Goal: Task Accomplishment & Management: Use online tool/utility

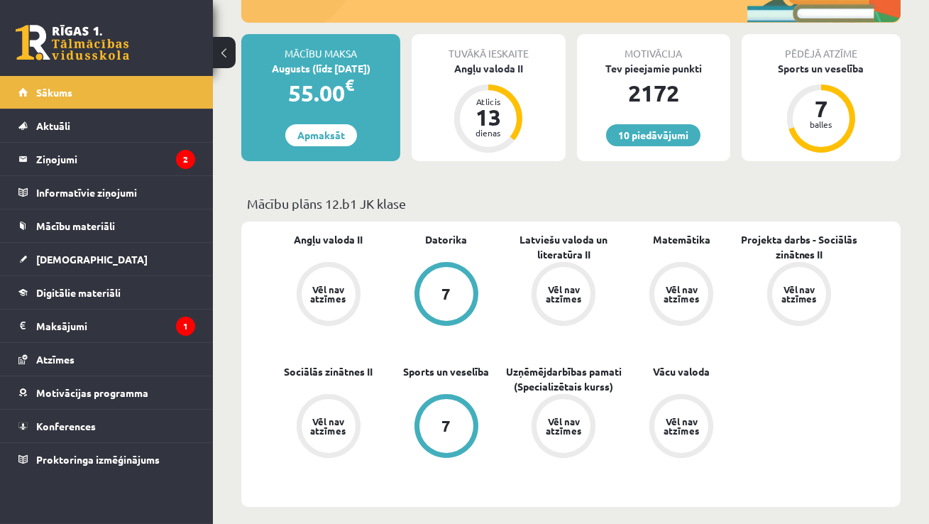
scroll to position [229, 0]
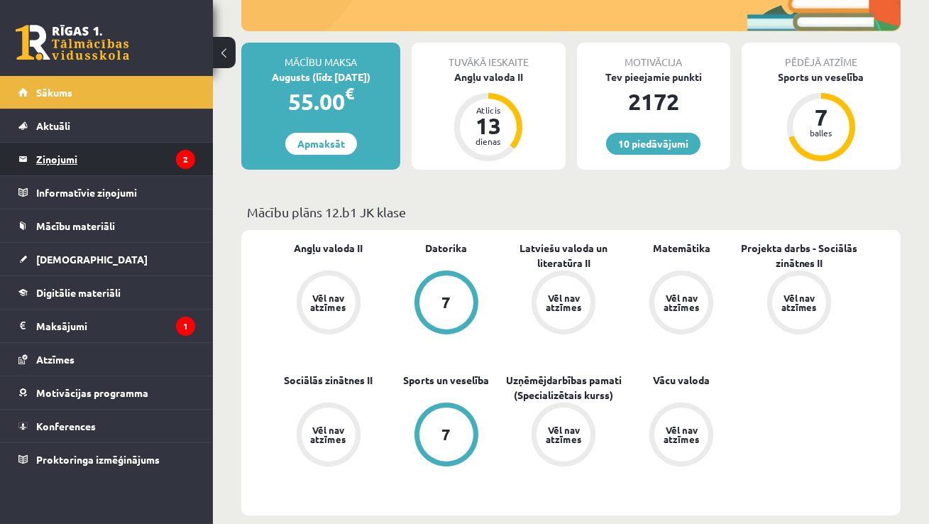
click at [52, 164] on legend "Ziņojumi 2" at bounding box center [115, 159] width 159 height 33
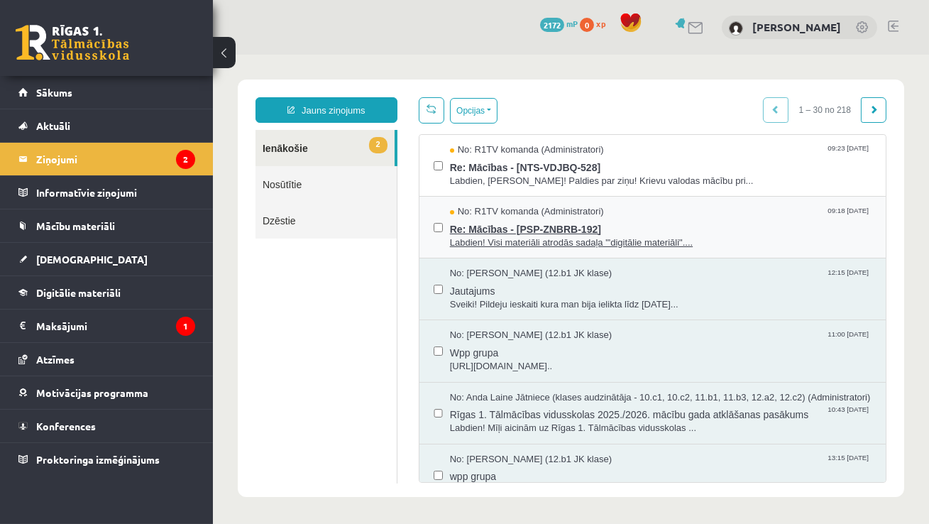
click at [478, 227] on span "Re: Mācības - [PSP-ZNBRB-192]" at bounding box center [660, 228] width 422 height 18
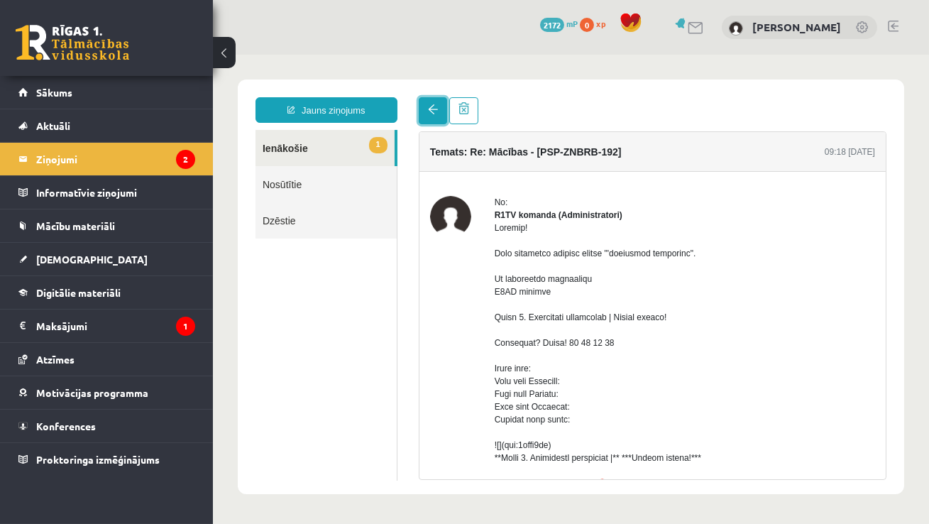
click at [423, 106] on link at bounding box center [432, 110] width 28 height 27
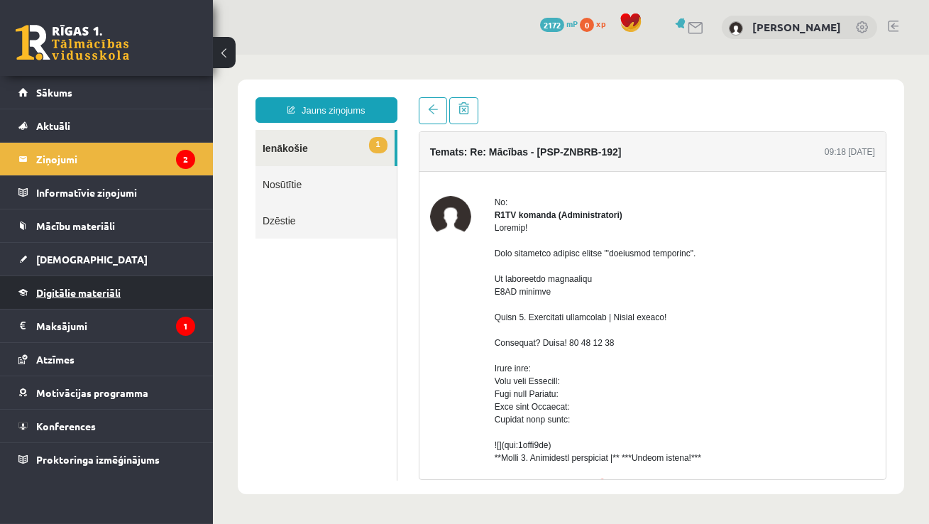
click at [60, 288] on span "Digitālie materiāli" at bounding box center [78, 292] width 84 height 13
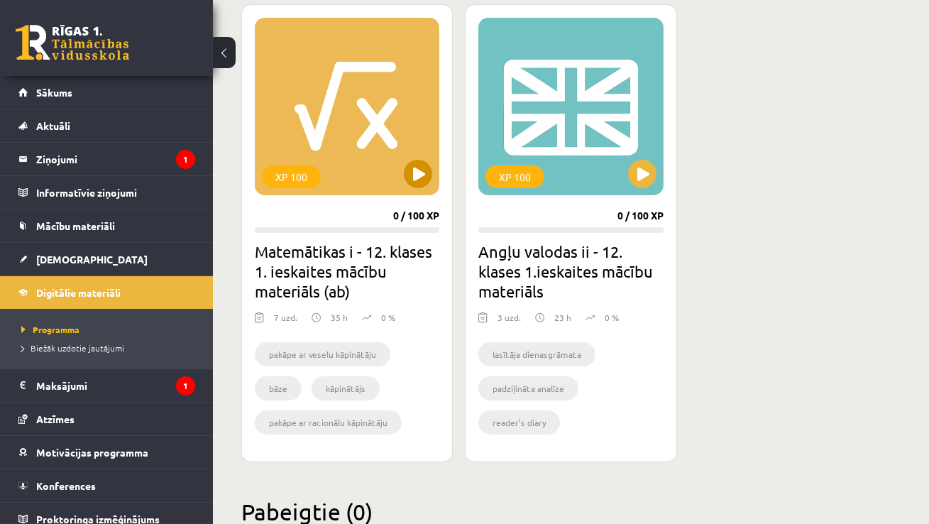
scroll to position [394, 0]
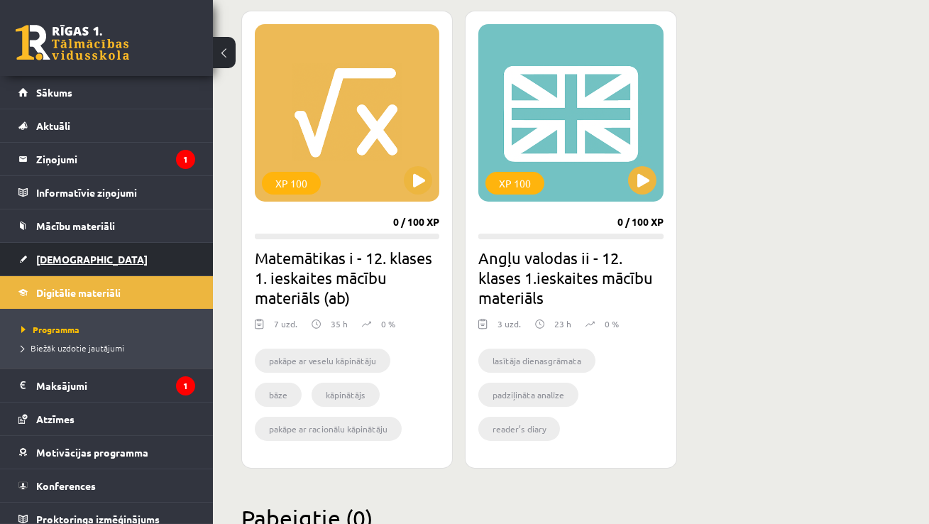
click at [38, 258] on span "[DEMOGRAPHIC_DATA]" at bounding box center [91, 259] width 111 height 13
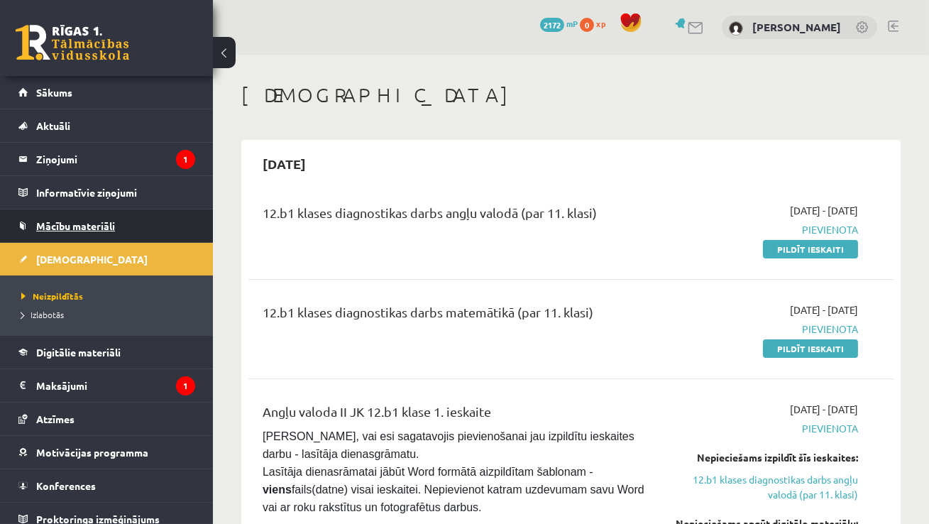
click at [55, 225] on span "Mācību materiāli" at bounding box center [75, 225] width 79 height 13
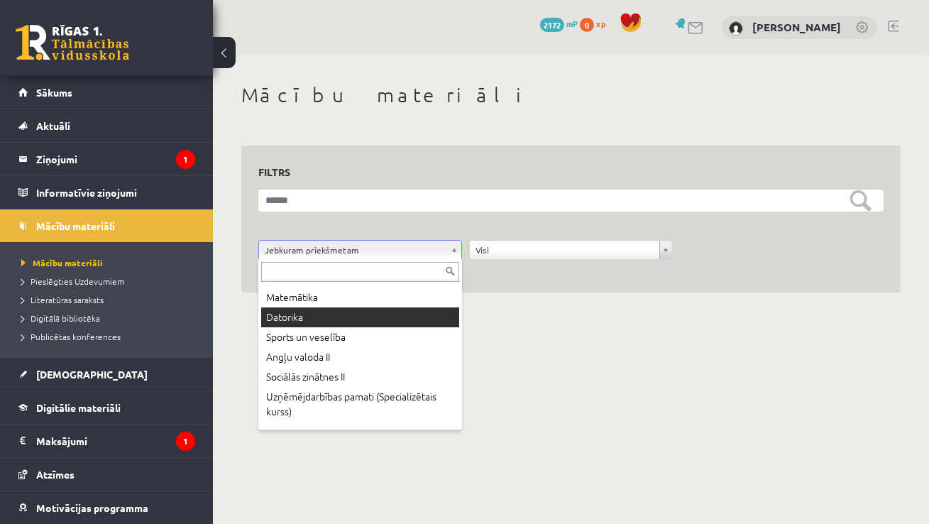
scroll to position [21, 0]
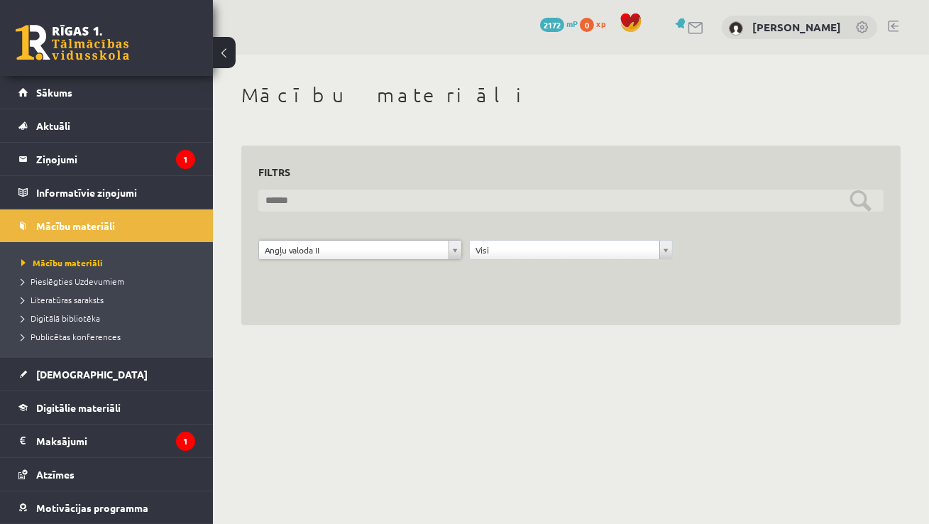
click at [275, 204] on input "text" at bounding box center [570, 200] width 625 height 22
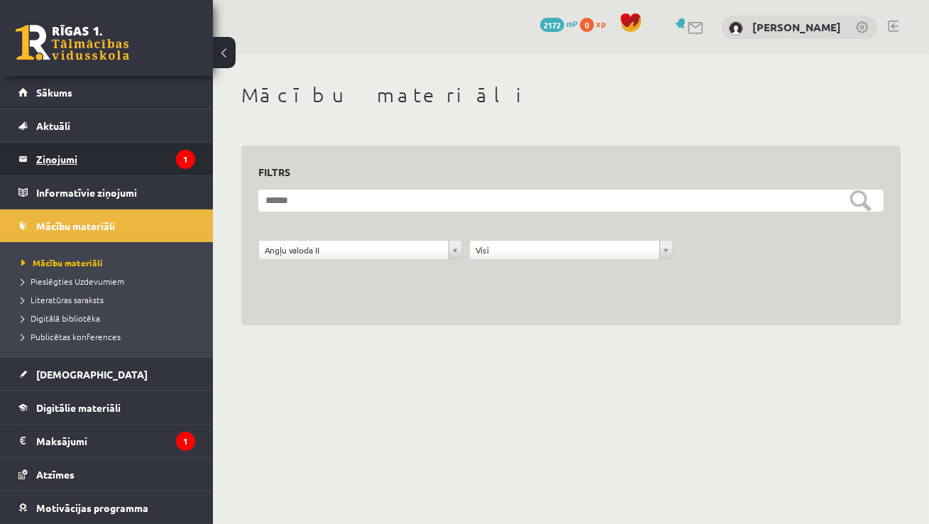
click at [78, 165] on legend "Ziņojumi 1" at bounding box center [115, 159] width 159 height 33
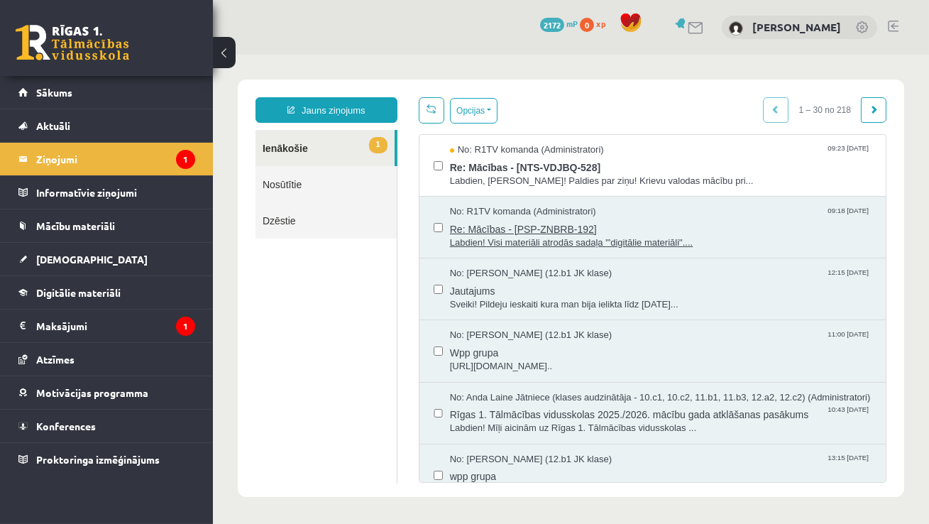
click at [485, 215] on span "No: R1TV komanda (Administratori)" at bounding box center [522, 211] width 146 height 13
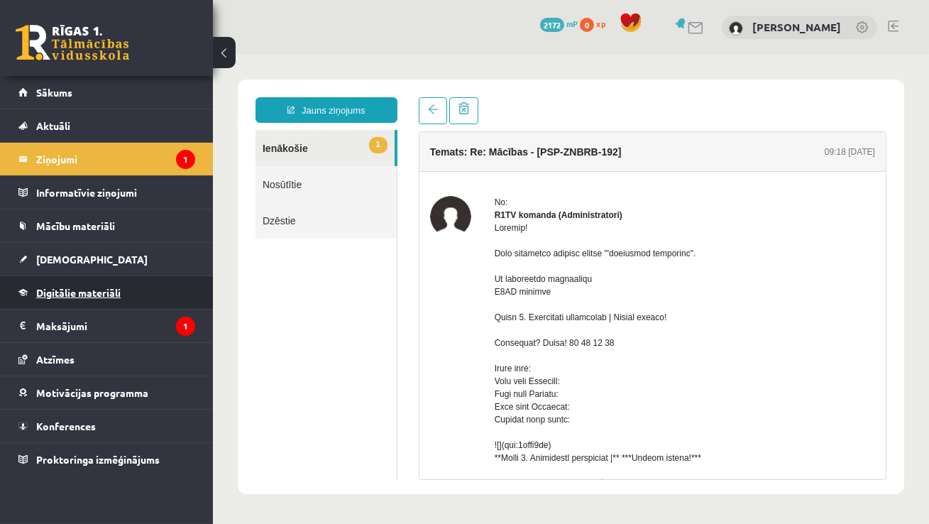
click at [88, 299] on link "Digitālie materiāli" at bounding box center [106, 292] width 177 height 33
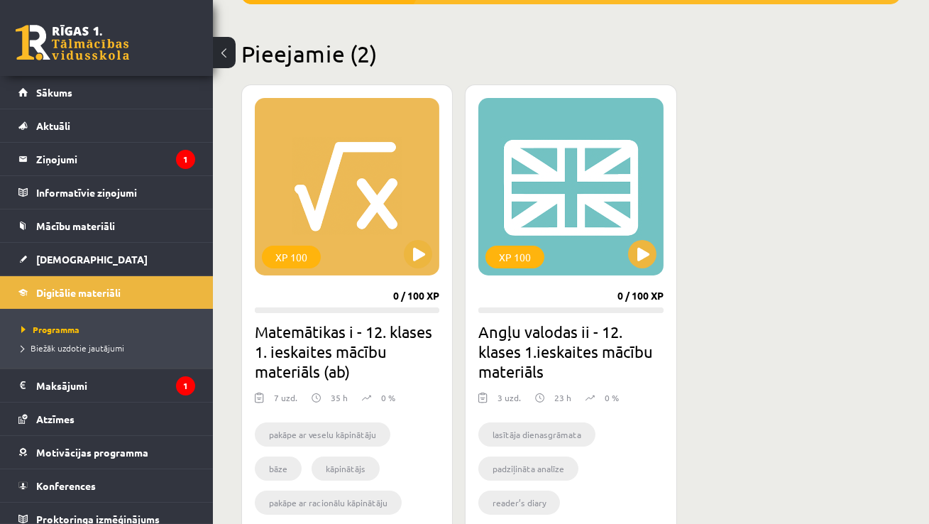
scroll to position [321, 0]
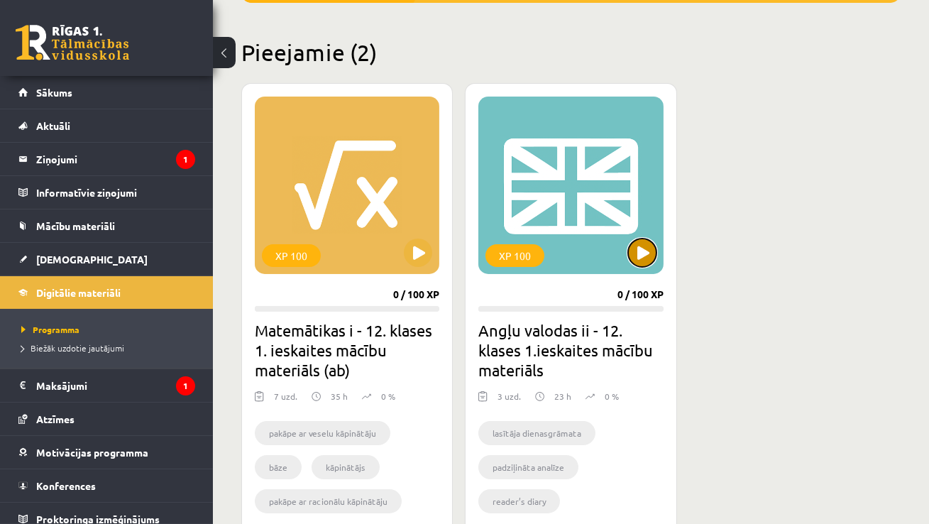
click at [641, 245] on button at bounding box center [642, 252] width 28 height 28
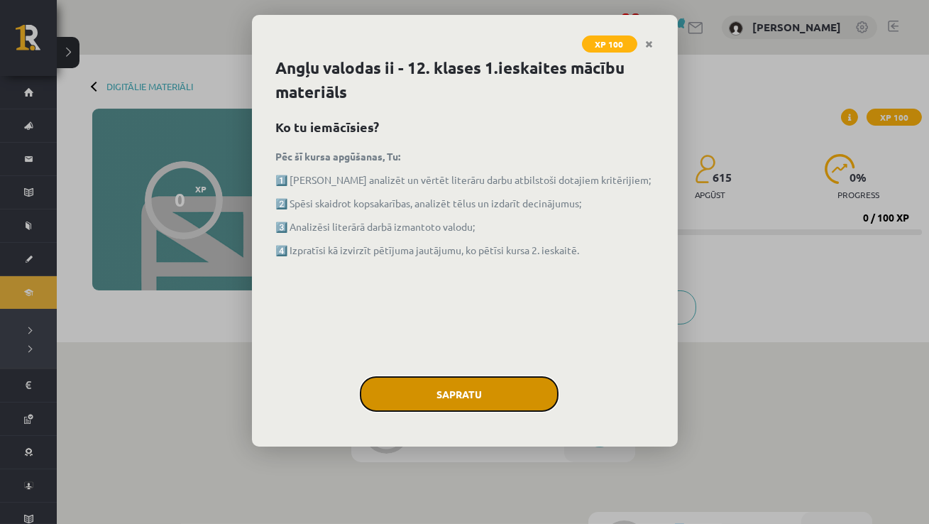
click at [509, 389] on button "Sapratu" at bounding box center [459, 393] width 199 height 35
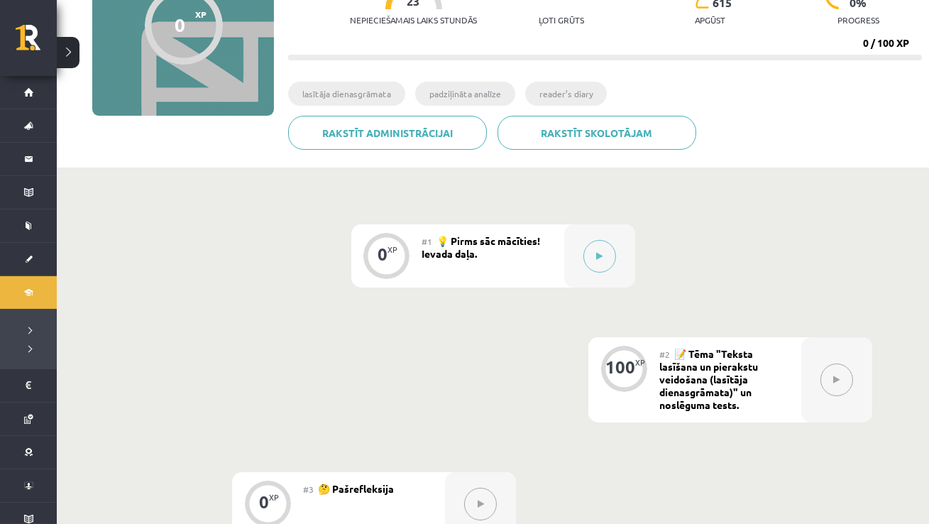
scroll to position [169, 0]
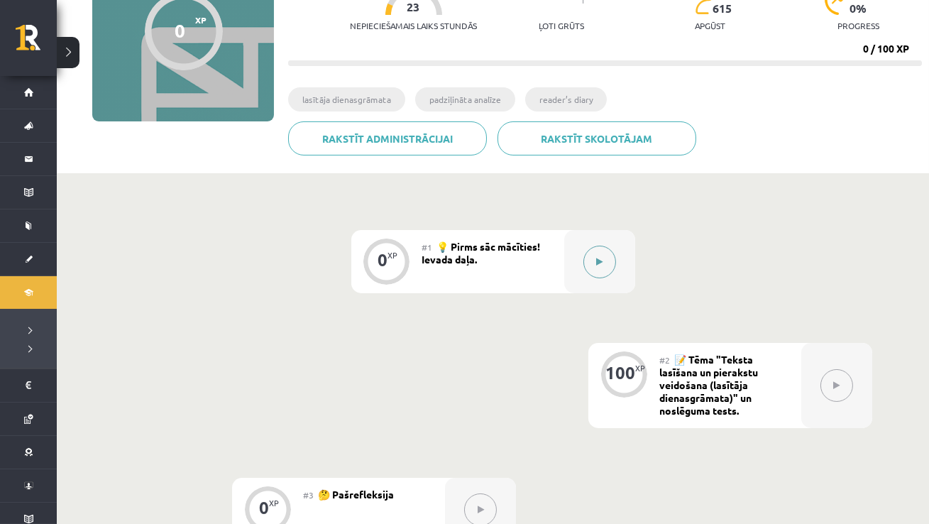
click at [602, 265] on button at bounding box center [599, 262] width 33 height 33
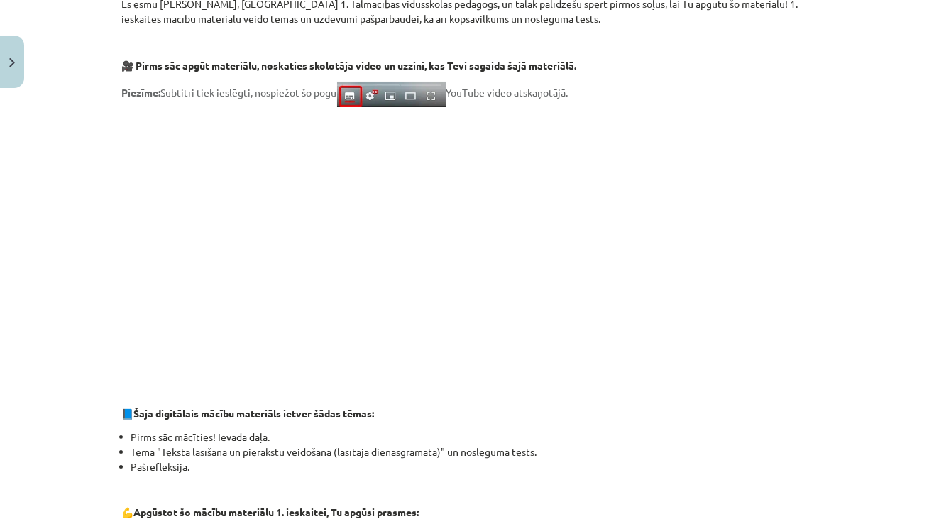
scroll to position [346, 0]
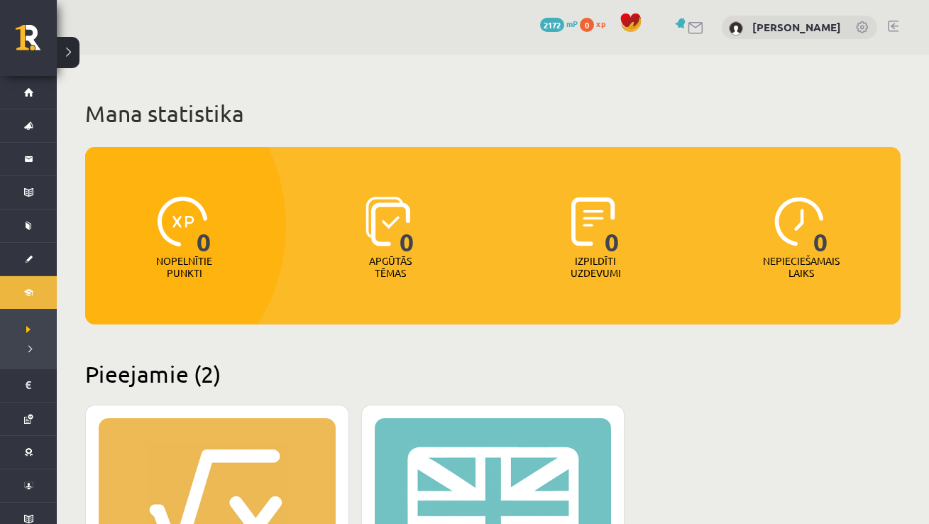
scroll to position [321, 0]
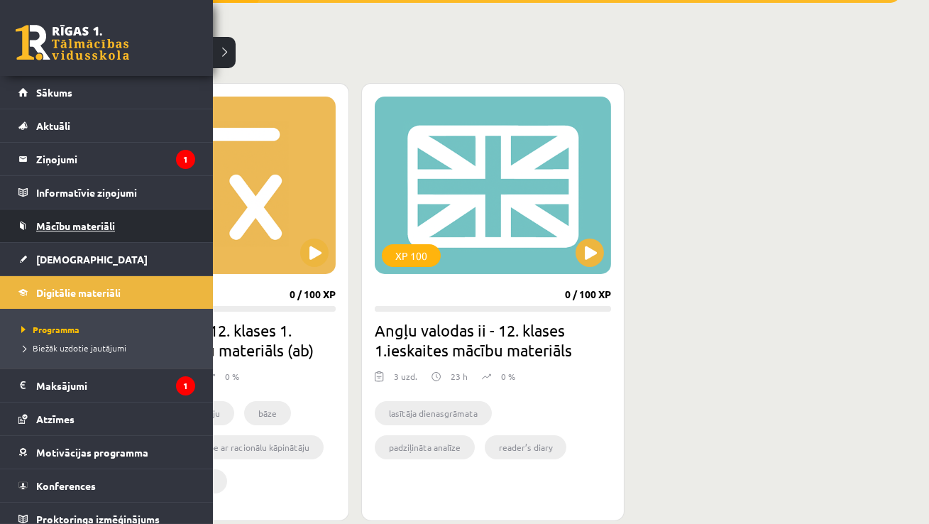
click at [70, 223] on span "Mācību materiāli" at bounding box center [75, 225] width 79 height 13
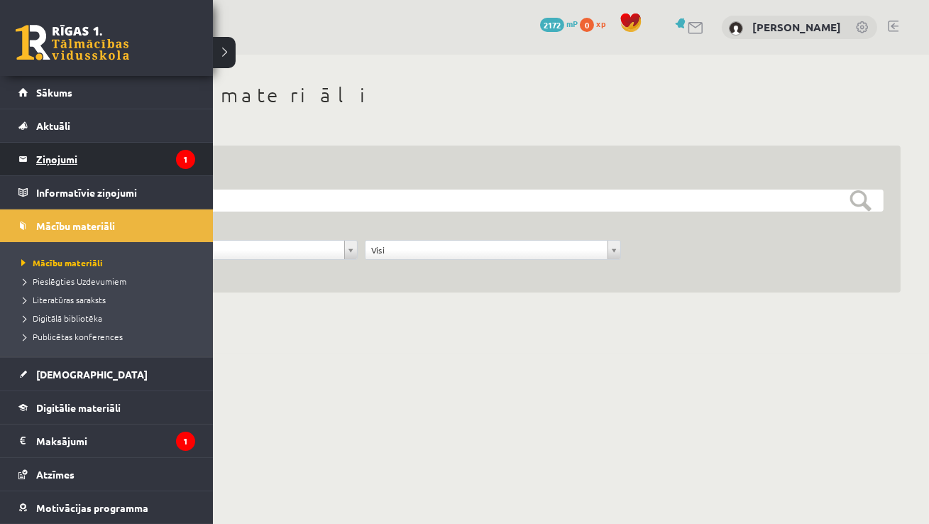
click at [50, 157] on legend "Ziņojumi 1" at bounding box center [115, 159] width 159 height 33
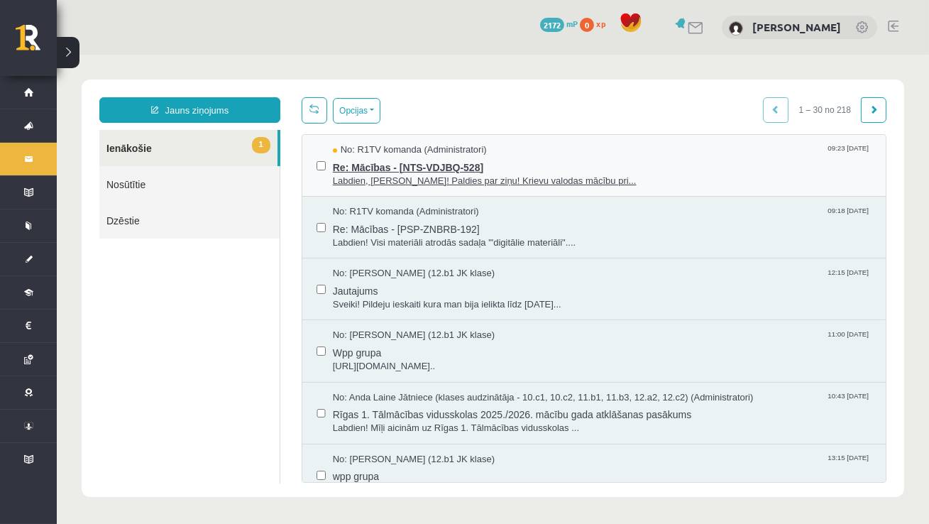
click at [351, 170] on span "Re: Mācības - [NTS-VDJBQ-528]" at bounding box center [602, 166] width 539 height 18
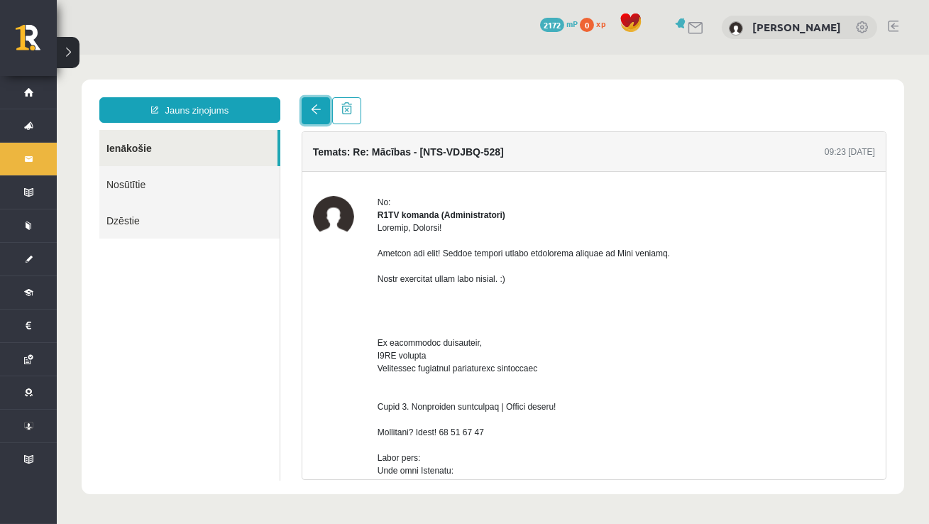
click at [309, 106] on link at bounding box center [316, 110] width 28 height 27
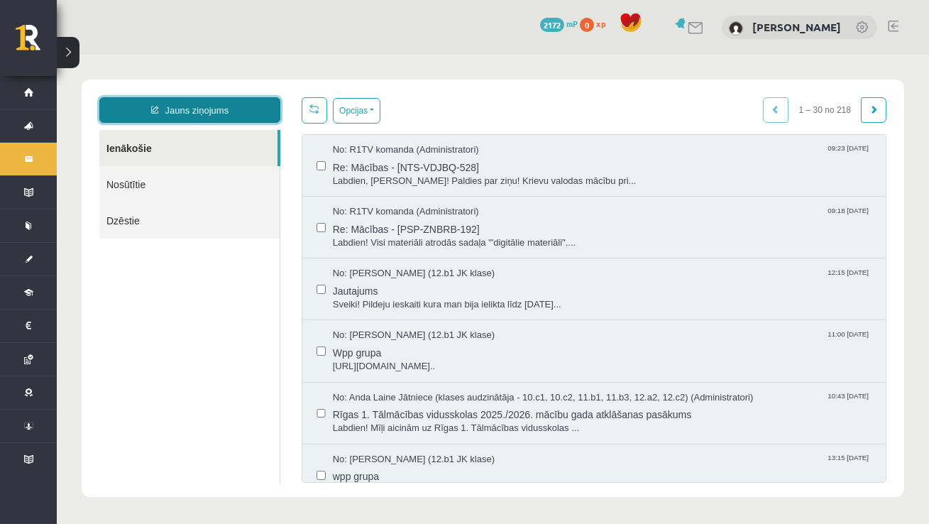
click at [245, 107] on link "Jauns ziņojums" at bounding box center [189, 110] width 181 height 26
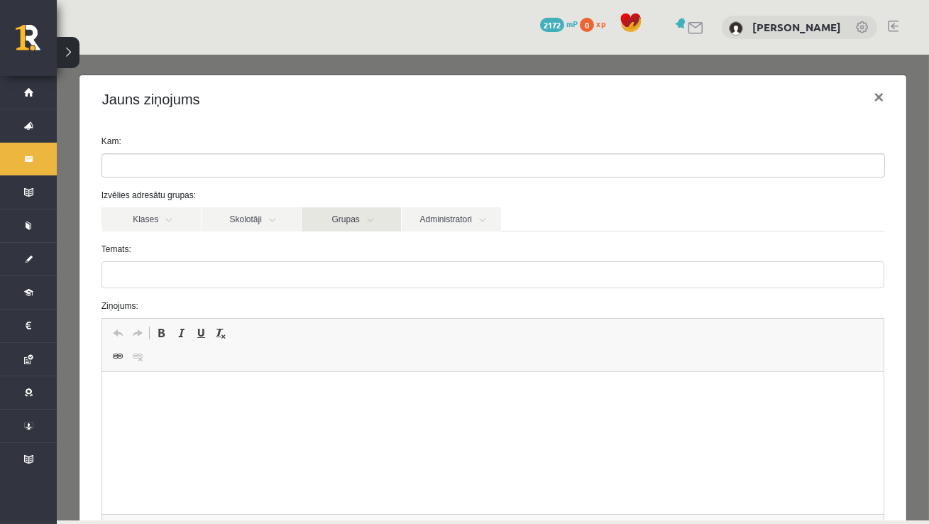
click at [370, 213] on link "Grupas" at bounding box center [351, 219] width 99 height 24
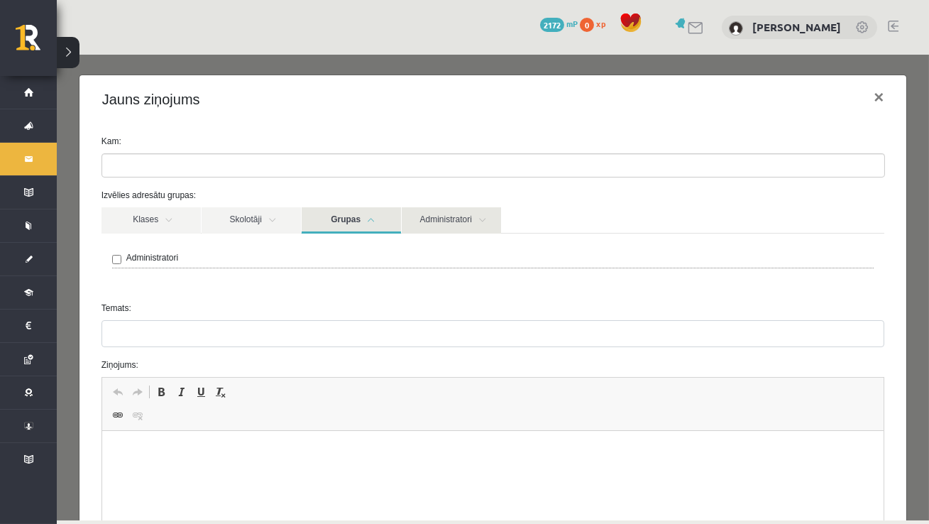
click at [433, 220] on link "Administratori" at bounding box center [451, 220] width 99 height 26
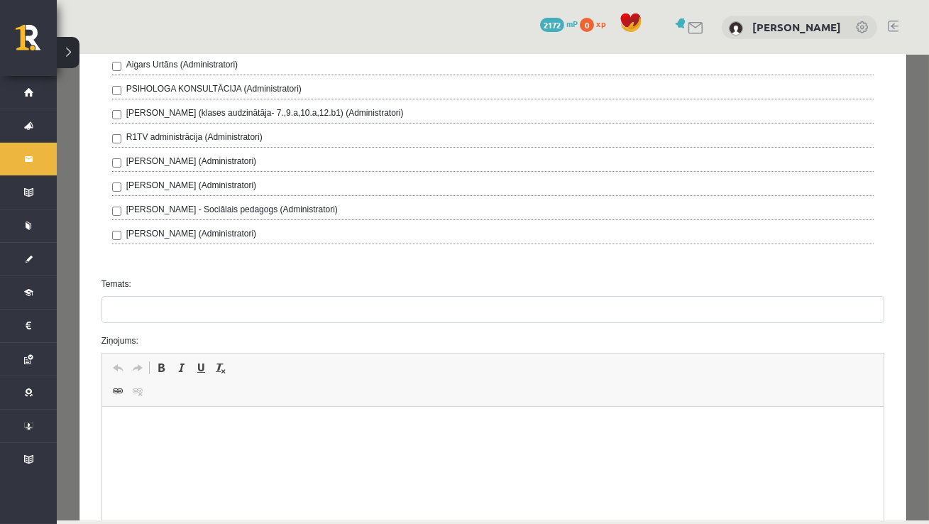
scroll to position [463, 0]
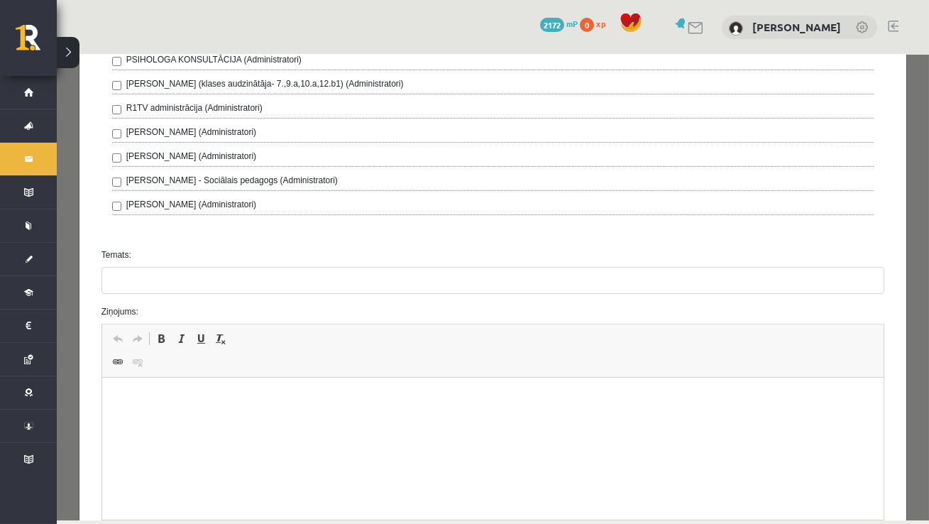
click at [151, 395] on p "Editor, wiswyg-editor-47363946007820-1756881769-973" at bounding box center [493, 399] width 754 height 15
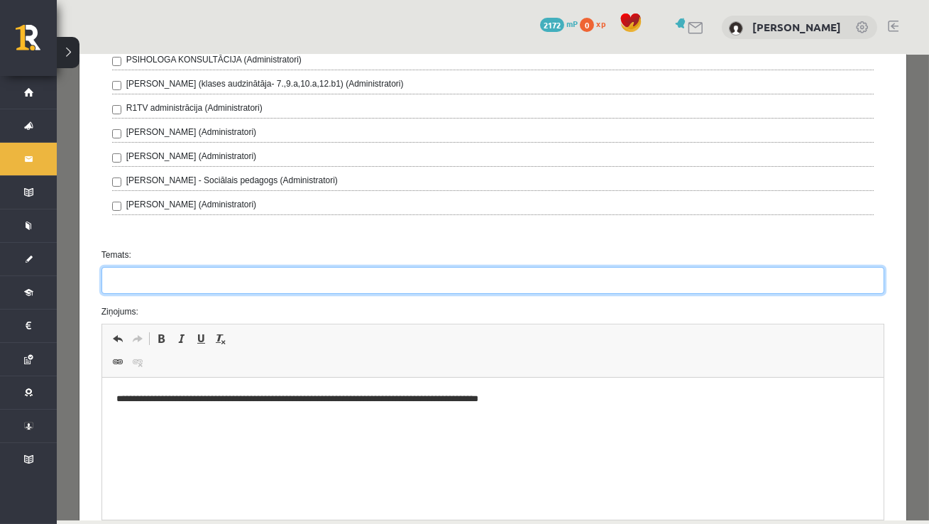
click at [138, 286] on input "Temats:" at bounding box center [492, 280] width 783 height 27
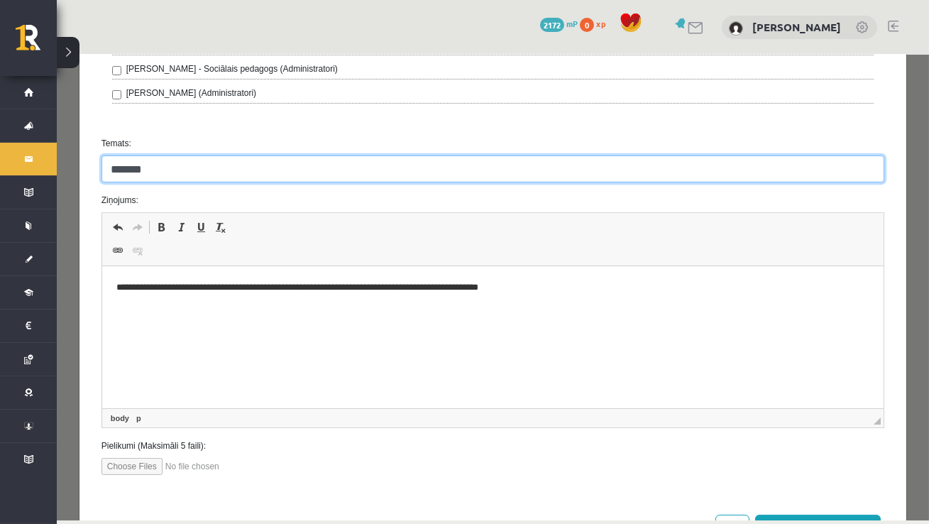
scroll to position [629, 0]
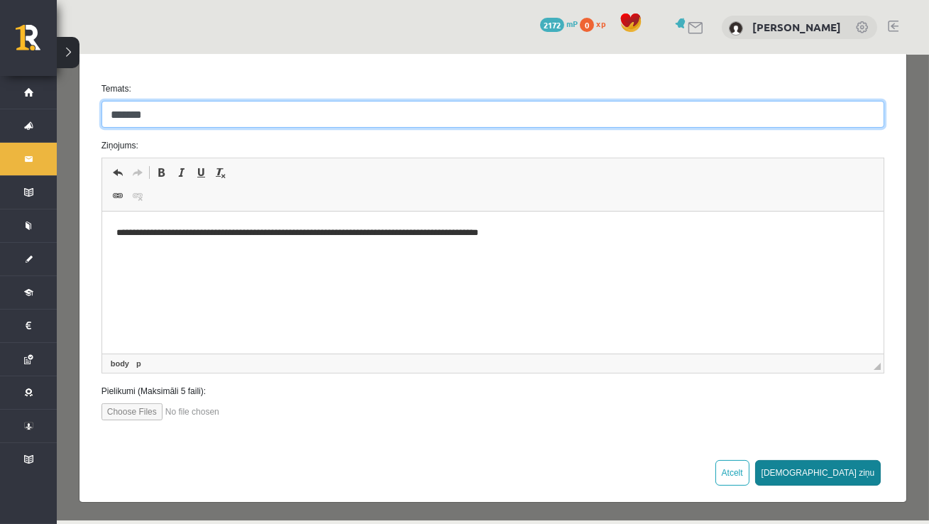
type input "*******"
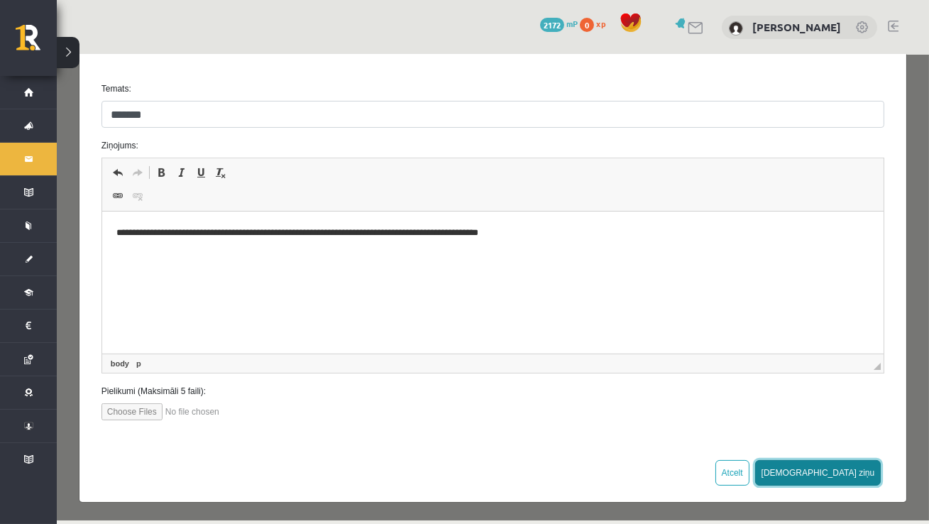
click at [863, 469] on button "Sūtīt ziņu" at bounding box center [818, 473] width 126 height 26
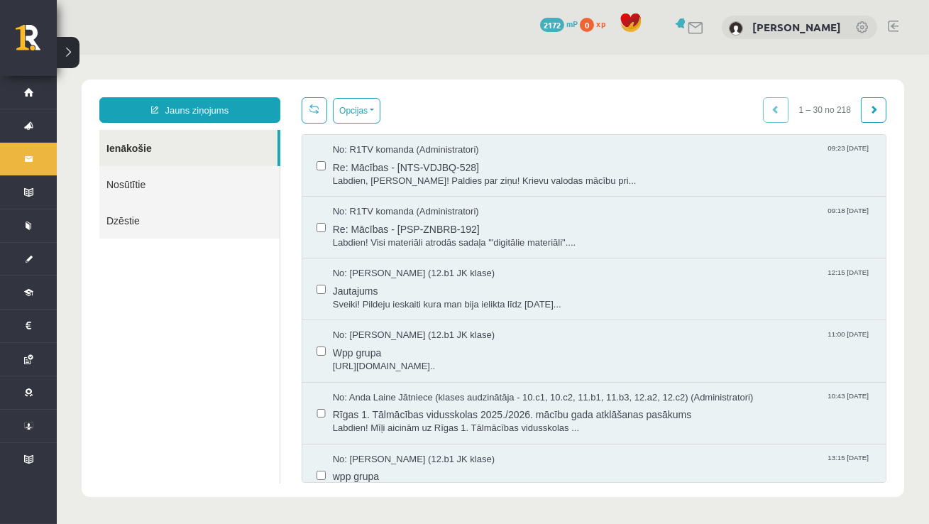
scroll to position [0, 0]
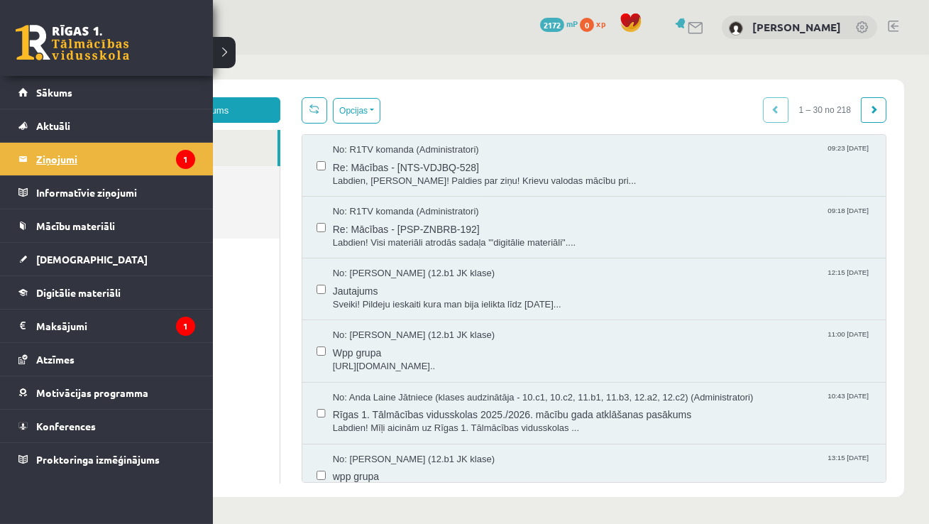
click at [62, 164] on legend "Ziņojumi 1" at bounding box center [115, 159] width 159 height 33
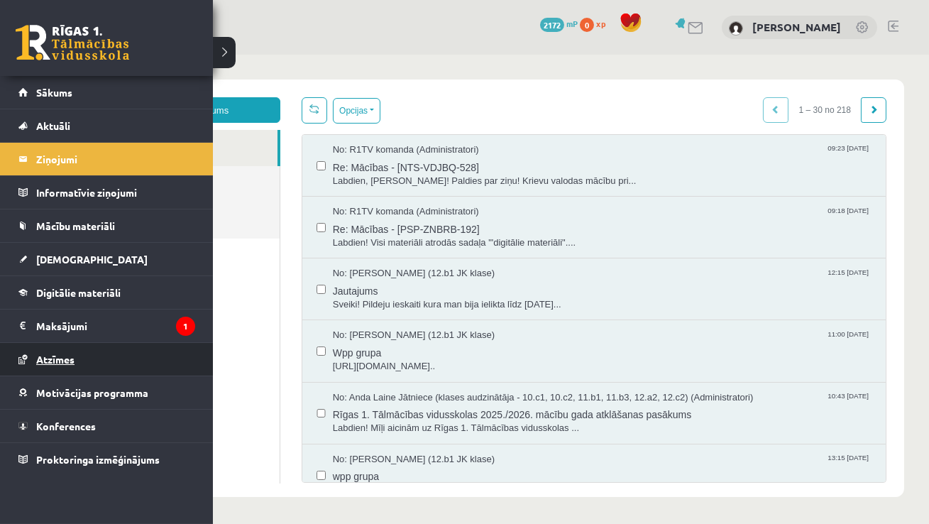
click at [62, 360] on span "Atzīmes" at bounding box center [55, 359] width 38 height 13
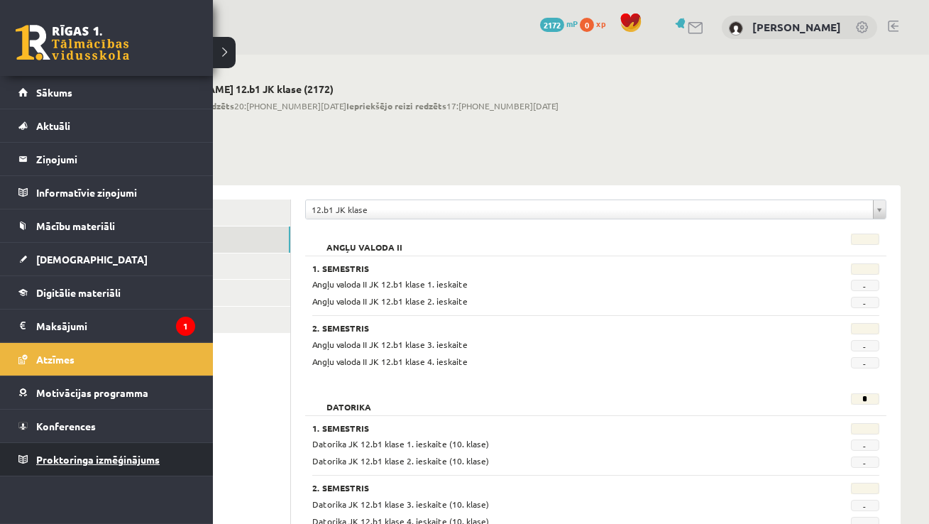
click at [67, 464] on link "Proktoringa izmēģinājums" at bounding box center [106, 459] width 177 height 33
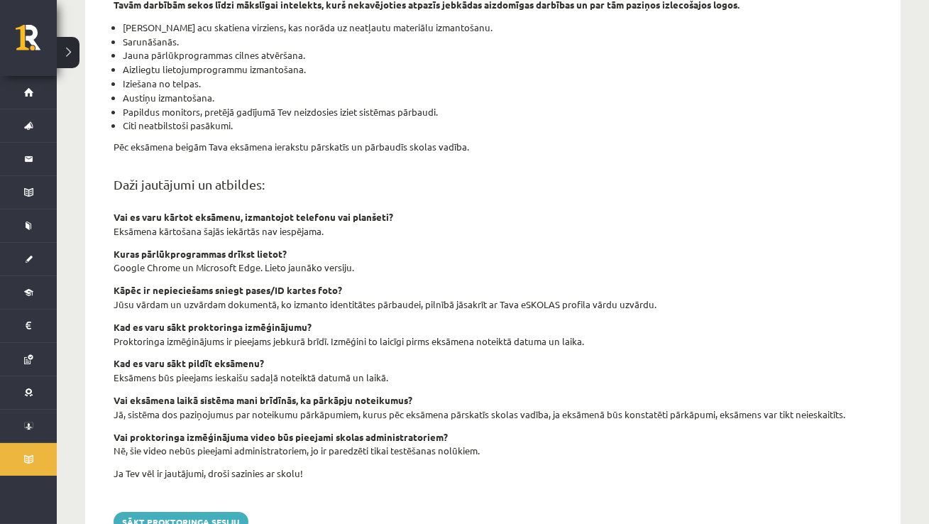
scroll to position [484, 0]
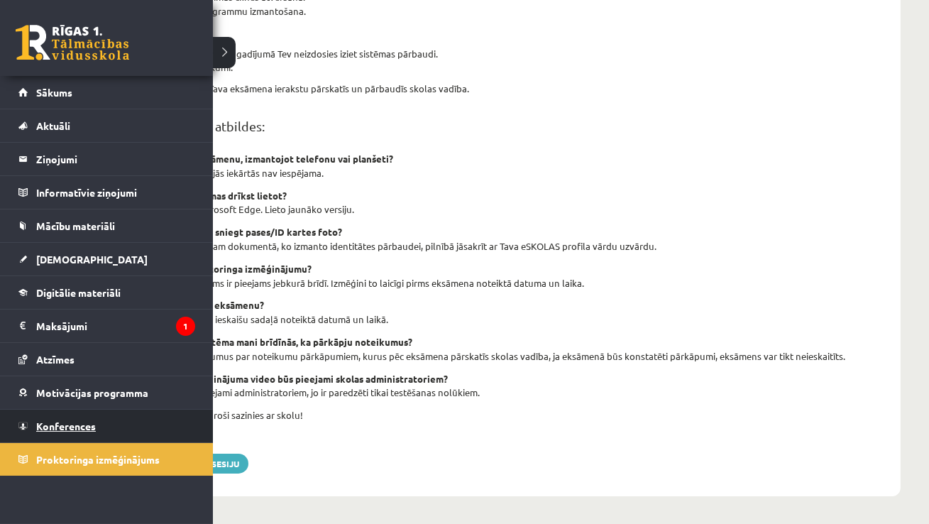
click at [77, 420] on span "Konferences" at bounding box center [66, 425] width 60 height 13
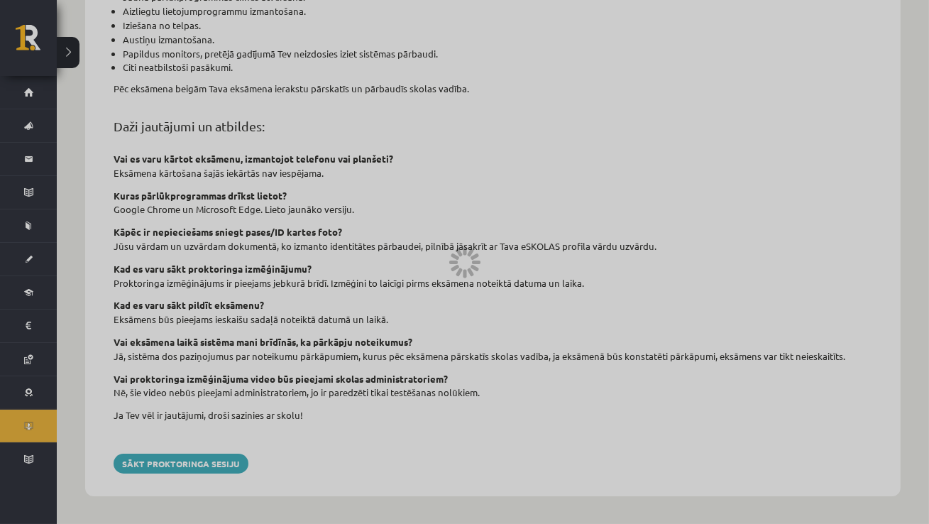
scroll to position [153, 0]
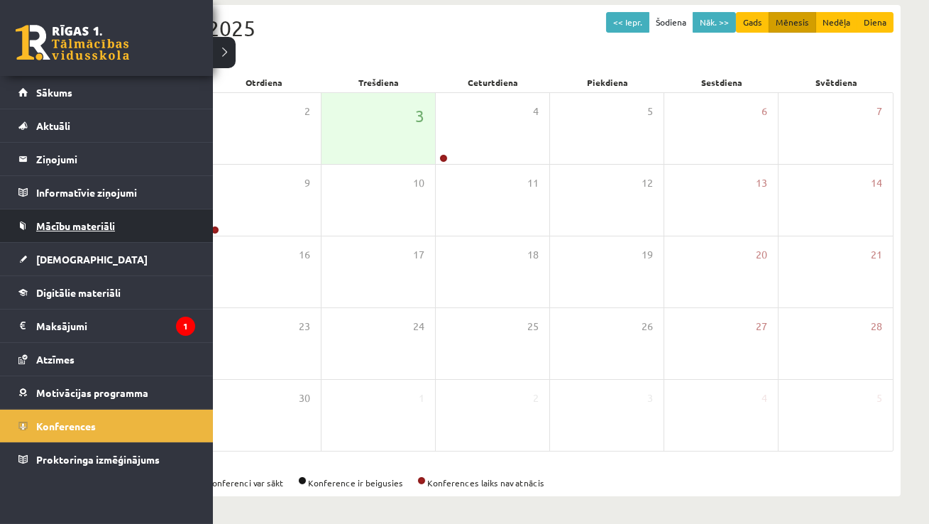
click at [60, 228] on span "Mācību materiāli" at bounding box center [75, 225] width 79 height 13
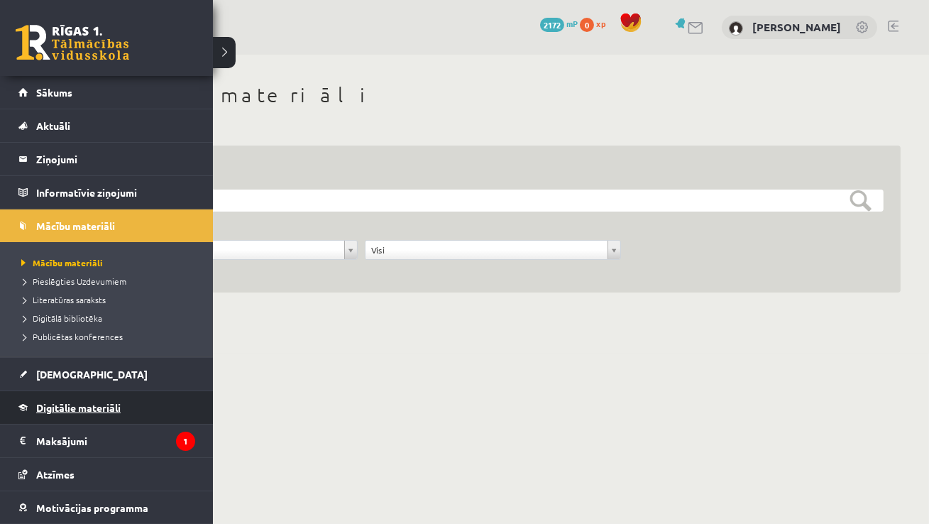
click at [67, 403] on span "Digitālie materiāli" at bounding box center [78, 407] width 84 height 13
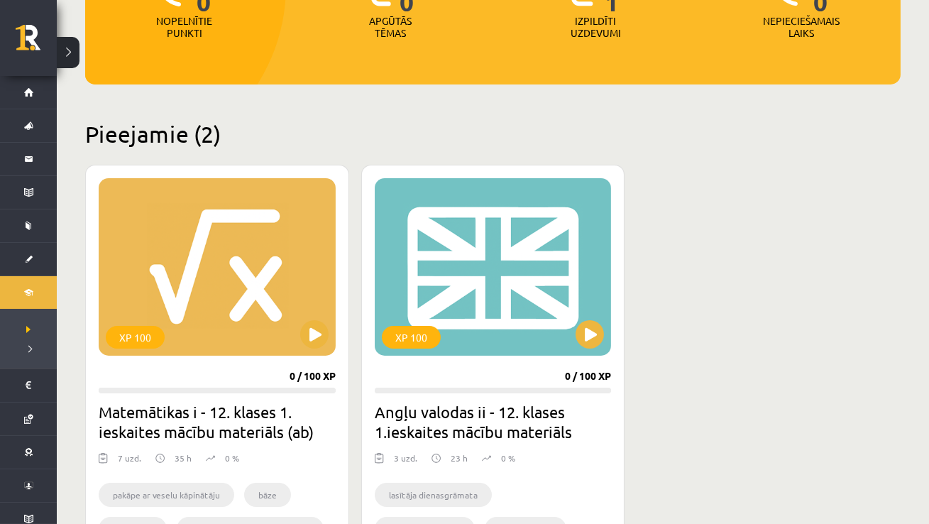
scroll to position [241, 0]
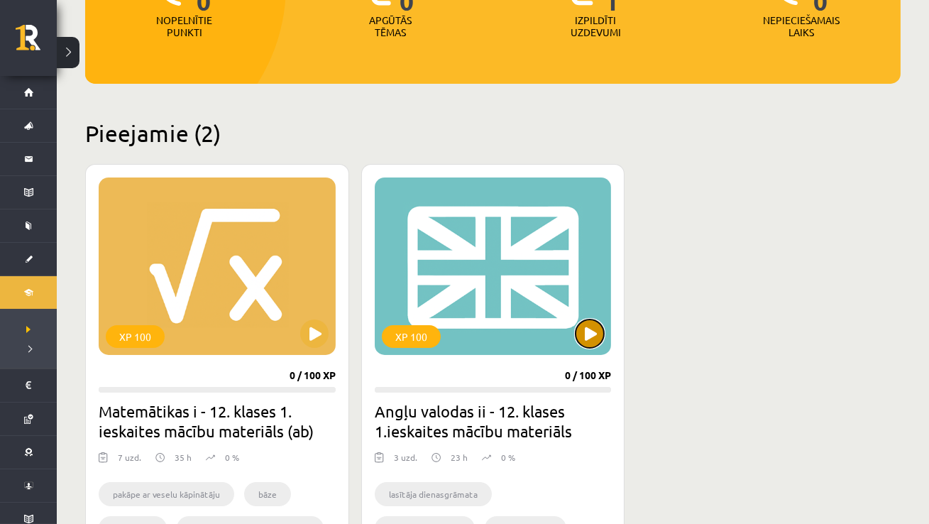
click at [585, 331] on button at bounding box center [589, 333] width 28 height 28
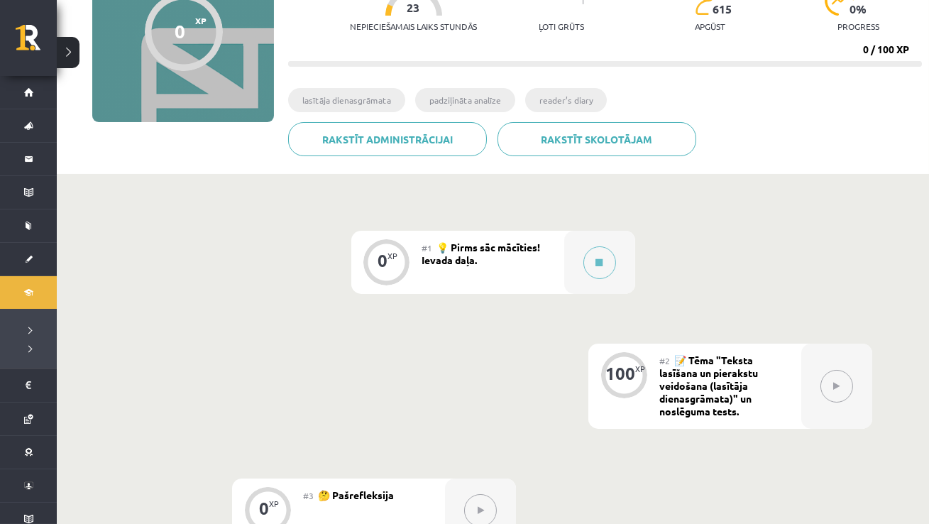
scroll to position [170, 0]
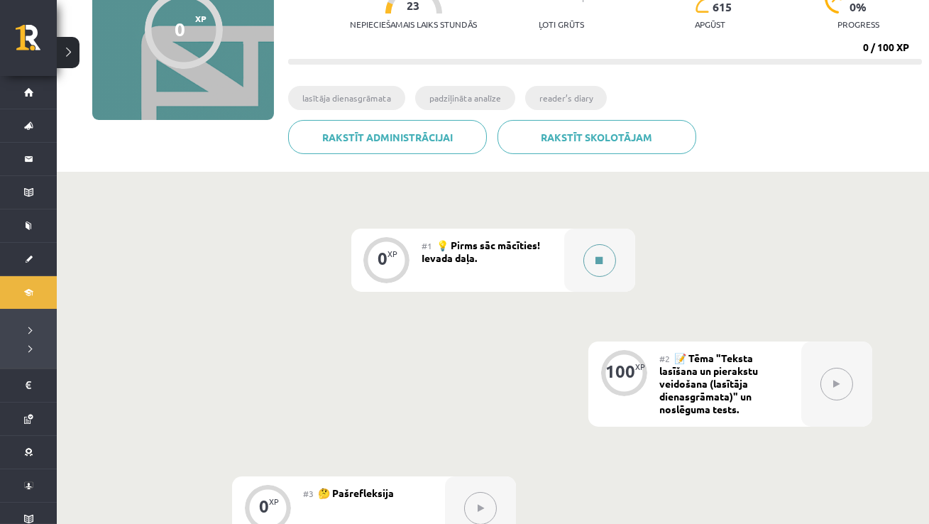
click at [602, 256] on icon at bounding box center [599, 260] width 7 height 9
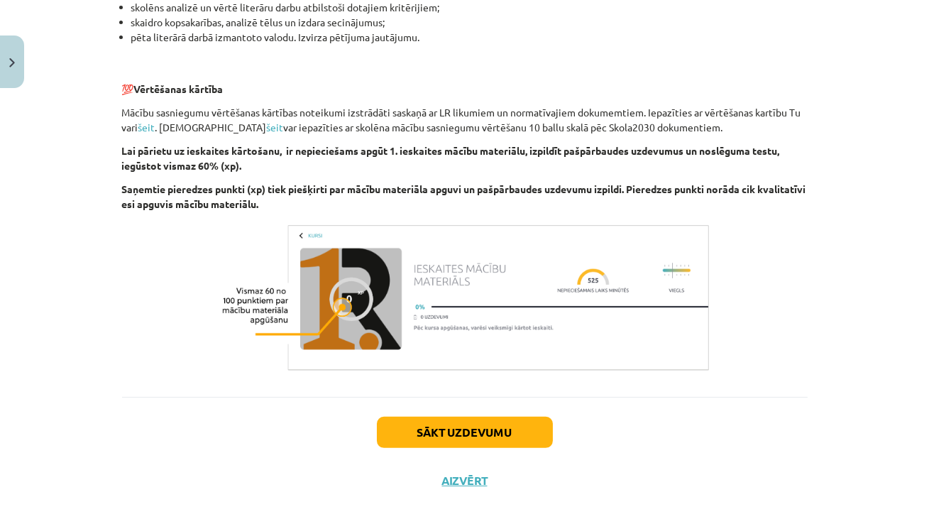
scroll to position [969, 0]
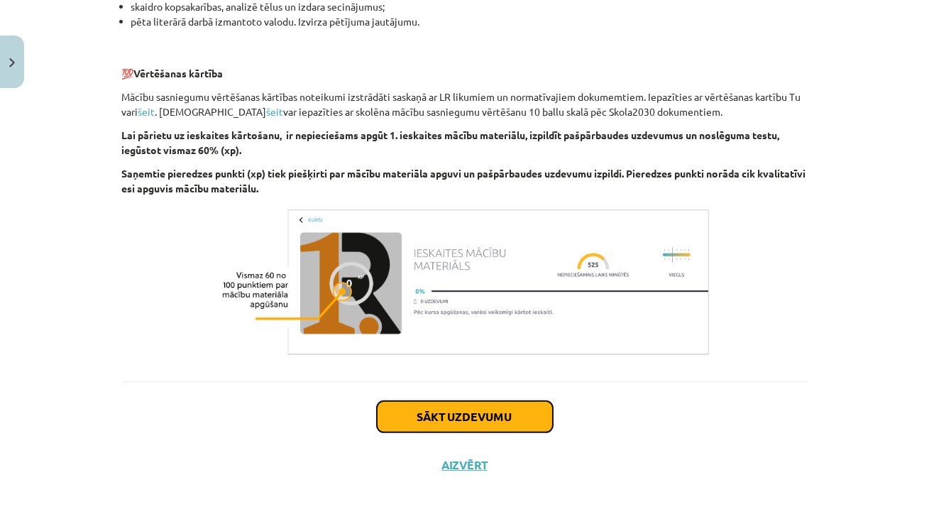
click at [489, 420] on button "Sākt uzdevumu" at bounding box center [465, 416] width 176 height 31
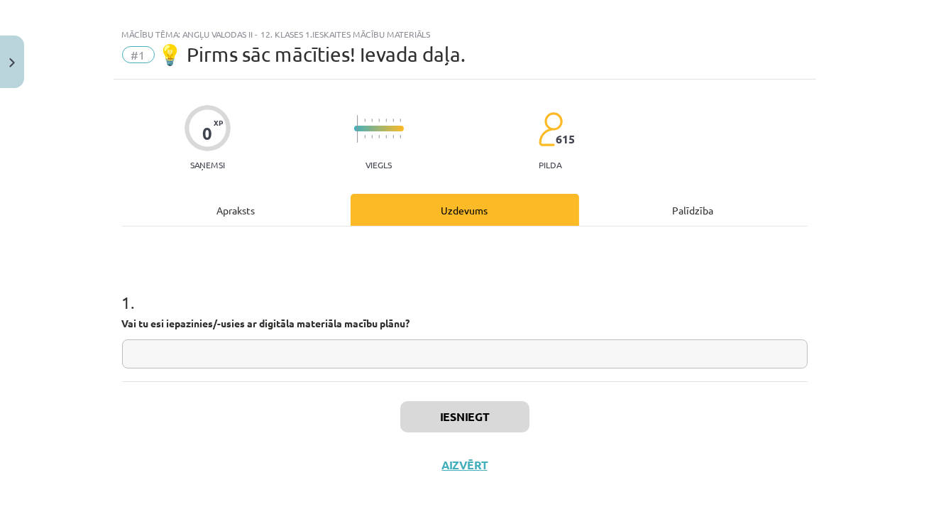
click at [263, 364] on input "text" at bounding box center [464, 353] width 685 height 29
type input "**"
click at [431, 426] on button "Iesniegt" at bounding box center [464, 416] width 129 height 31
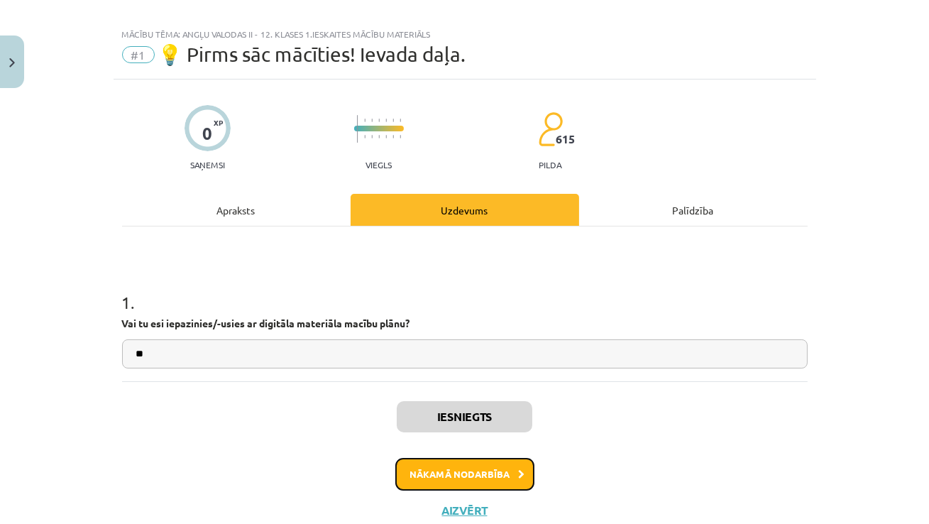
click at [441, 471] on button "Nākamā nodarbība" at bounding box center [464, 474] width 139 height 33
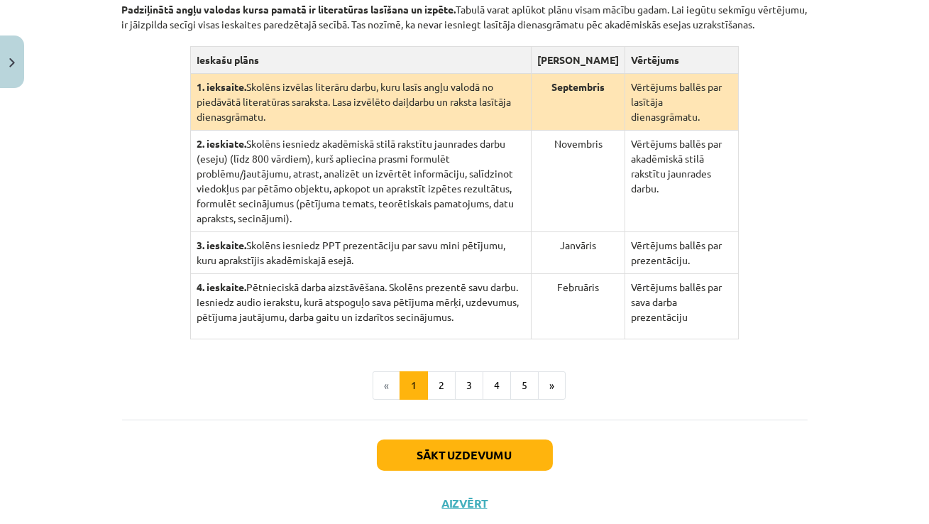
scroll to position [358, 0]
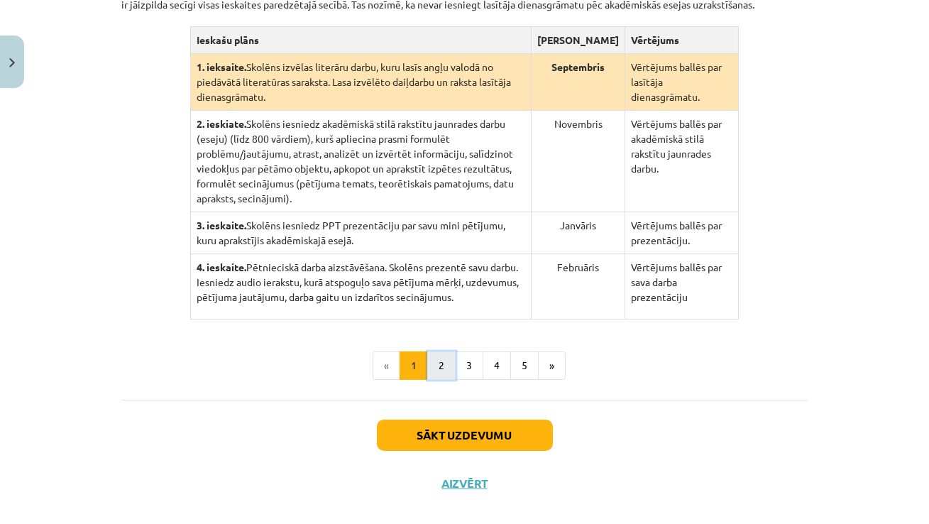
click at [440, 351] on button "2" at bounding box center [441, 365] width 28 height 28
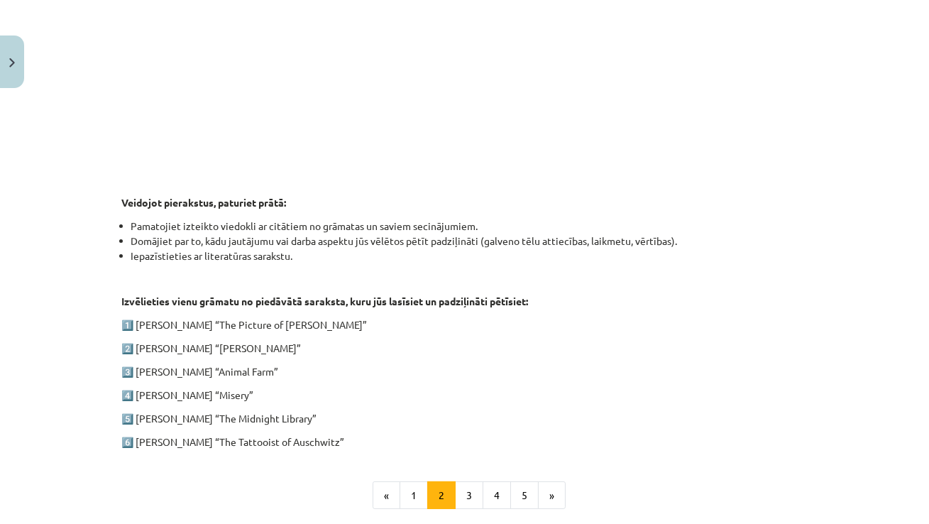
scroll to position [573, 0]
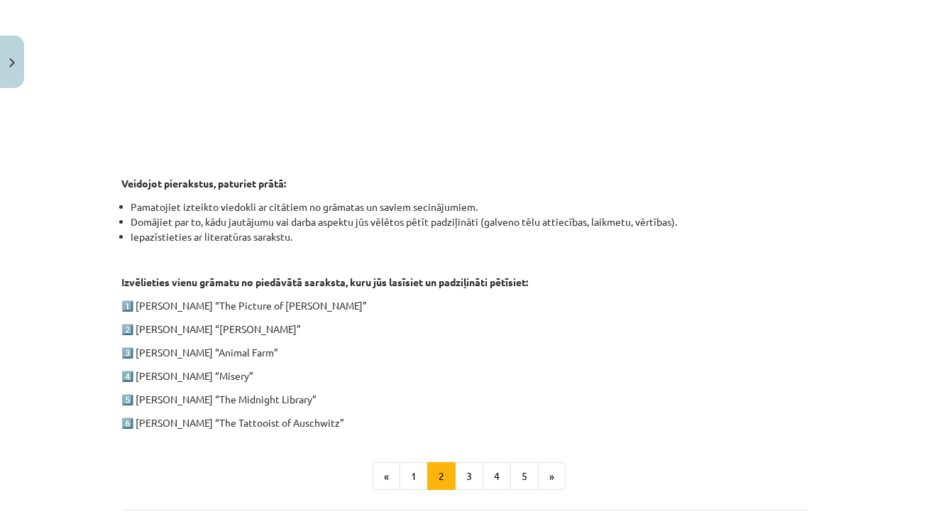
drag, startPoint x: 133, startPoint y: 422, endPoint x: 356, endPoint y: 422, distance: 222.1
click at [356, 422] on p "6️⃣ Heather Morris “The Tattooist of Auschwitz”" at bounding box center [464, 422] width 685 height 15
copy p "Heather Morris “The Tattooist of Auschwitz”"
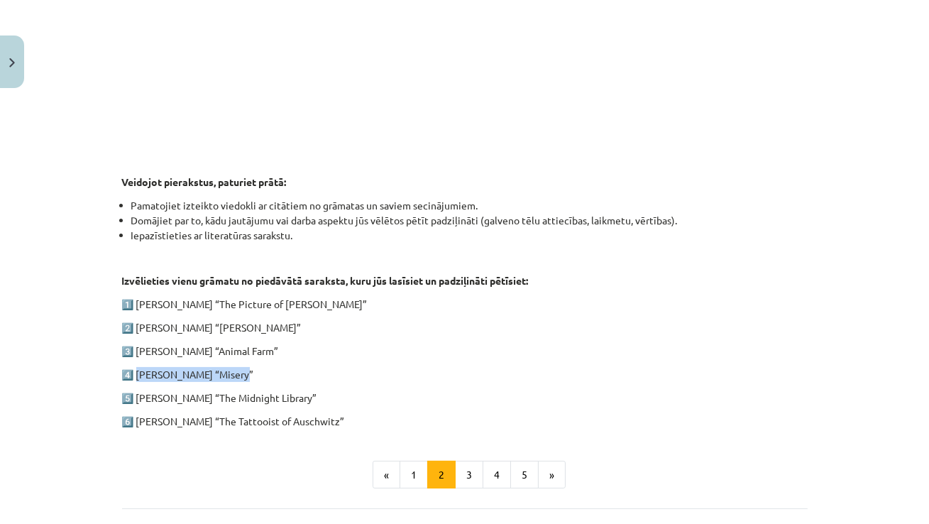
drag, startPoint x: 133, startPoint y: 373, endPoint x: 238, endPoint y: 370, distance: 105.8
click at [238, 370] on p "4️⃣ Stephen King “Misery”" at bounding box center [464, 374] width 685 height 15
copy p "Stephen King “Misery”"
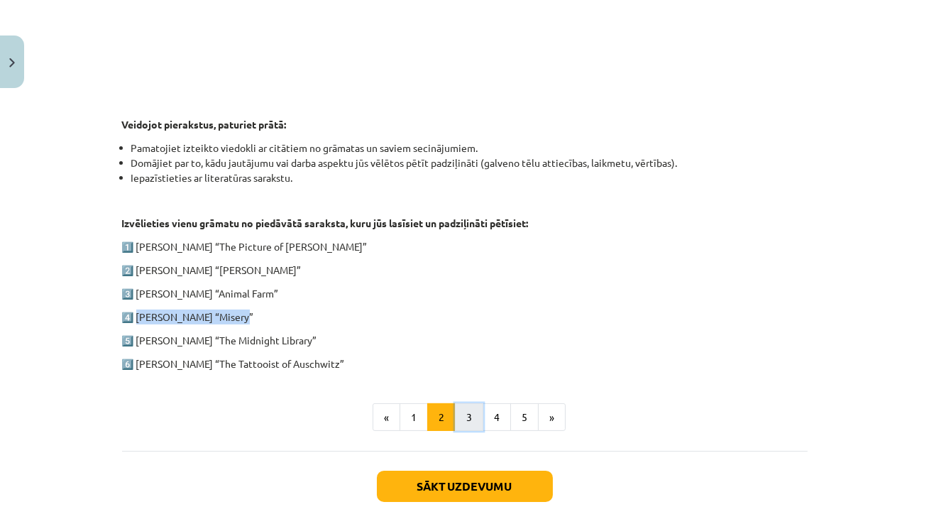
click at [470, 413] on button "3" at bounding box center [469, 417] width 28 height 28
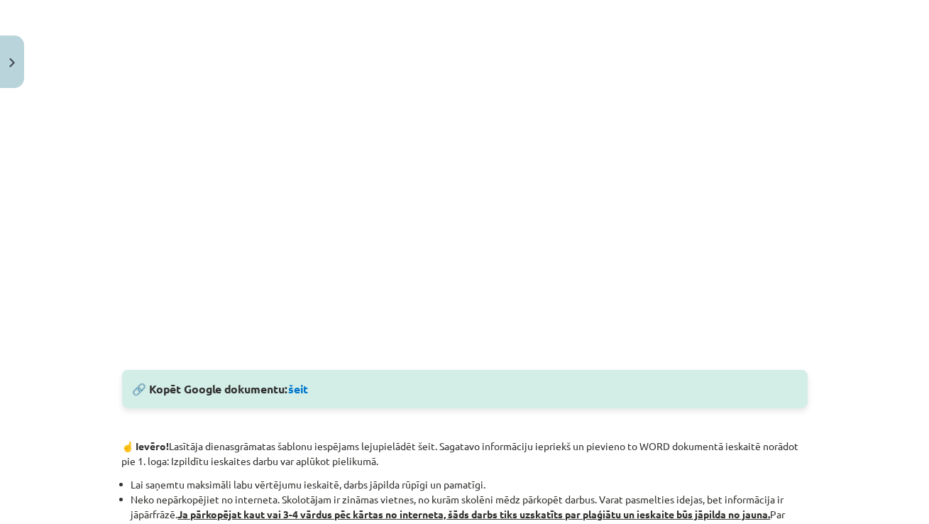
scroll to position [487, 0]
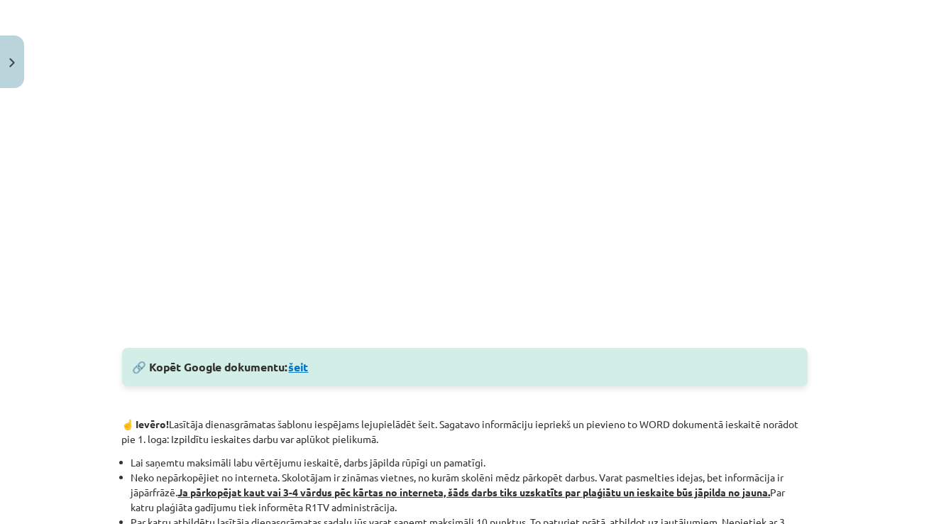
click at [297, 368] on link "šeit" at bounding box center [299, 366] width 20 height 15
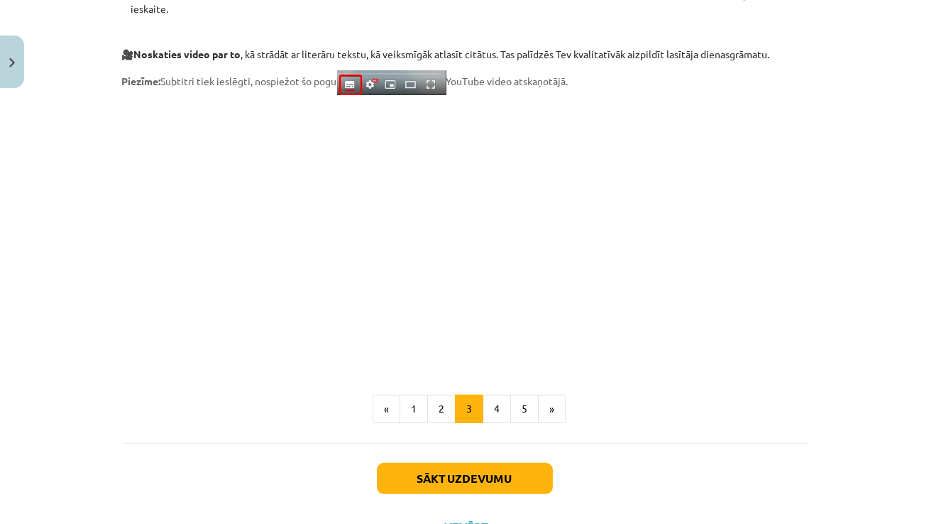
scroll to position [1121, 0]
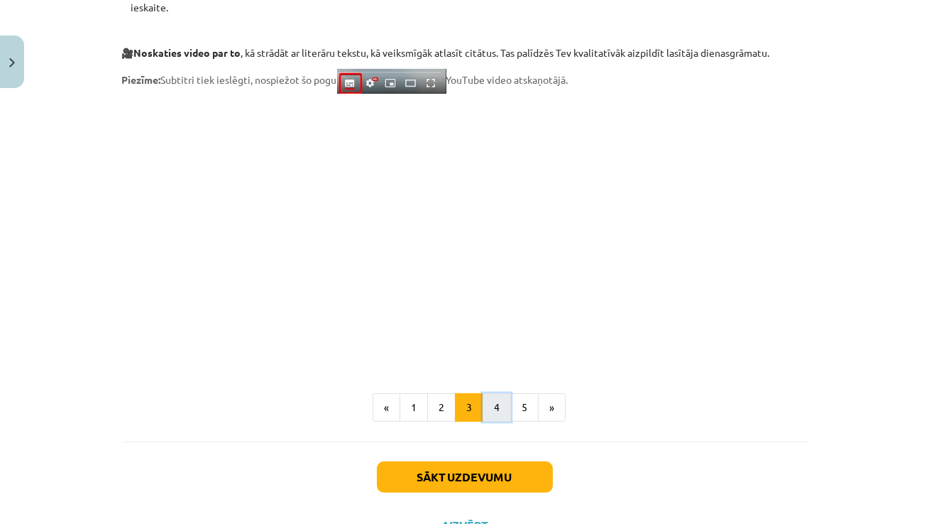
click at [497, 402] on button "4" at bounding box center [497, 407] width 28 height 28
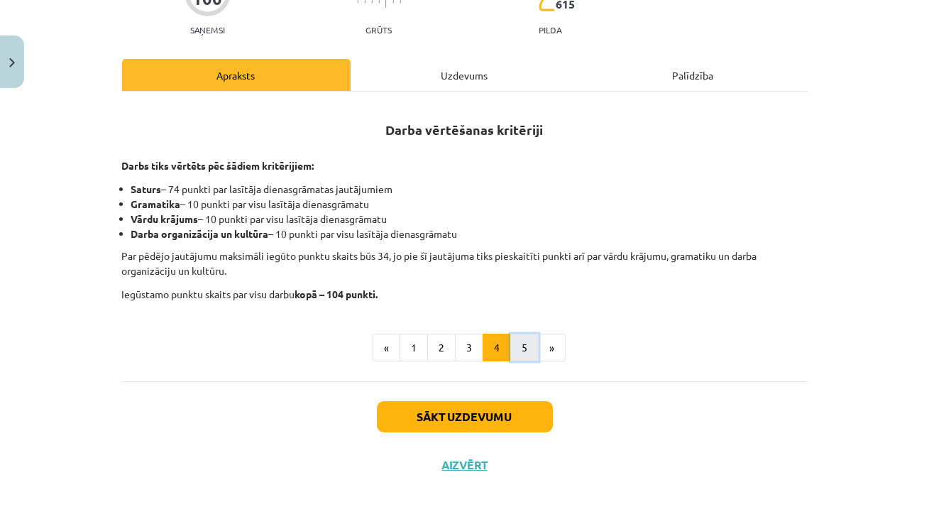
click at [519, 342] on button "5" at bounding box center [524, 348] width 28 height 28
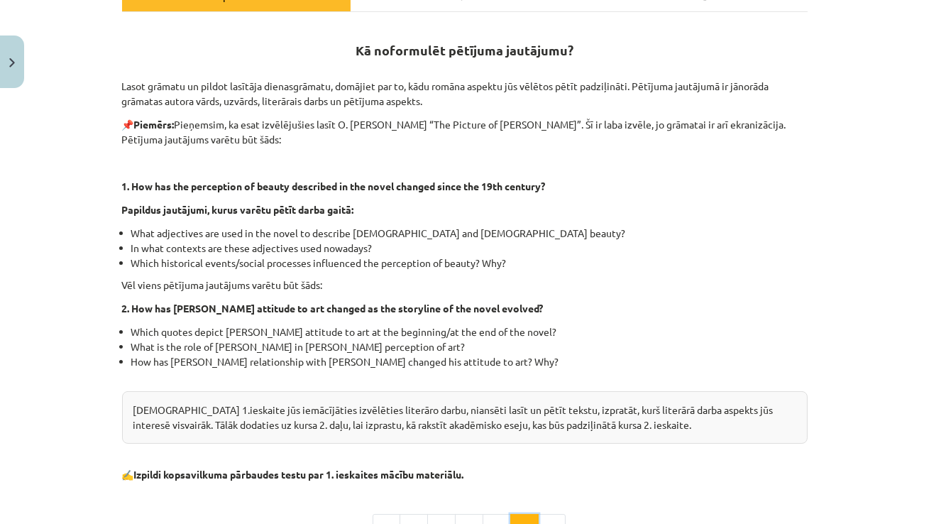
scroll to position [349, 0]
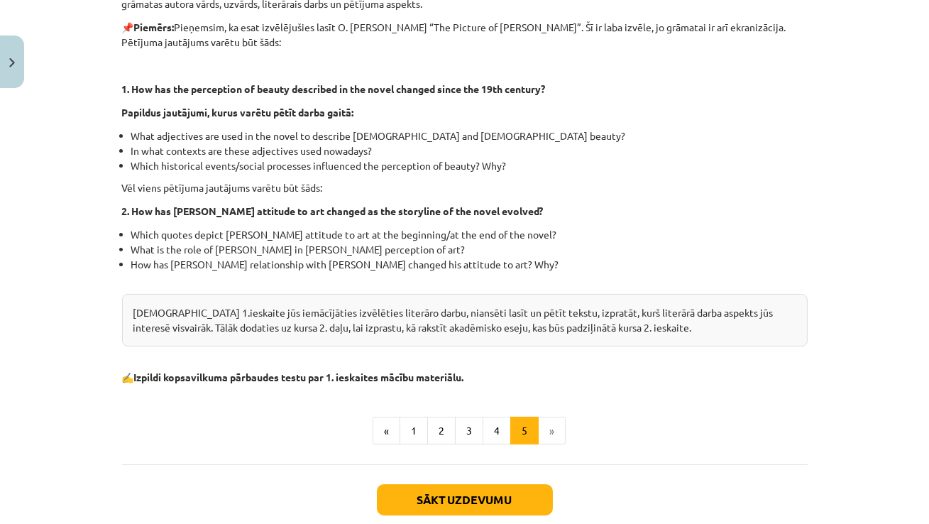
click at [548, 434] on li "»" at bounding box center [552, 431] width 27 height 28
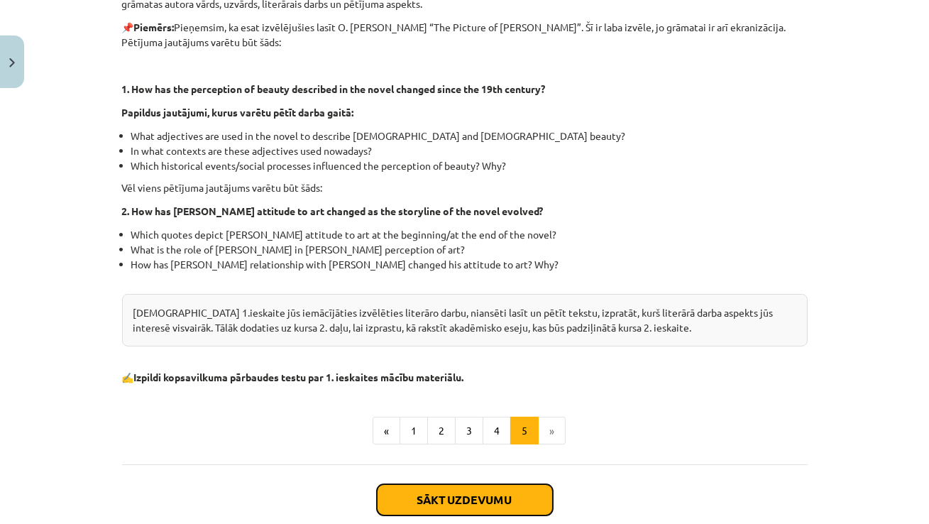
click at [505, 497] on button "Sākt uzdevumu" at bounding box center [465, 499] width 176 height 31
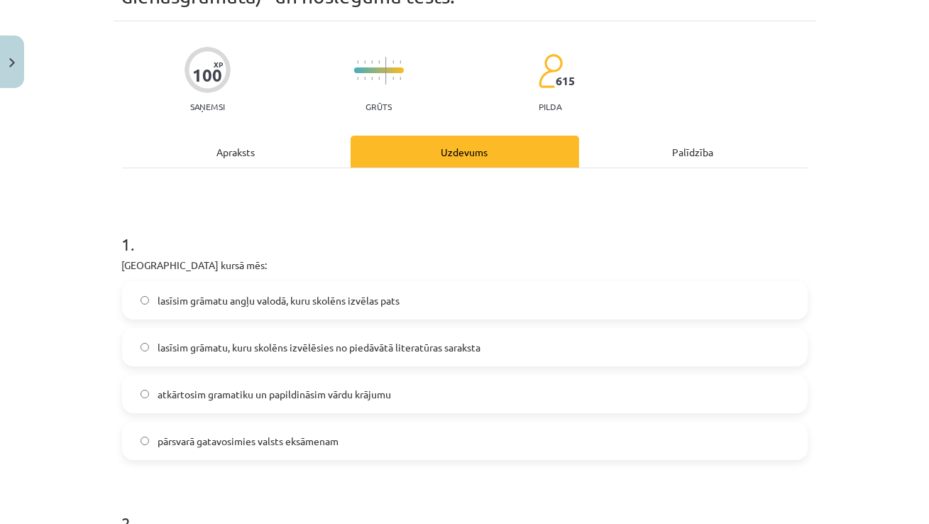
scroll to position [105, 0]
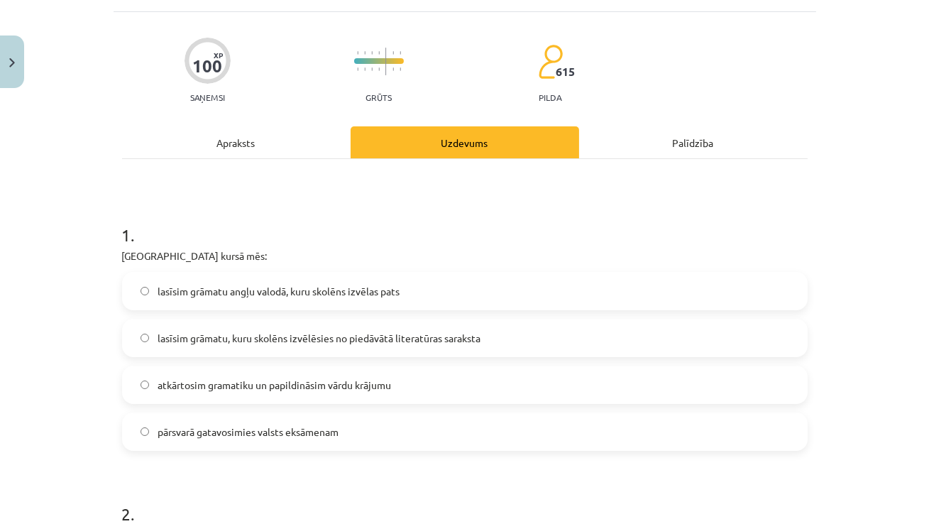
click at [143, 331] on label "lasīsim grāmatu, kuru skolēns izvēlēsies no piedāvātā literatūras saraksta" at bounding box center [464, 337] width 683 height 35
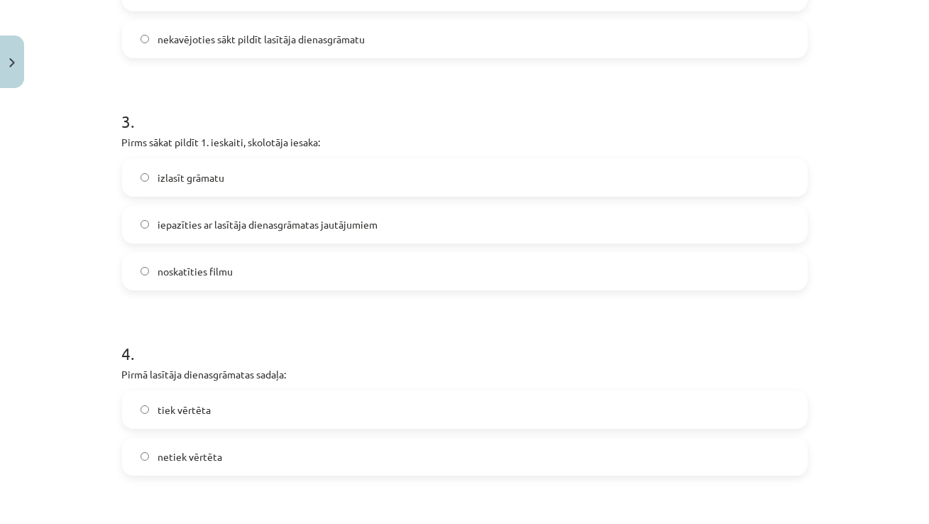
scroll to position [732, 0]
click at [145, 179] on label "izlasīt grāmatu" at bounding box center [464, 175] width 683 height 35
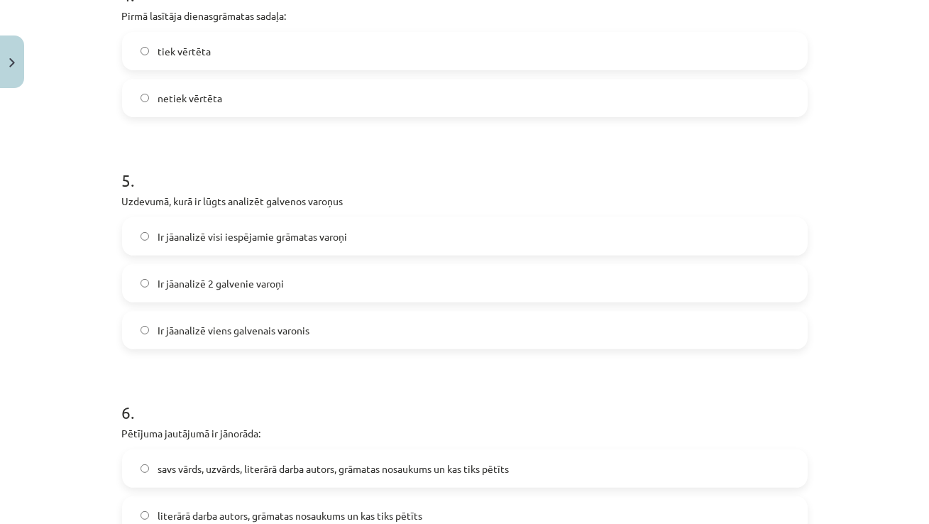
scroll to position [1089, 0]
click at [206, 272] on label "Ir jāanalizē 2 galvenie varoņi" at bounding box center [464, 281] width 683 height 35
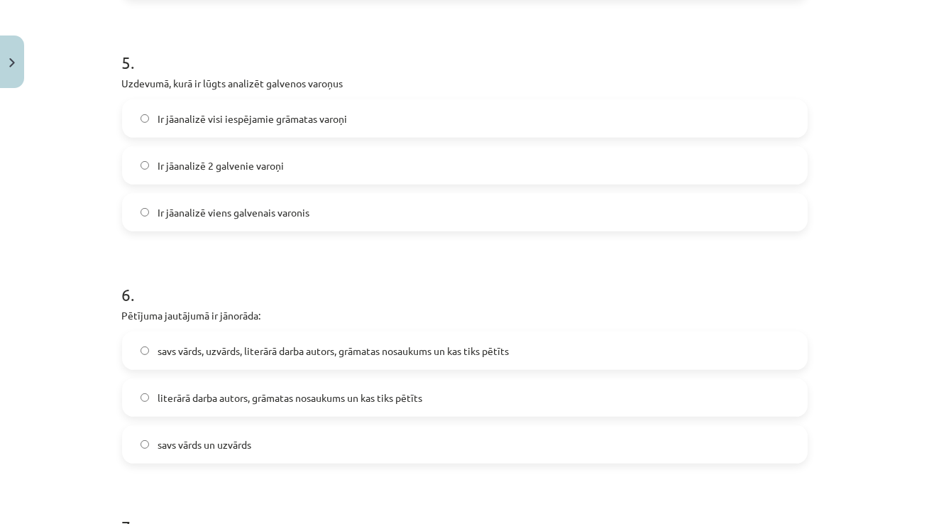
scroll to position [1208, 0]
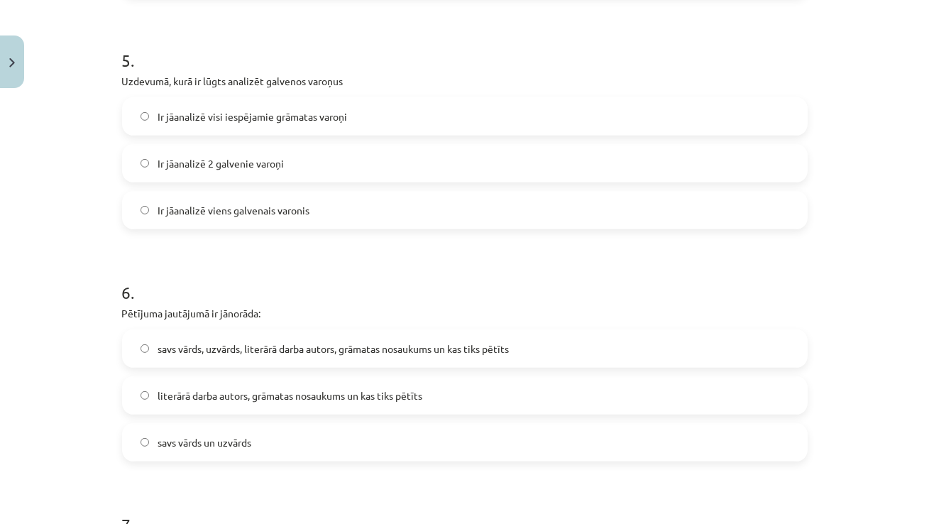
click at [197, 395] on span "literārā darba autors, grāmatas nosaukums un kas tiks pētīts" at bounding box center [290, 395] width 265 height 15
click at [180, 345] on span "savs vārds, uzvārds, literārā darba autors, grāmatas nosaukums un kas tiks pētī…" at bounding box center [333, 348] width 351 height 15
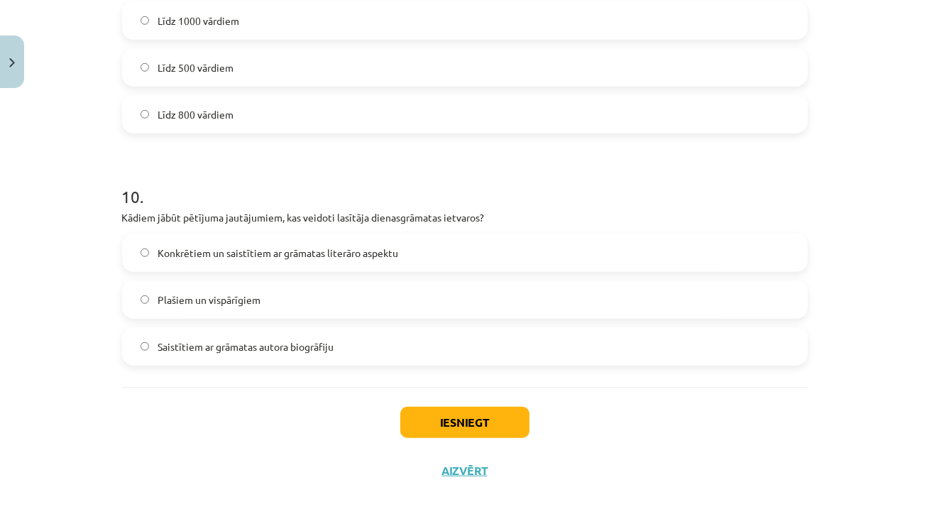
scroll to position [2246, 0]
click at [150, 250] on label "Konkrētiem un saistītiem ar grāmatas literāro aspektu" at bounding box center [464, 253] width 683 height 35
click at [451, 424] on button "Iesniegt" at bounding box center [464, 422] width 129 height 31
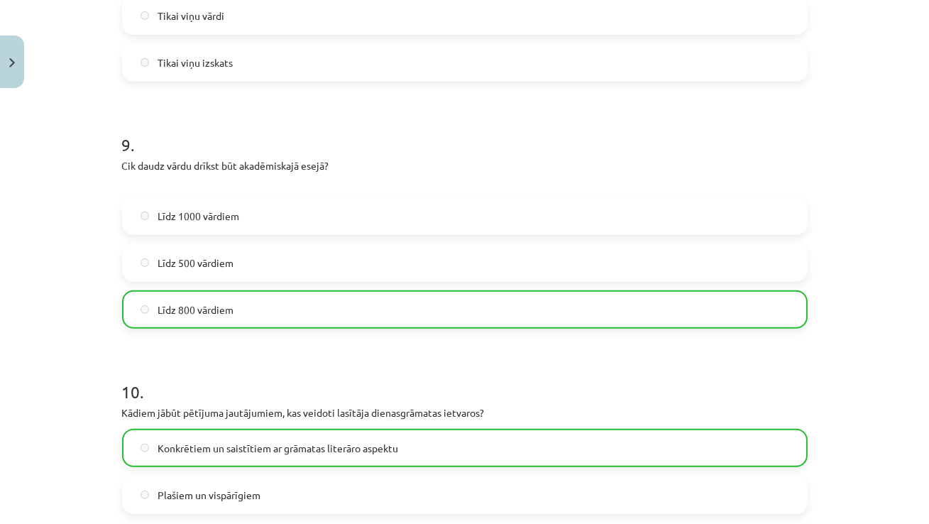
scroll to position [2297, 0]
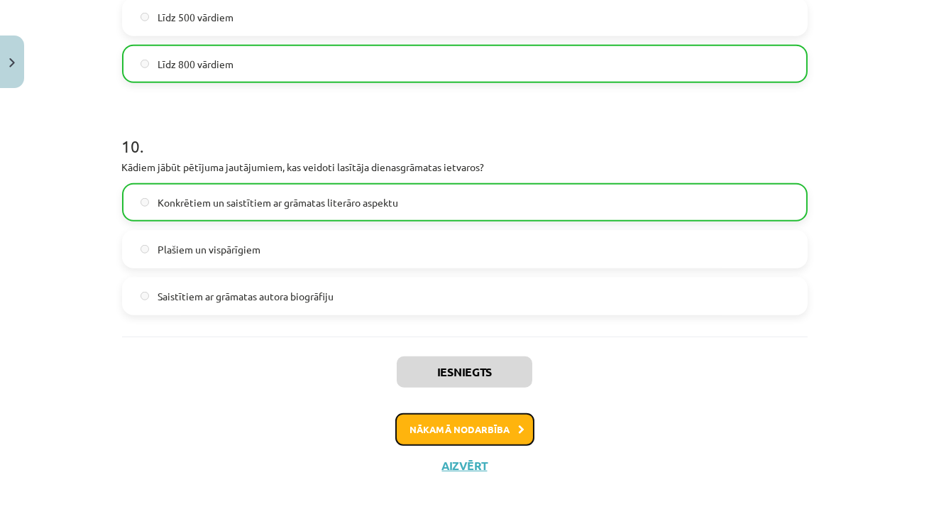
click at [500, 435] on button "Nākamā nodarbība" at bounding box center [464, 429] width 139 height 33
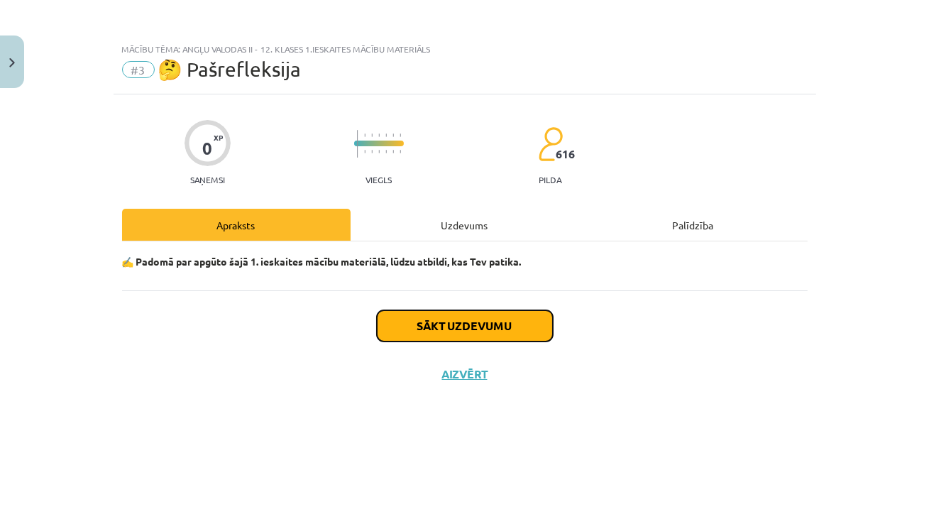
click at [439, 314] on button "Sākt uzdevumu" at bounding box center [465, 325] width 176 height 31
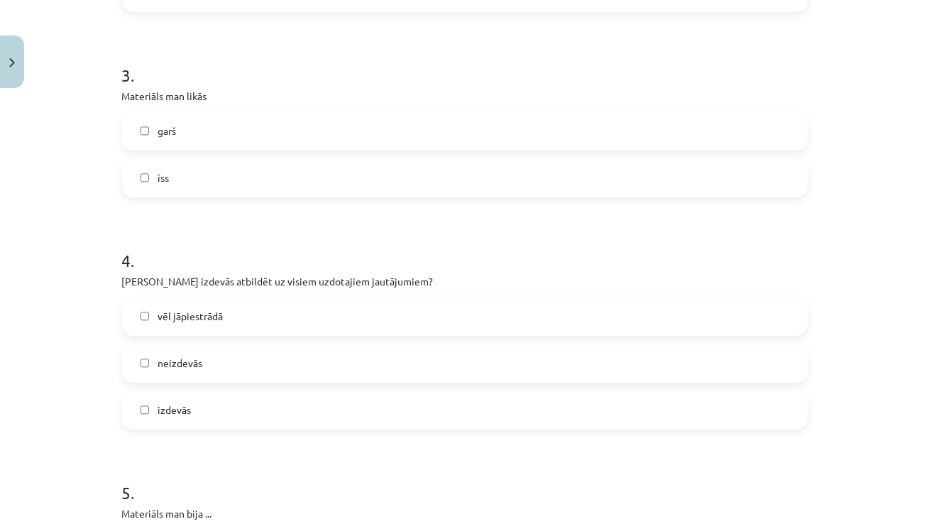
scroll to position [815, 0]
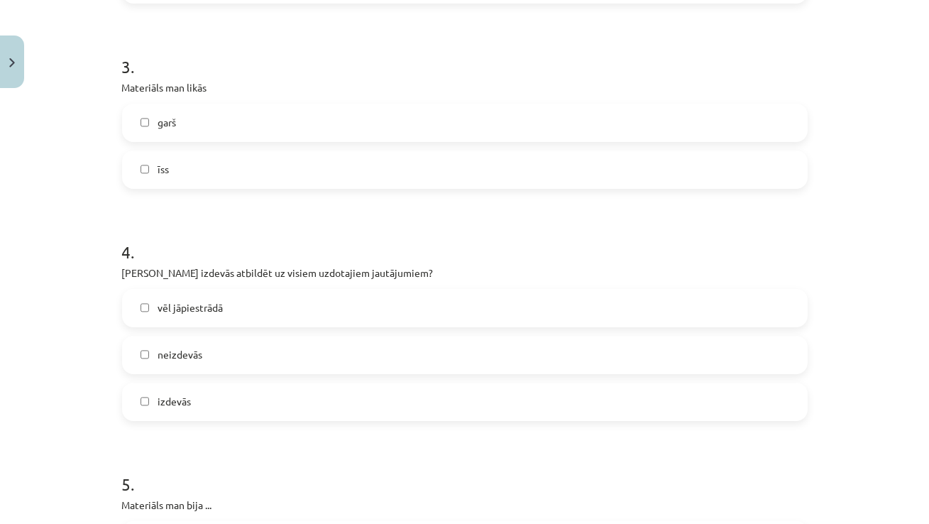
click at [153, 405] on label "izdevās" at bounding box center [464, 401] width 683 height 35
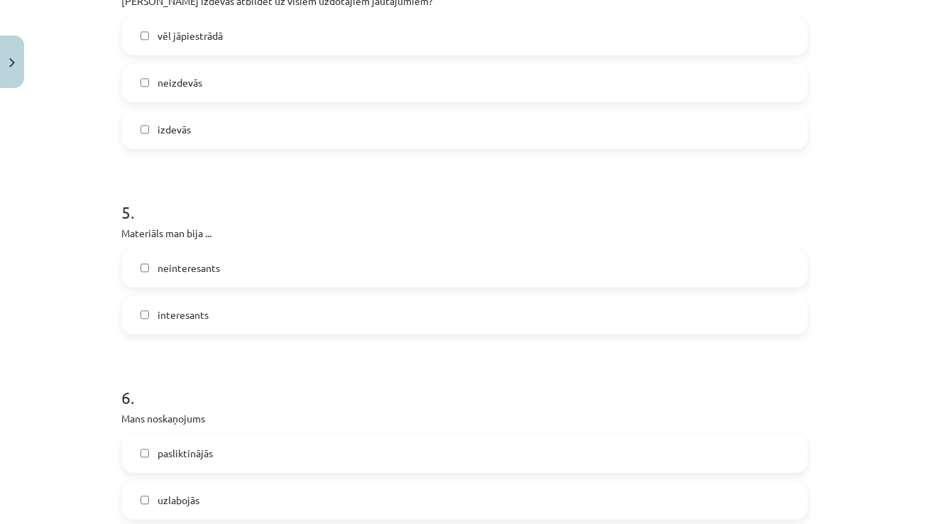
scroll to position [1194, 0]
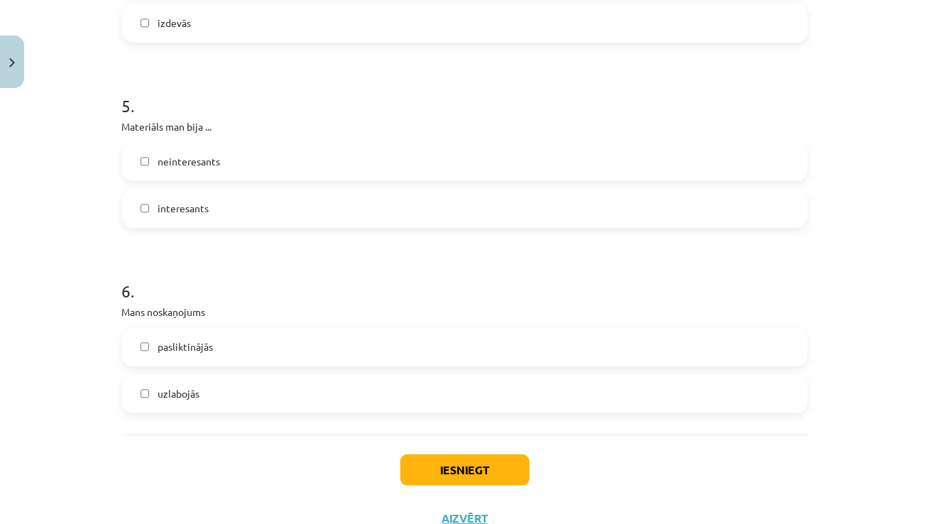
click at [150, 400] on label "uzlabojās" at bounding box center [464, 393] width 683 height 35
click at [429, 476] on button "Iesniegt" at bounding box center [464, 469] width 129 height 31
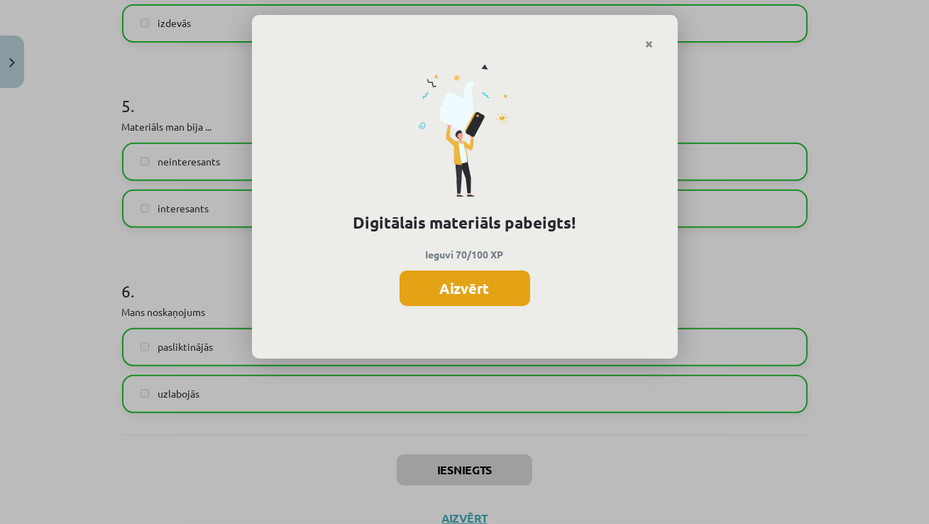
click at [436, 284] on button "Aizvērt" at bounding box center [465, 287] width 131 height 35
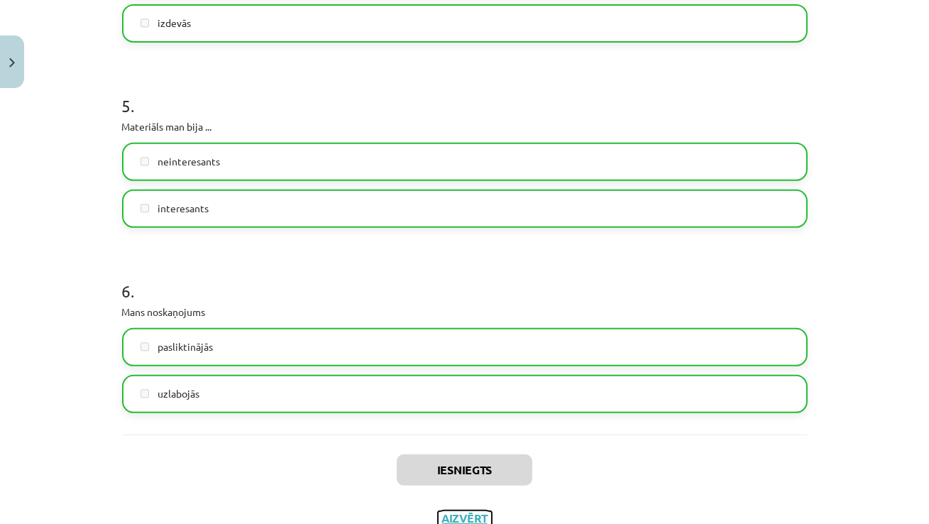
click at [463, 513] on button "Aizvērt" at bounding box center [465, 518] width 54 height 14
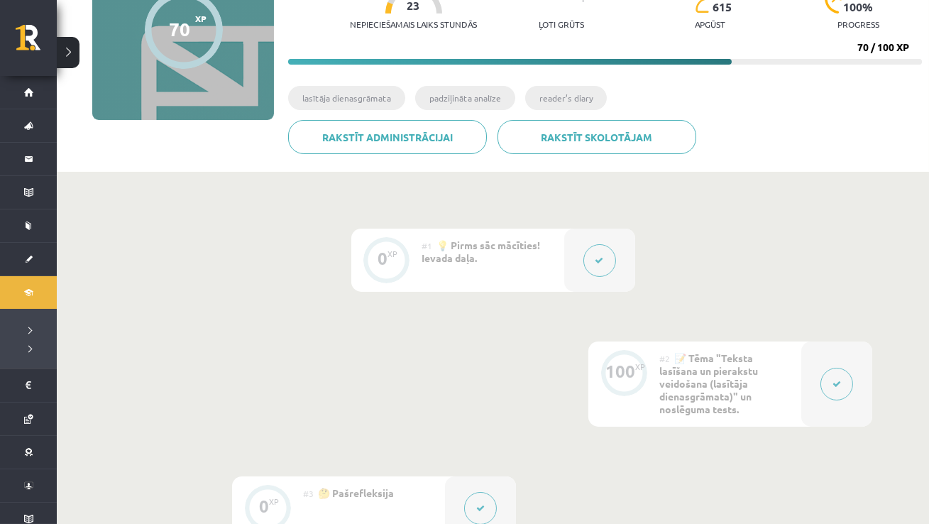
scroll to position [184, 0]
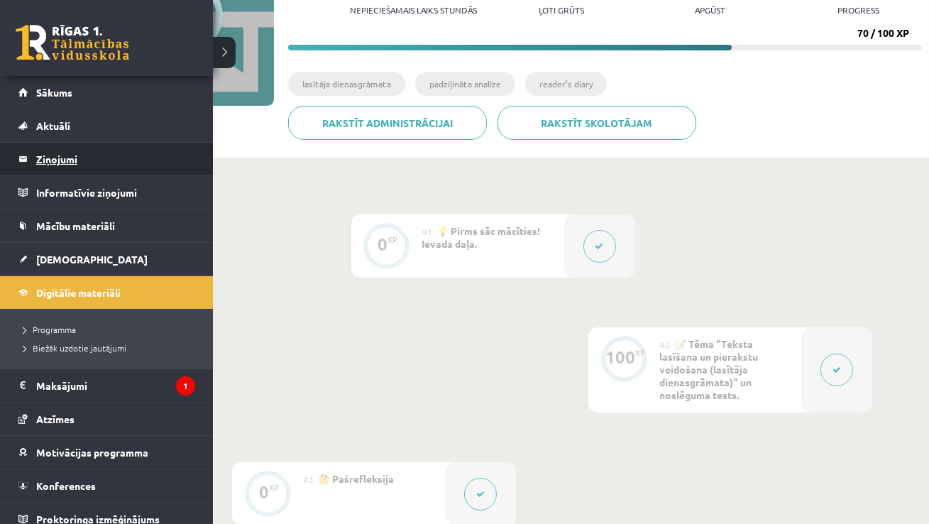
click at [59, 165] on legend "Ziņojumi 0" at bounding box center [115, 159] width 159 height 33
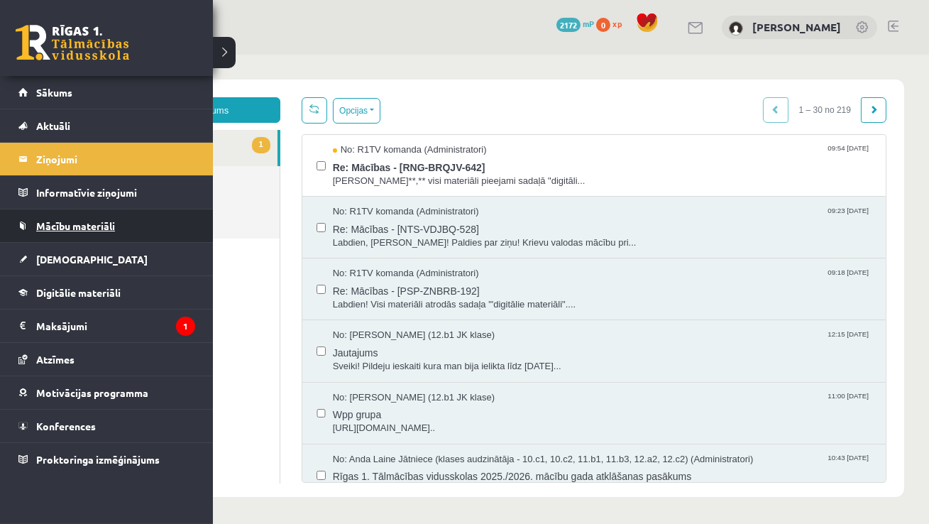
click at [63, 221] on span "Mācību materiāli" at bounding box center [75, 225] width 79 height 13
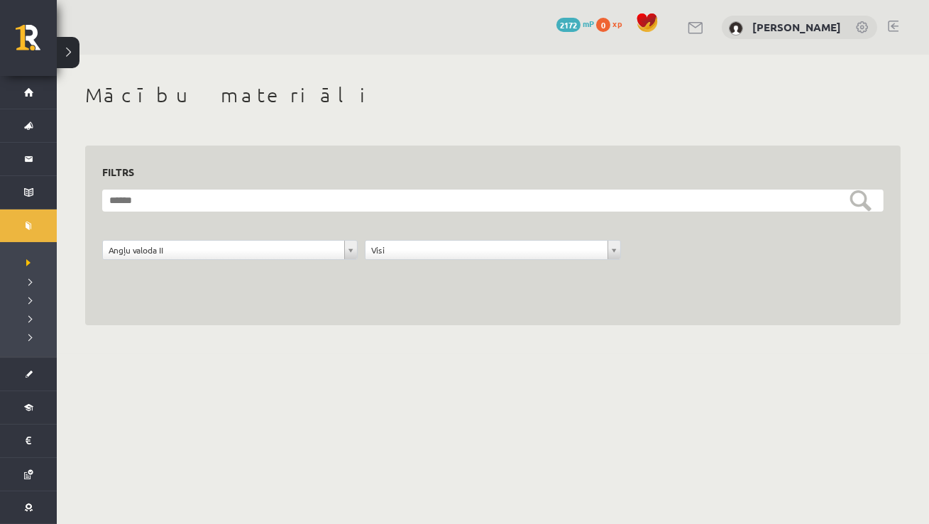
click at [334, 72] on div "**********" at bounding box center [493, 204] width 872 height 299
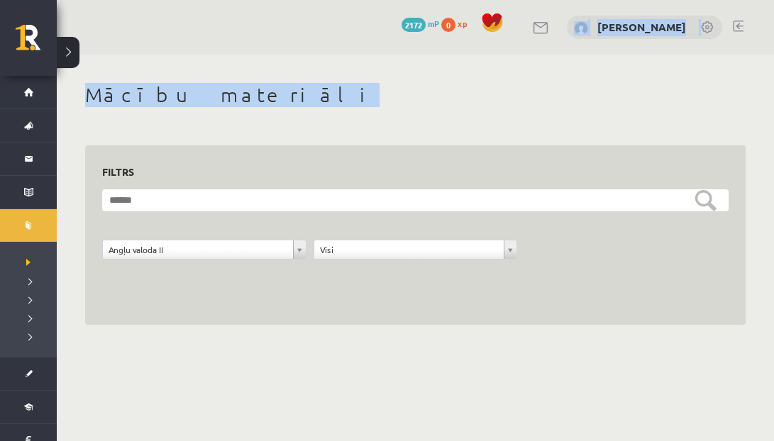
drag, startPoint x: 740, startPoint y: 96, endPoint x: 352, endPoint y: 41, distance: 392.0
click at [352, 41] on div "**********" at bounding box center [415, 176] width 717 height 353
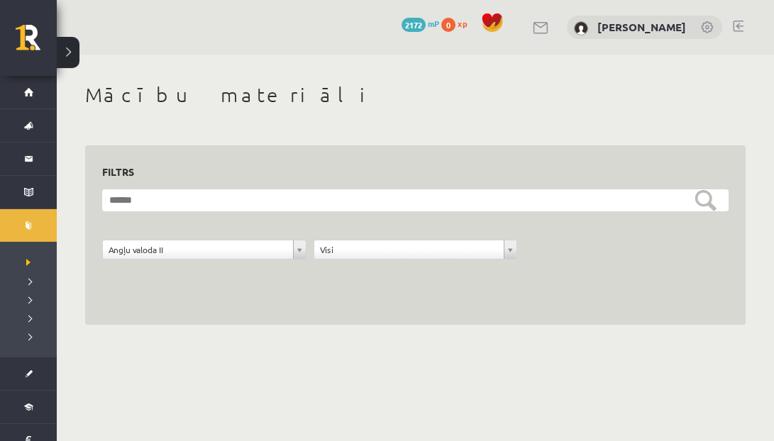
click at [451, 58] on div "**********" at bounding box center [415, 204] width 717 height 299
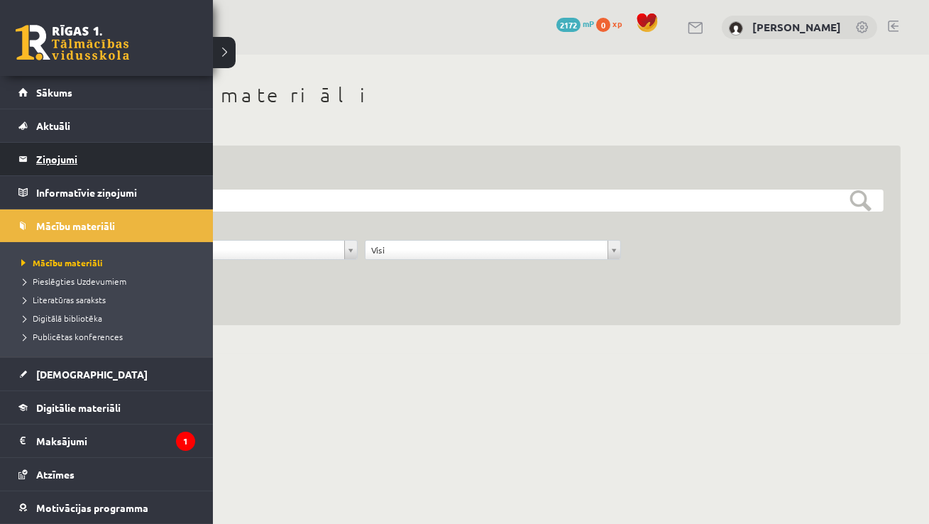
click at [57, 155] on legend "Ziņojumi 1" at bounding box center [115, 159] width 159 height 33
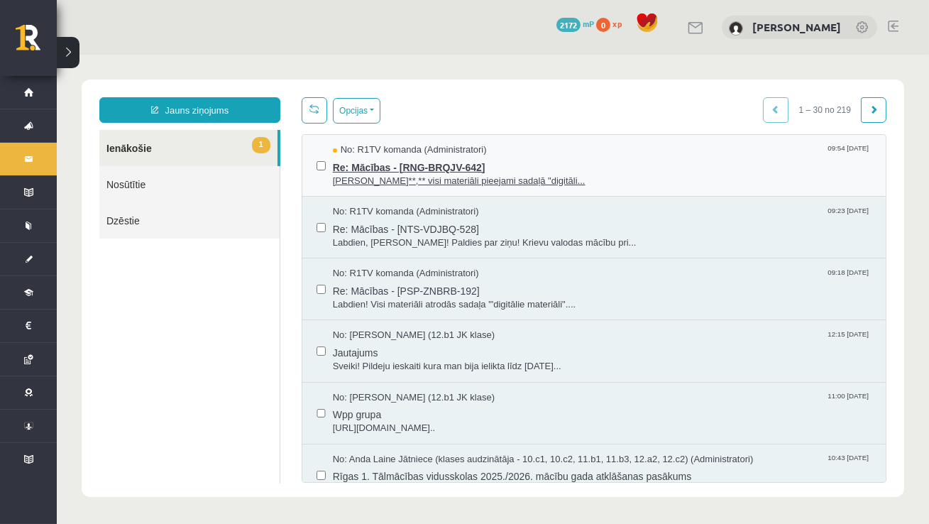
click at [360, 155] on span "No: R1TV komanda (Administratori)" at bounding box center [410, 149] width 154 height 13
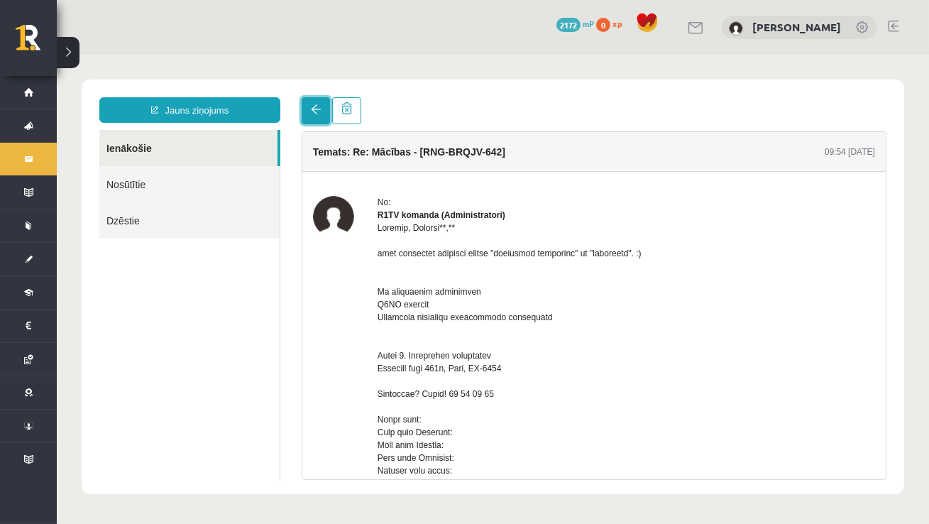
click at [315, 109] on span at bounding box center [316, 109] width 10 height 10
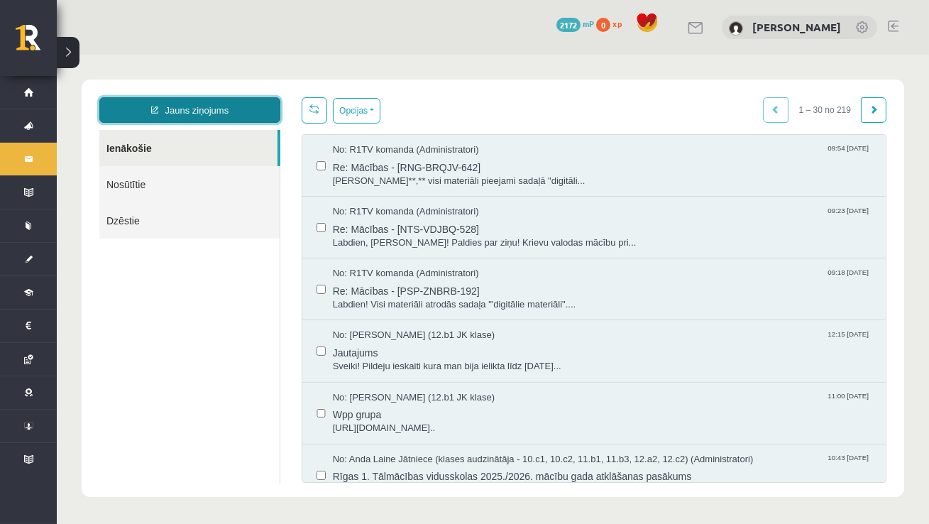
click at [248, 116] on link "Jauns ziņojums" at bounding box center [189, 110] width 181 height 26
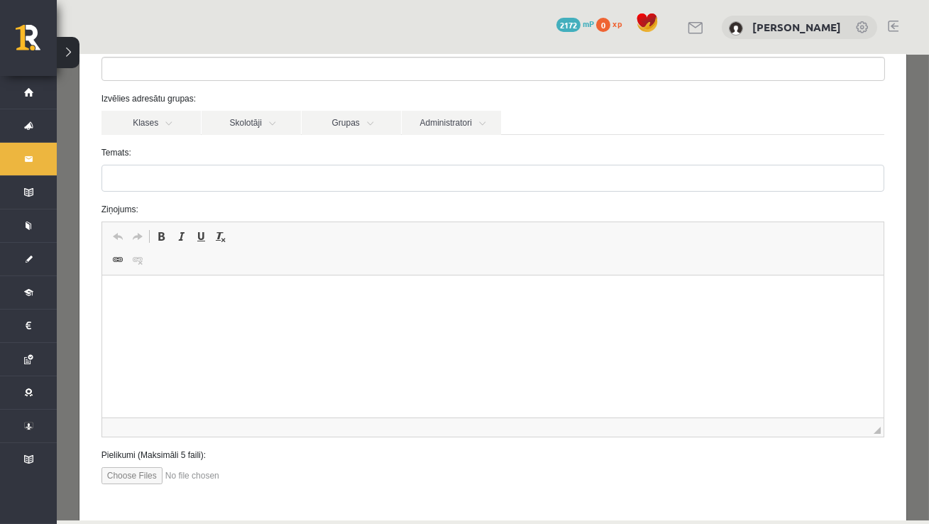
scroll to position [100, 0]
click at [145, 472] on input "file" at bounding box center [181, 471] width 161 height 17
type input "**********"
click at [153, 308] on html at bounding box center [492, 293] width 782 height 43
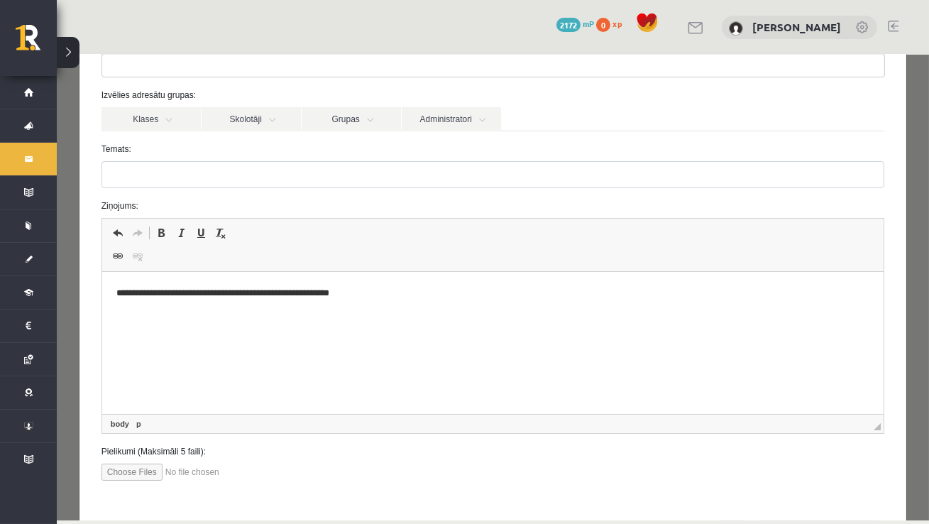
click at [241, 294] on p "**********" at bounding box center [493, 293] width 754 height 15
click at [403, 295] on p "**********" at bounding box center [493, 293] width 754 height 15
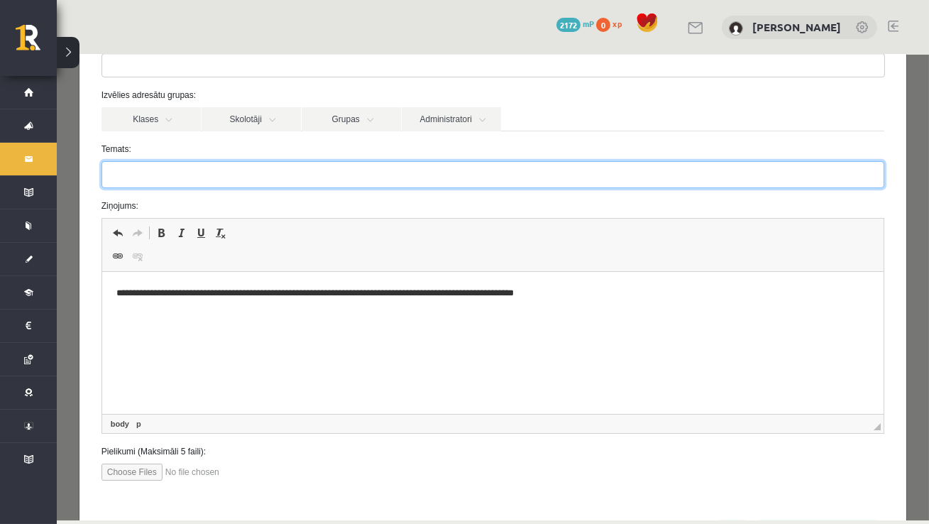
click at [159, 167] on input "Temats:" at bounding box center [492, 174] width 783 height 27
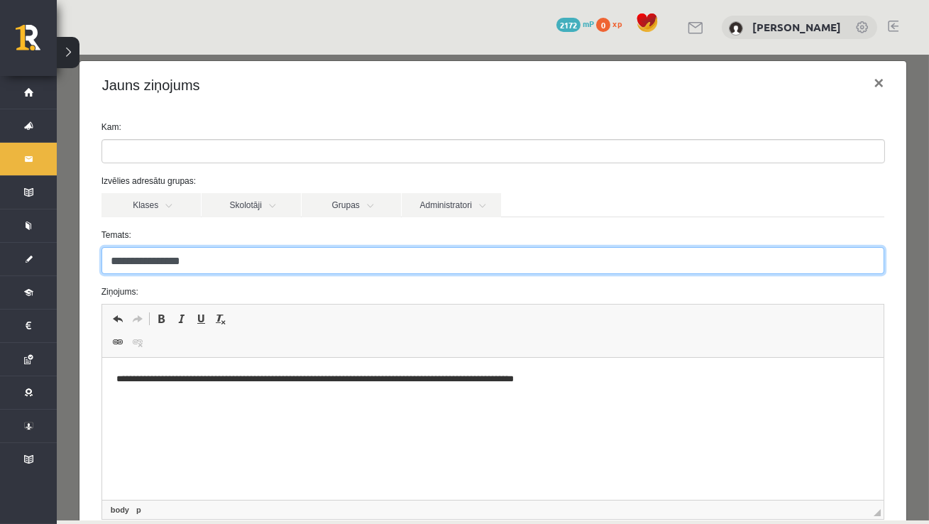
scroll to position [0, 0]
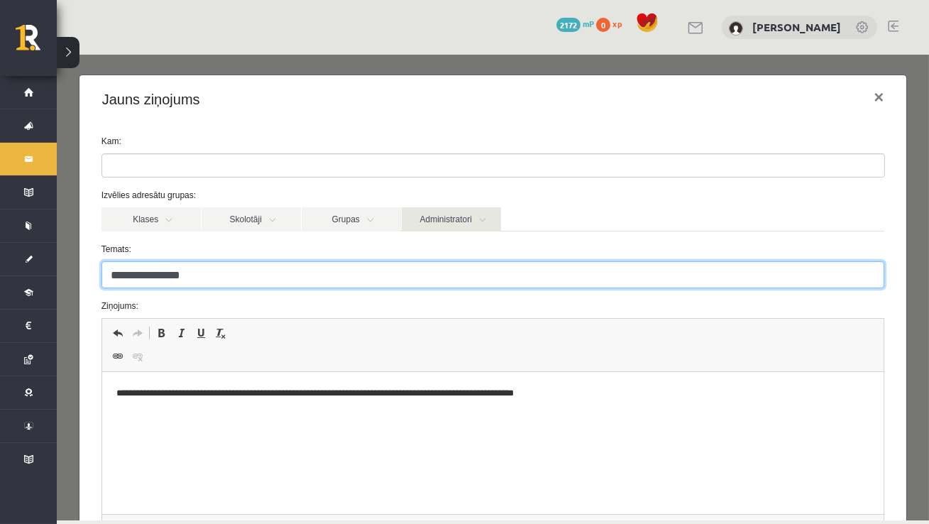
type input "**********"
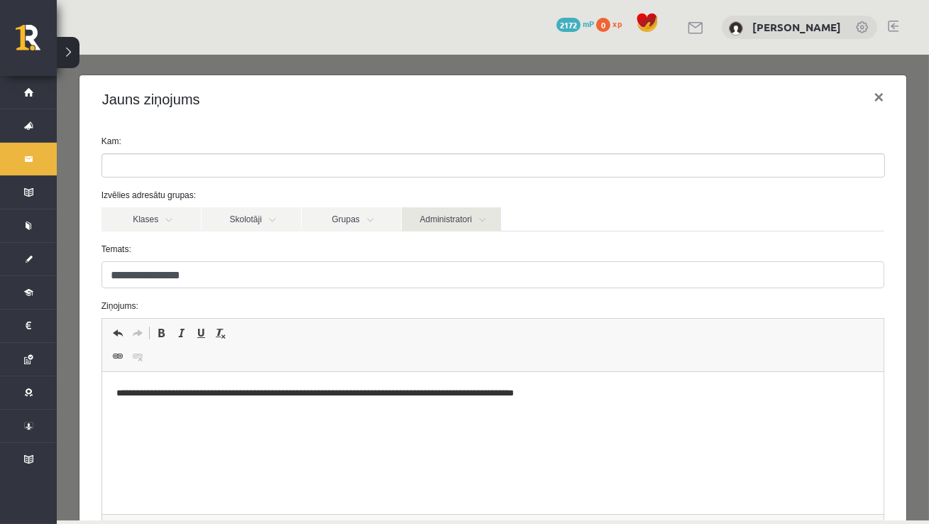
click at [455, 224] on link "Administratori" at bounding box center [451, 219] width 99 height 24
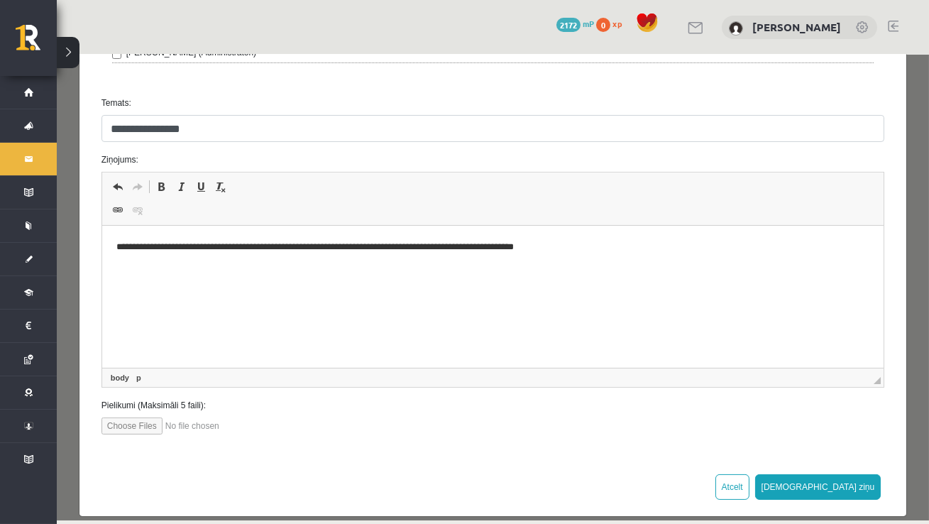
scroll to position [617, 0]
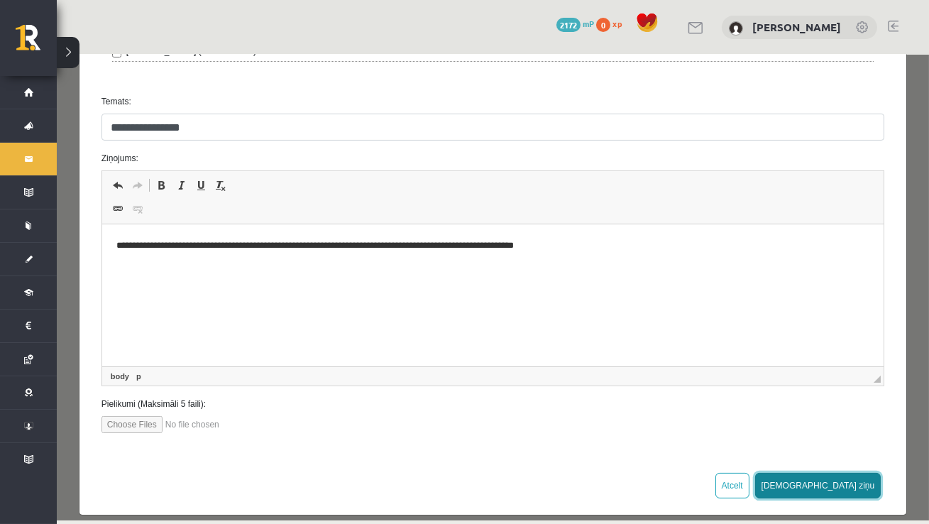
click at [839, 478] on button "Sūtīt ziņu" at bounding box center [818, 486] width 126 height 26
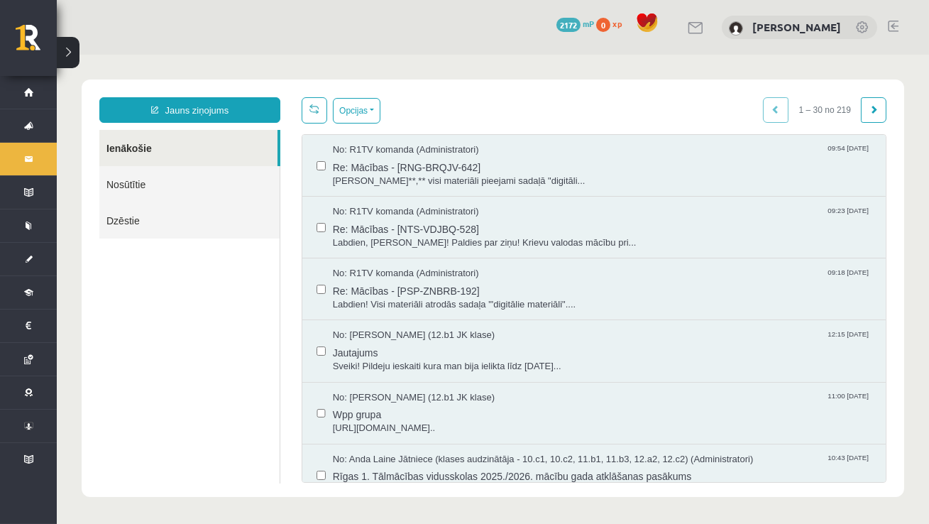
scroll to position [0, 0]
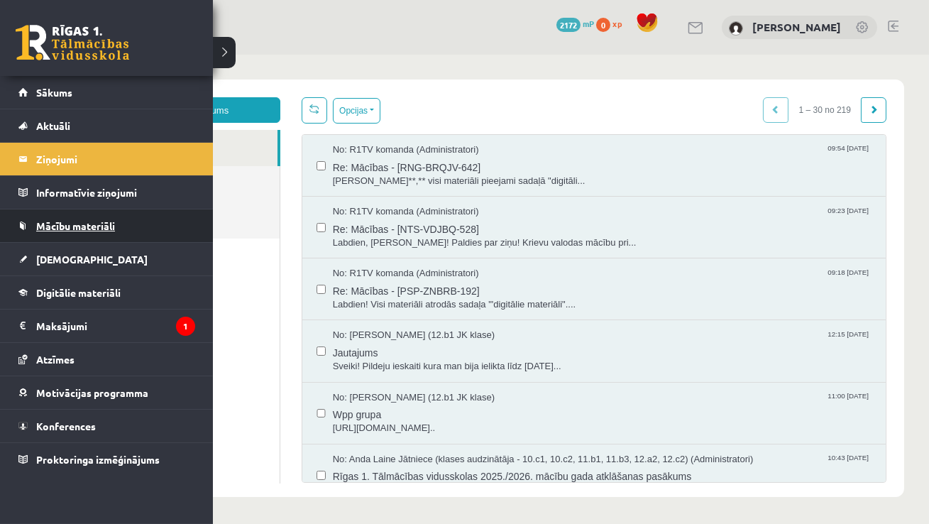
click at [75, 228] on span "Mācību materiāli" at bounding box center [75, 225] width 79 height 13
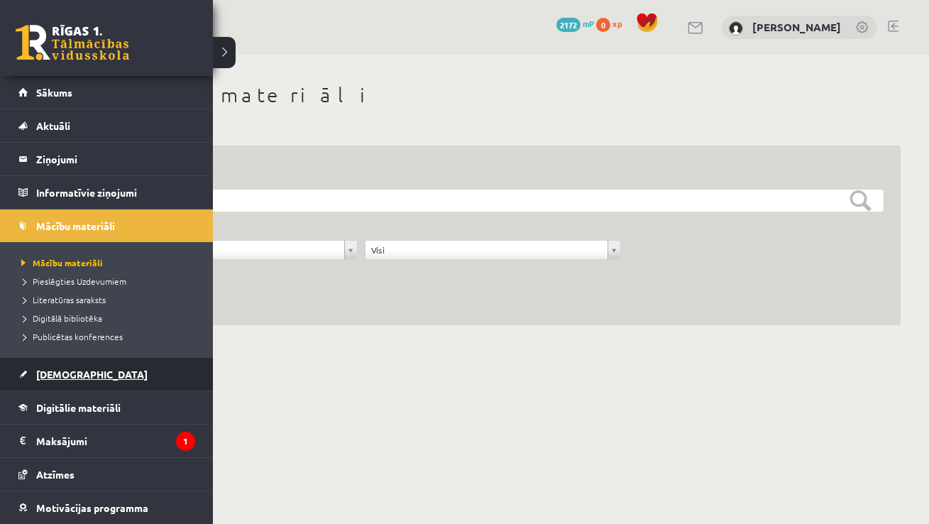
click at [79, 375] on link "[DEMOGRAPHIC_DATA]" at bounding box center [106, 374] width 177 height 33
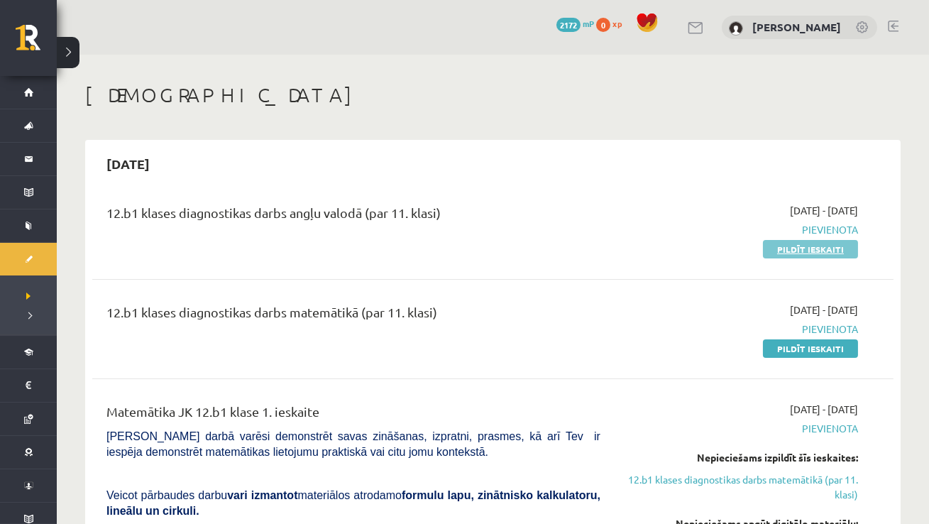
click at [781, 248] on link "Pildīt ieskaiti" at bounding box center [810, 249] width 95 height 18
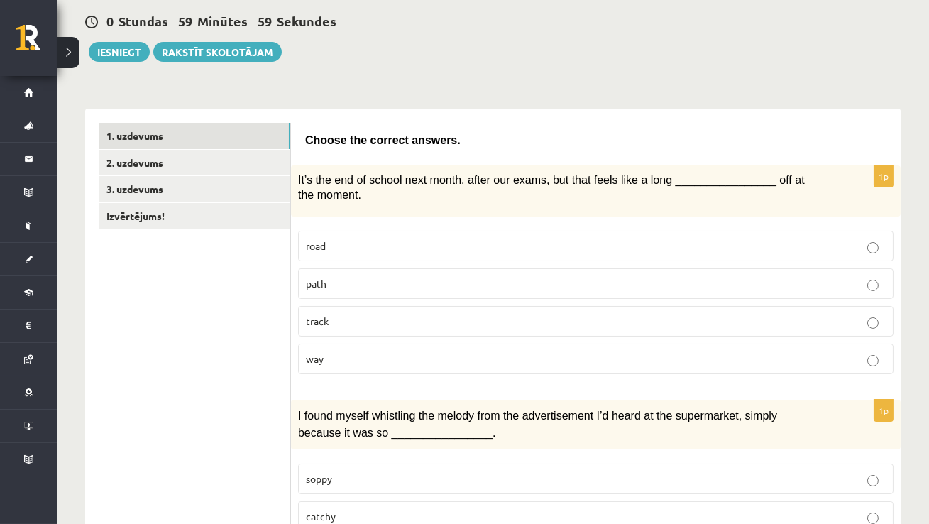
scroll to position [133, 0]
click at [382, 290] on label "path" at bounding box center [595, 283] width 595 height 31
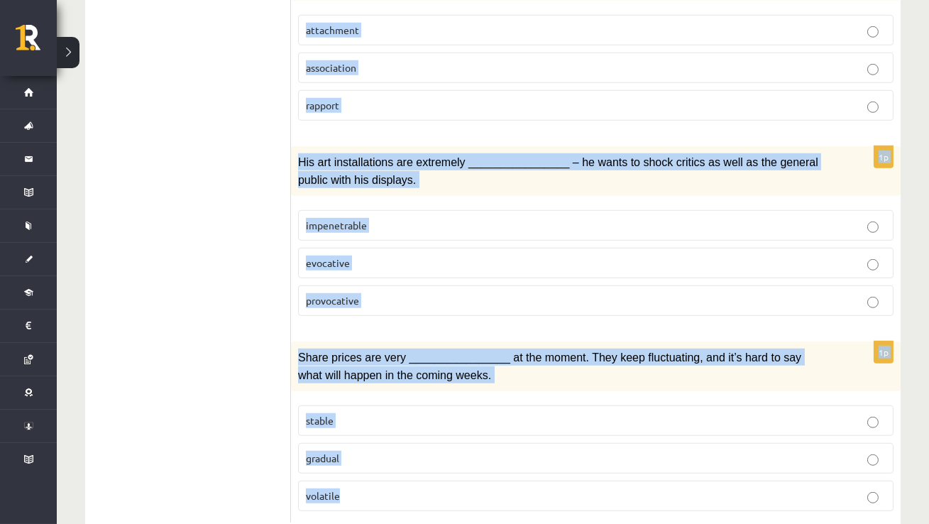
scroll to position [2186, 0]
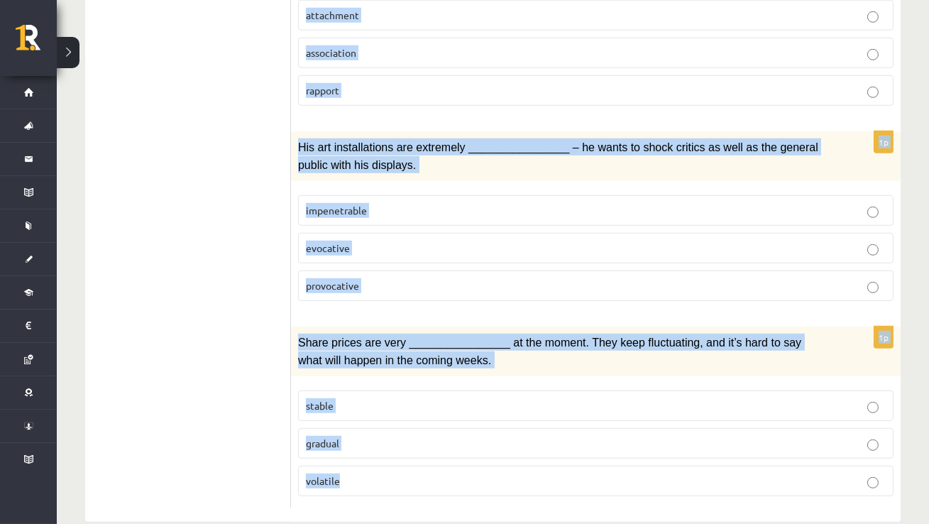
drag, startPoint x: 297, startPoint y: 176, endPoint x: 595, endPoint y: 524, distance: 457.5
copy form "Lo’i dol sit am consec adip elits, doeiu tem incid, utl etdo magna aliq e admi …"
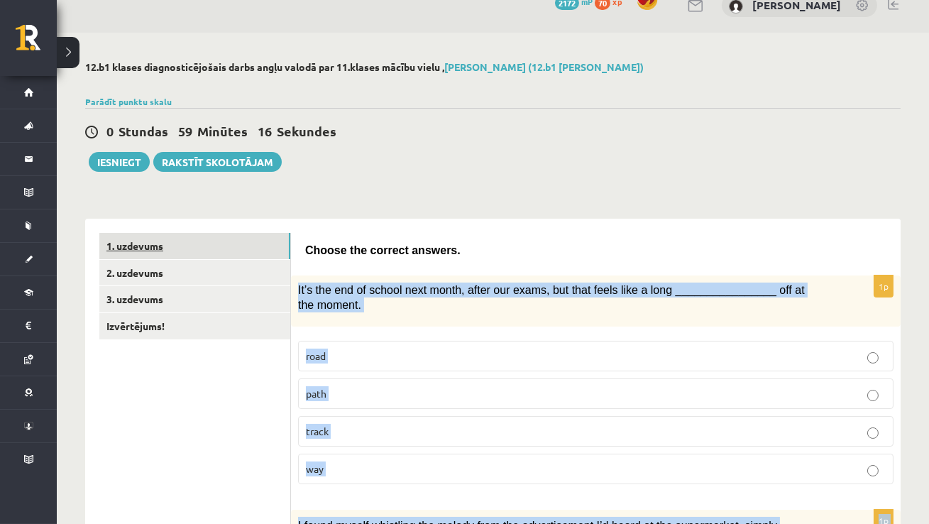
scroll to position [0, 0]
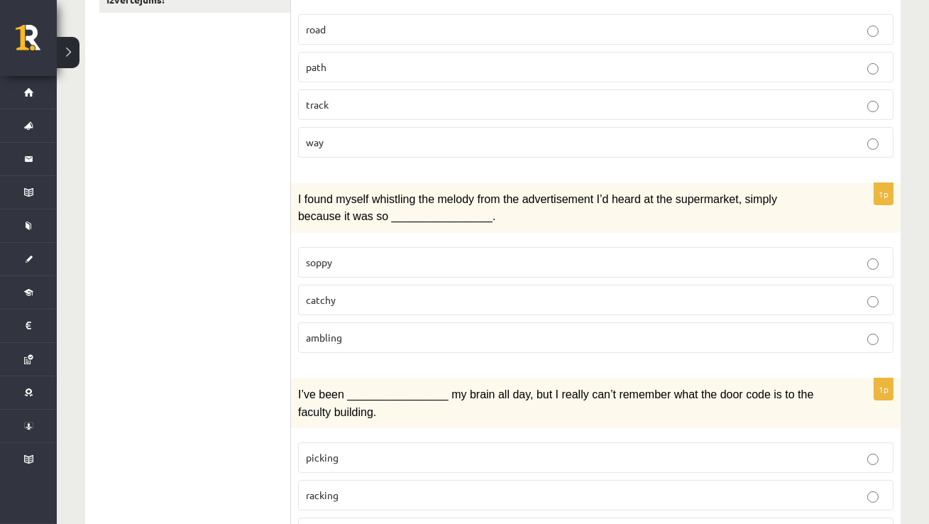
scroll to position [351, 0]
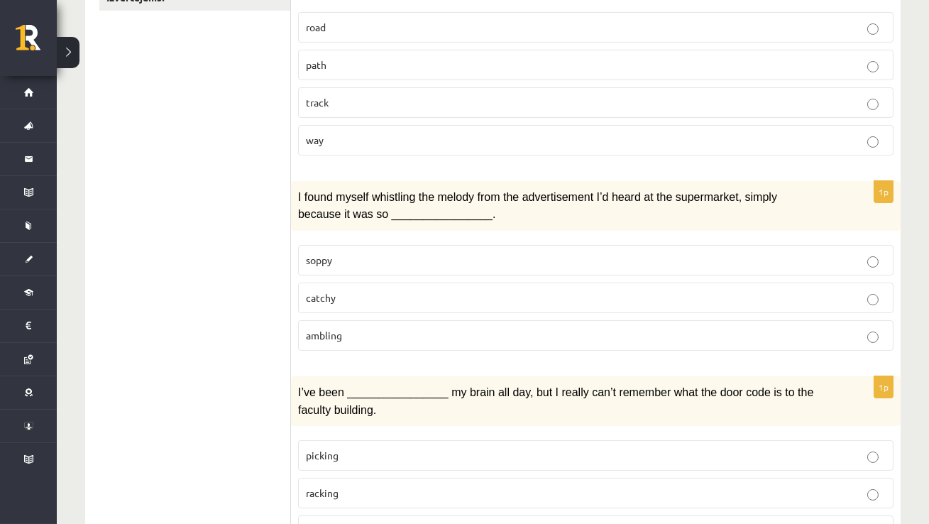
click at [321, 302] on label "catchy" at bounding box center [595, 297] width 595 height 31
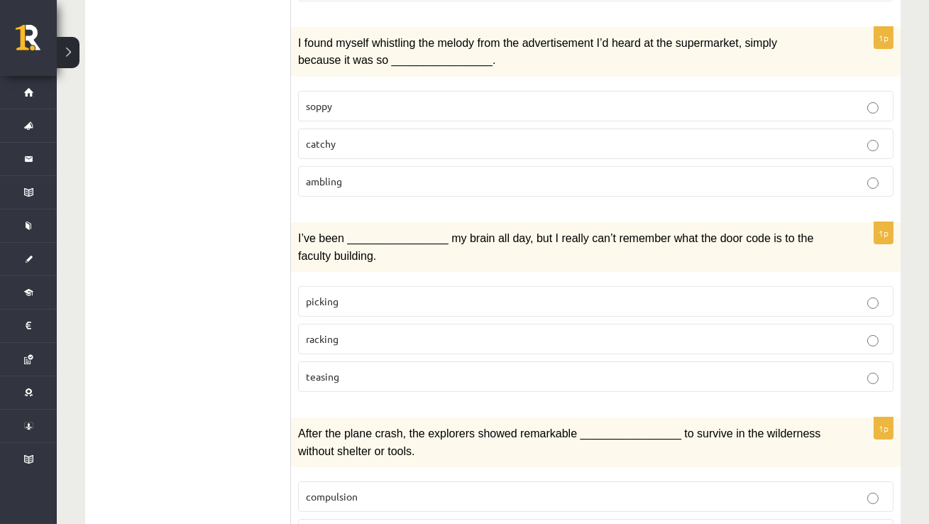
scroll to position [508, 0]
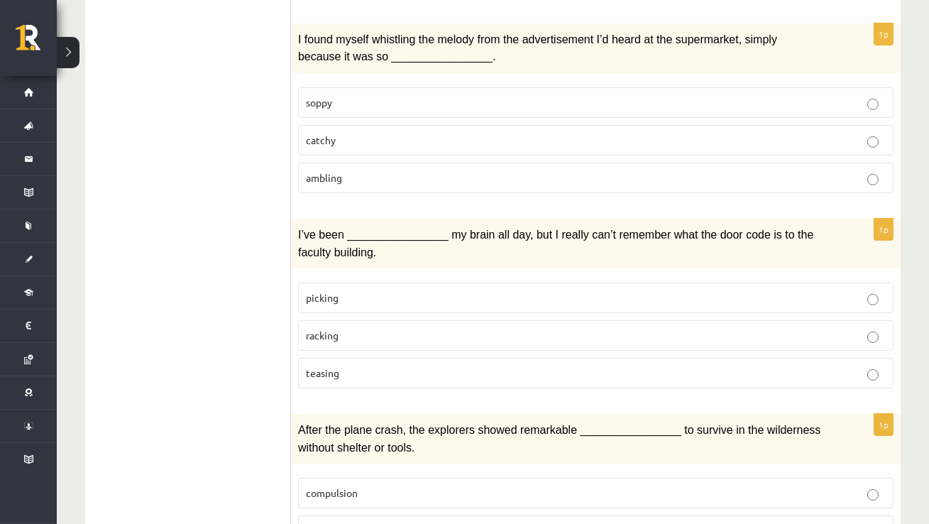
click at [358, 290] on p "picking" at bounding box center [596, 297] width 580 height 15
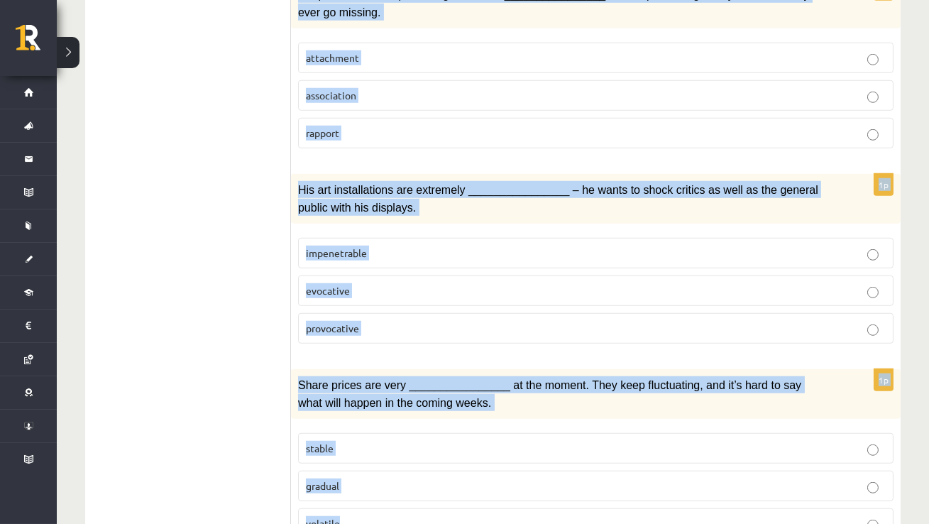
scroll to position [2186, 0]
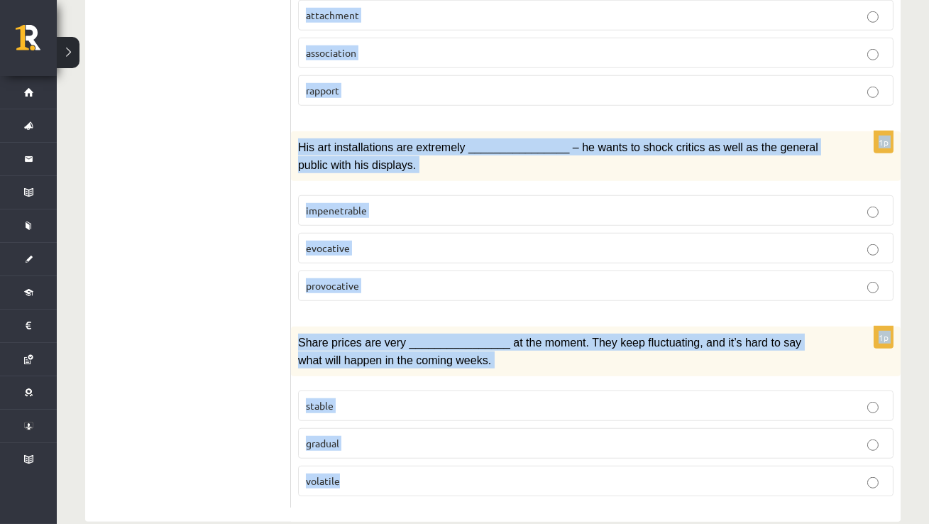
drag, startPoint x: 297, startPoint y: 265, endPoint x: 599, endPoint y: 524, distance: 397.1
copy form "Loremi dol sitamet consect. 0a El’s doe tem in utlabo etdo magna, aliqu eni adm…"
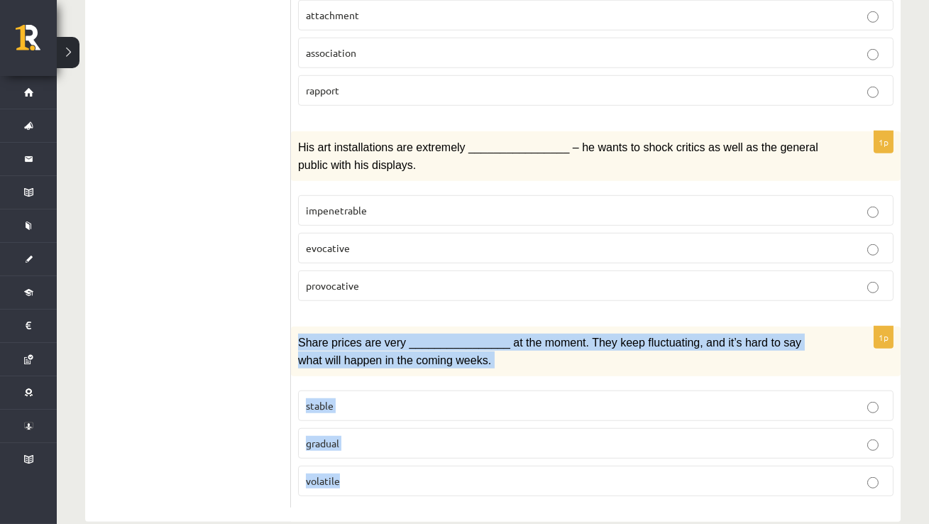
drag, startPoint x: 292, startPoint y: 310, endPoint x: 371, endPoint y: 460, distance: 169.5
click at [371, 460] on div "1p Share prices are very ________________ at the moment. They keep fluctuating,…" at bounding box center [596, 416] width 610 height 181
copy div "Share prices are very ________________ at the moment. They keep fluctuating, an…"
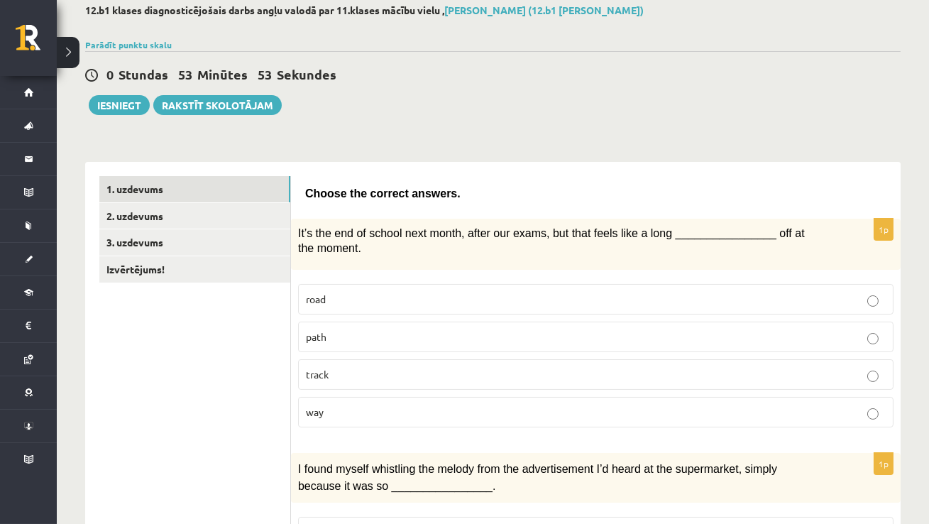
scroll to position [79, 0]
click at [361, 415] on p "way" at bounding box center [596, 411] width 580 height 15
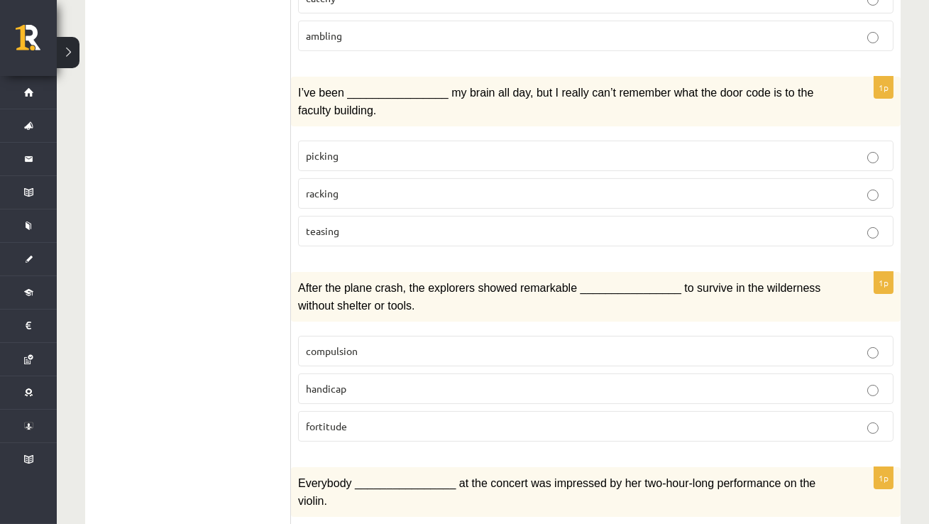
scroll to position [651, 0]
click at [334, 185] on p "racking" at bounding box center [596, 192] width 580 height 15
click at [376, 410] on label "fortitude" at bounding box center [595, 425] width 595 height 31
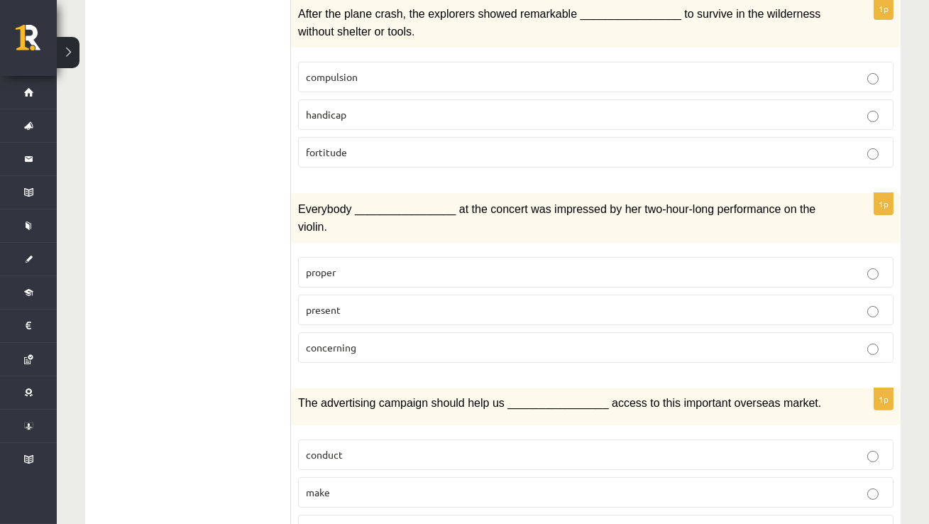
scroll to position [932, 0]
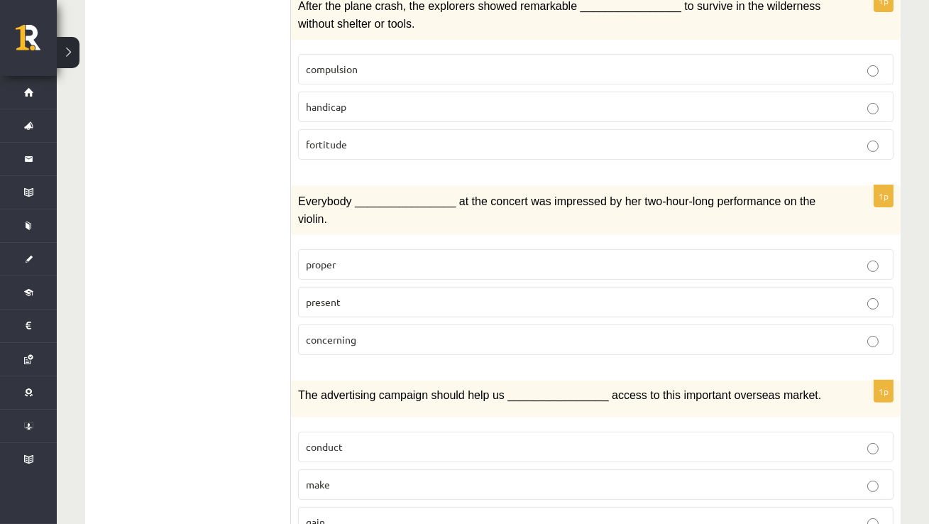
click at [331, 258] on span "proper" at bounding box center [321, 264] width 30 height 13
click at [337, 295] on span "present" at bounding box center [323, 301] width 35 height 13
click at [346, 333] on span "concerning" at bounding box center [331, 339] width 50 height 13
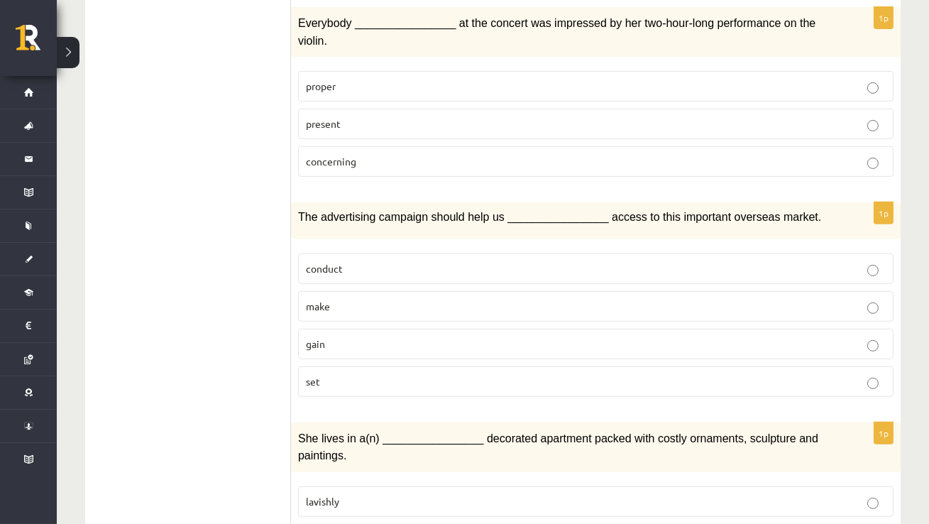
scroll to position [1189, 0]
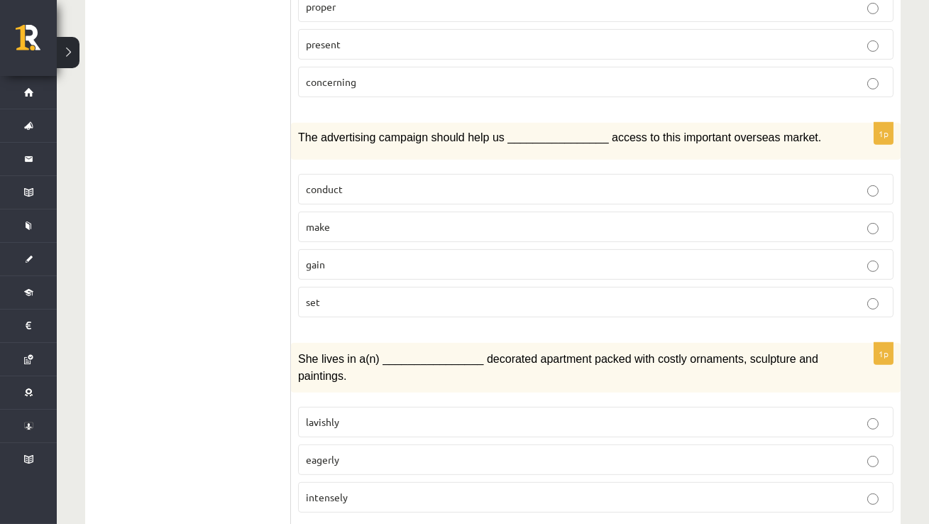
click at [330, 257] on p "gain" at bounding box center [596, 264] width 580 height 15
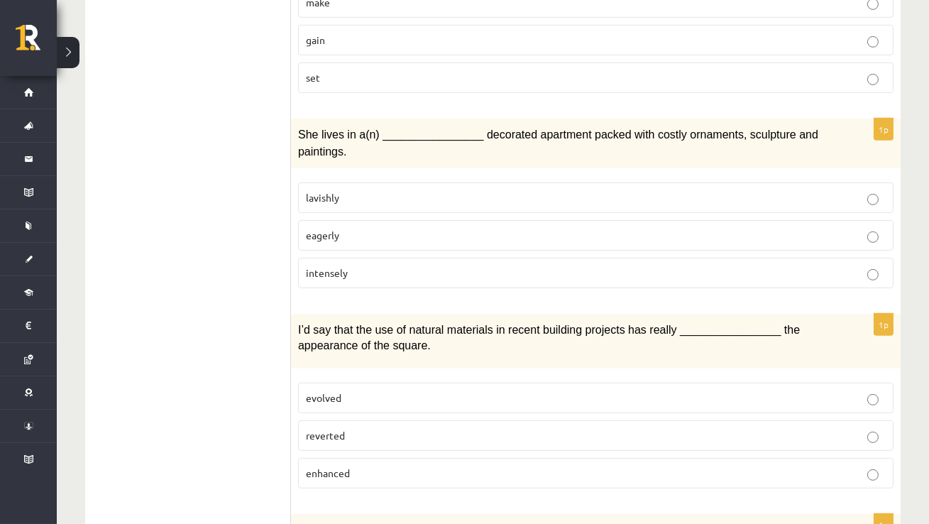
scroll to position [1415, 0]
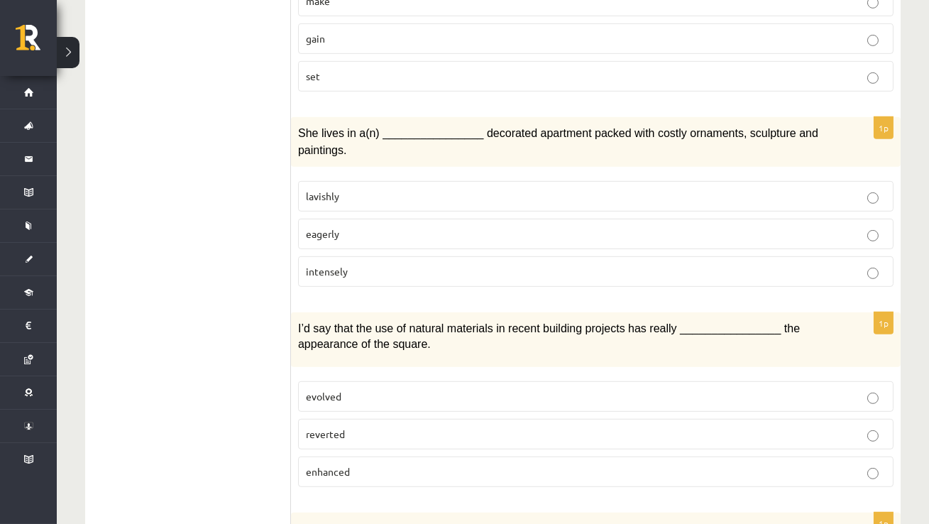
click at [321, 189] on span "lavishly" at bounding box center [322, 195] width 33 height 13
click at [358, 464] on p "enhanced" at bounding box center [596, 471] width 580 height 15
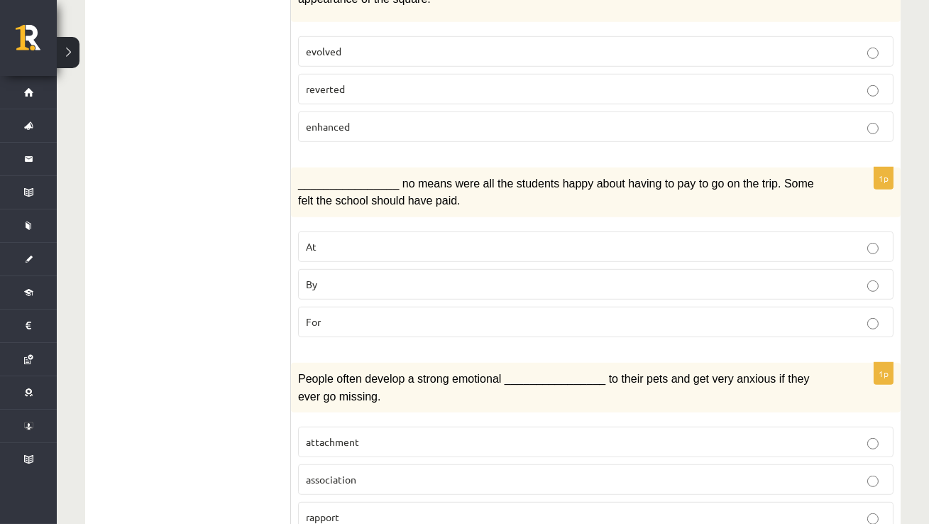
scroll to position [1772, 0]
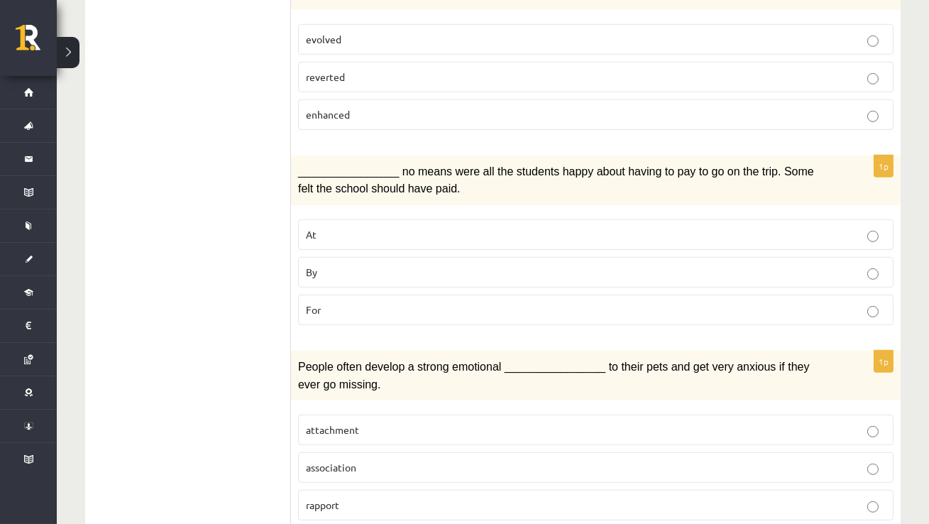
click at [325, 302] on p "For" at bounding box center [596, 309] width 580 height 15
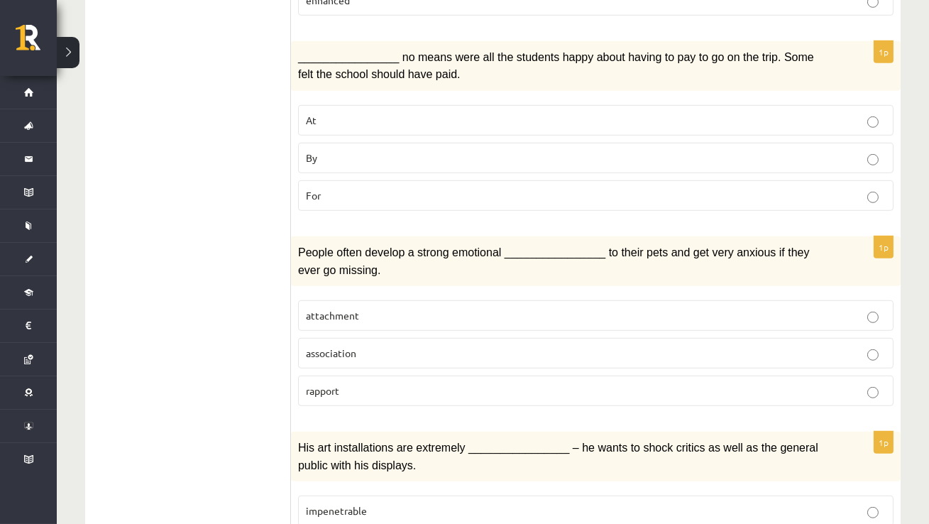
scroll to position [1885, 0]
click at [323, 151] on p "By" at bounding box center [596, 158] width 580 height 15
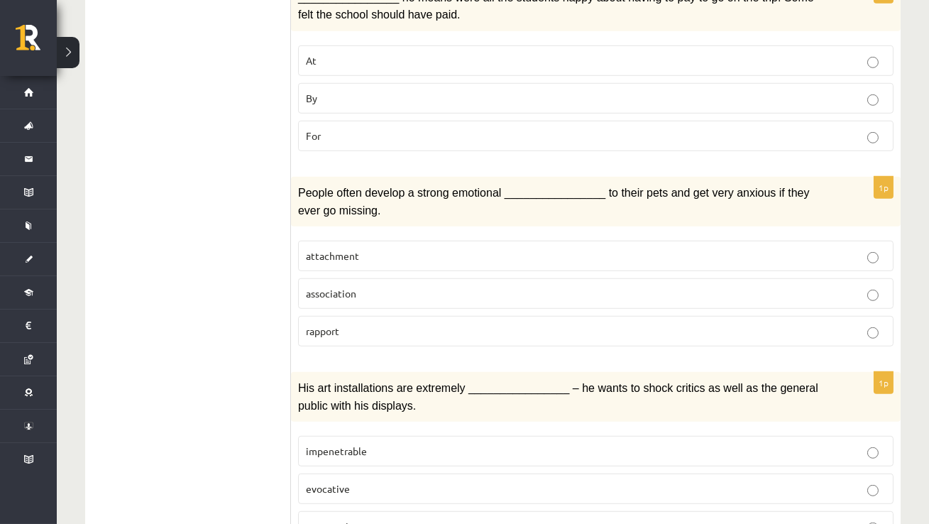
scroll to position [1963, 0]
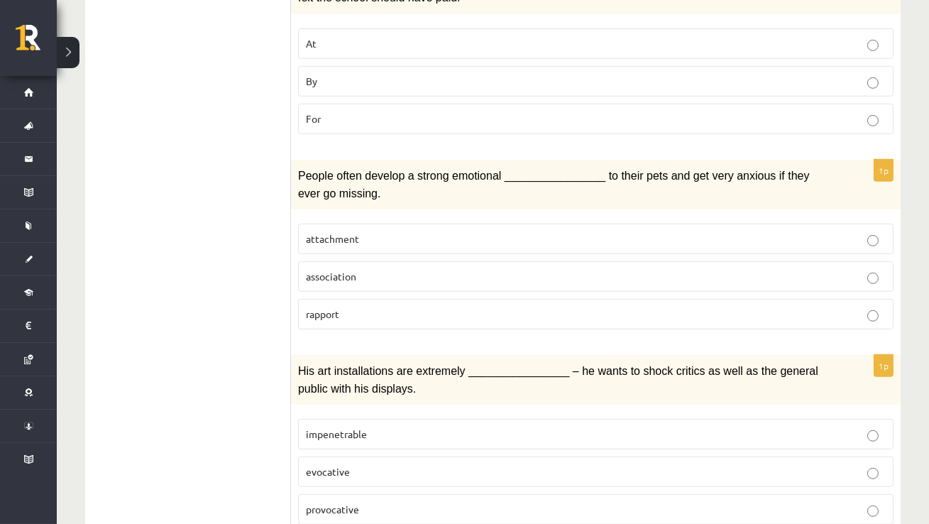
click at [346, 232] on span "attachment" at bounding box center [332, 238] width 53 height 13
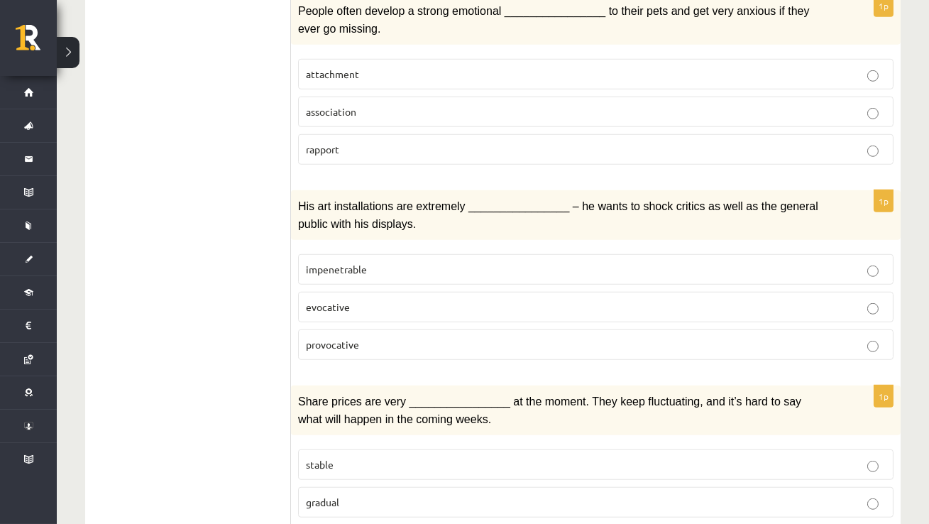
scroll to position [2171, 0]
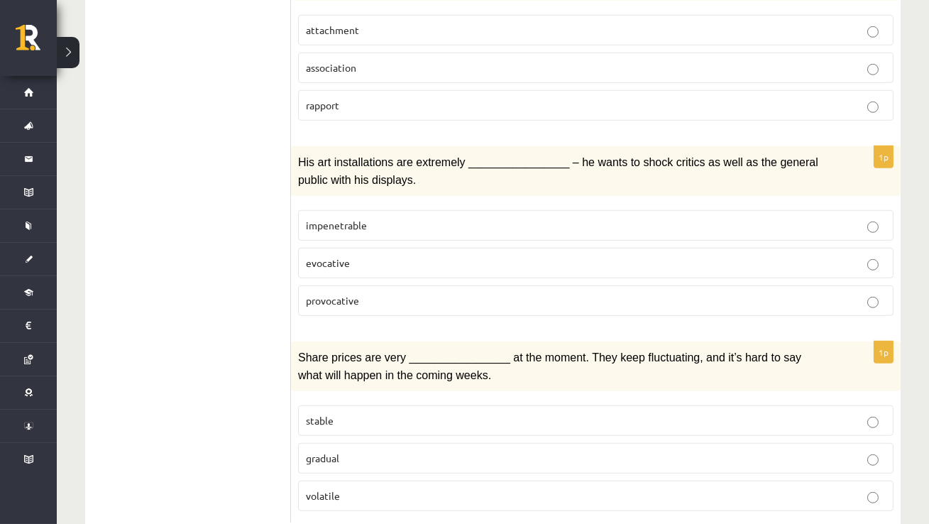
click at [327, 219] on span "impenetrable" at bounding box center [336, 225] width 61 height 13
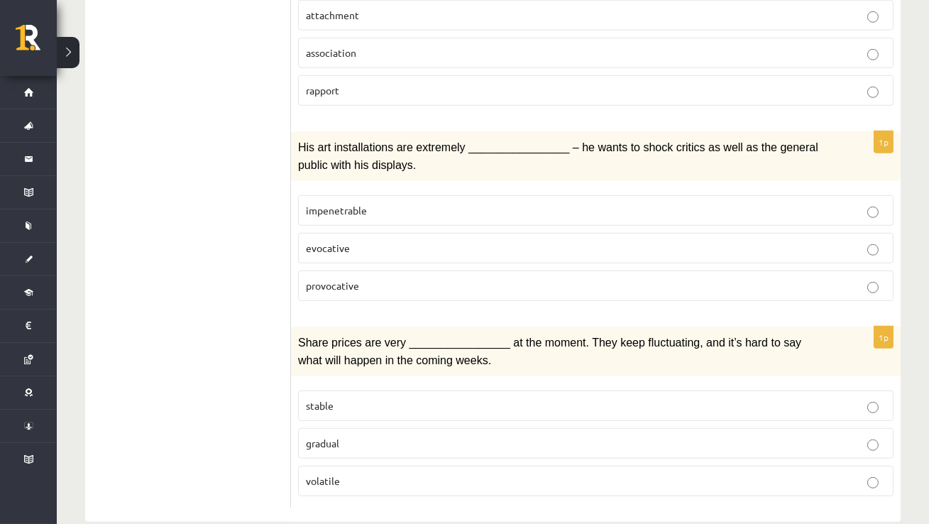
click at [356, 436] on p "gradual" at bounding box center [596, 443] width 580 height 15
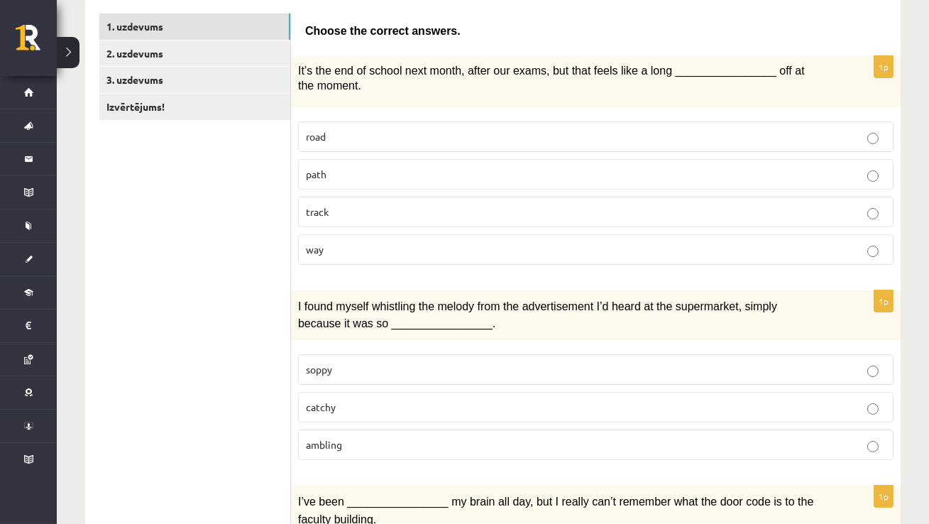
scroll to position [83, 0]
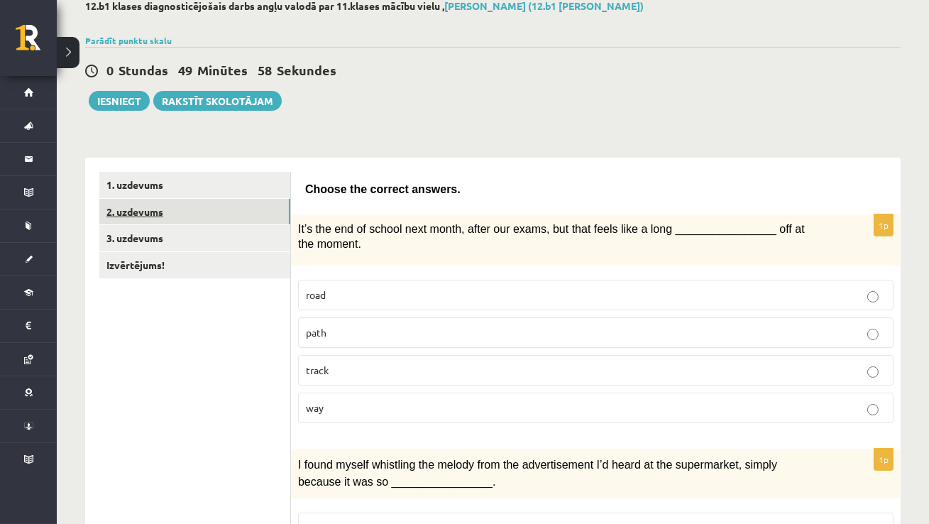
click at [126, 213] on link "2. uzdevums" at bounding box center [194, 212] width 191 height 26
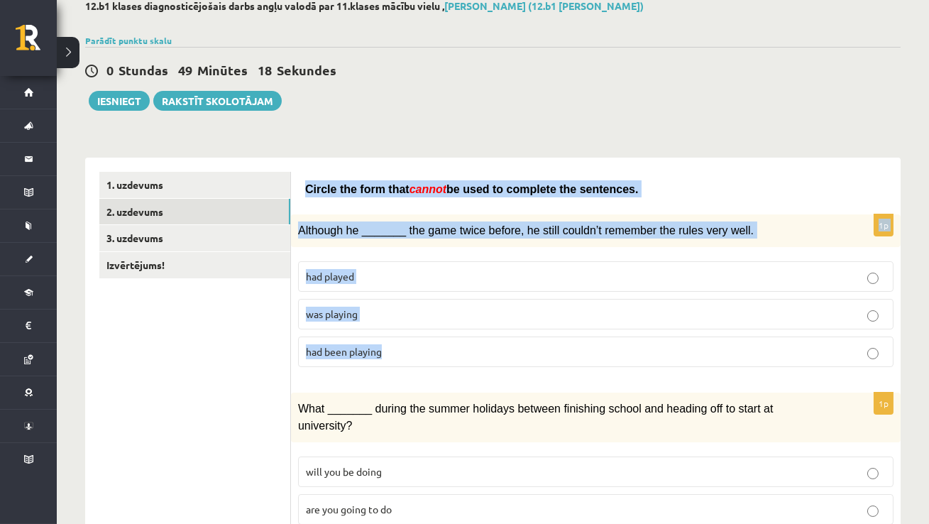
drag, startPoint x: 304, startPoint y: 184, endPoint x: 391, endPoint y: 354, distance: 191.4
copy form "Circle the form that cannot be used to complete the sentences. 1p Although he _…"
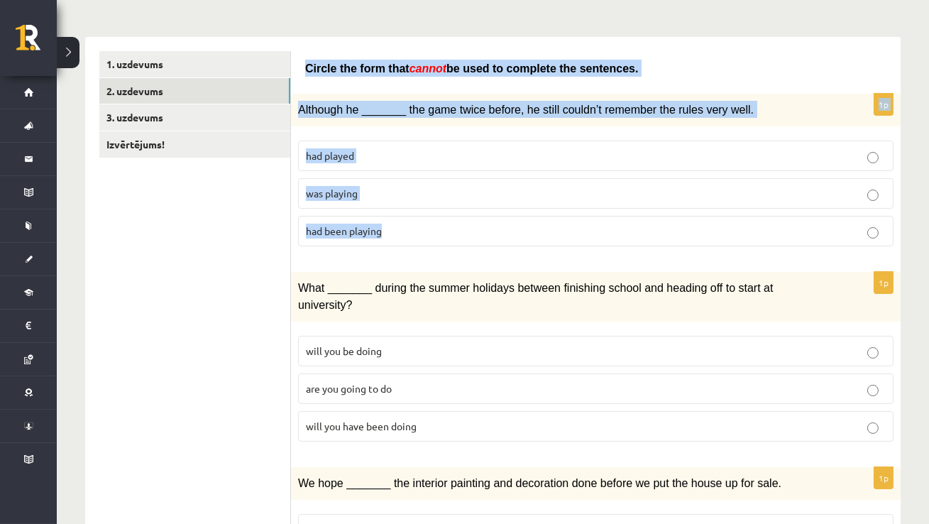
scroll to position [255, 0]
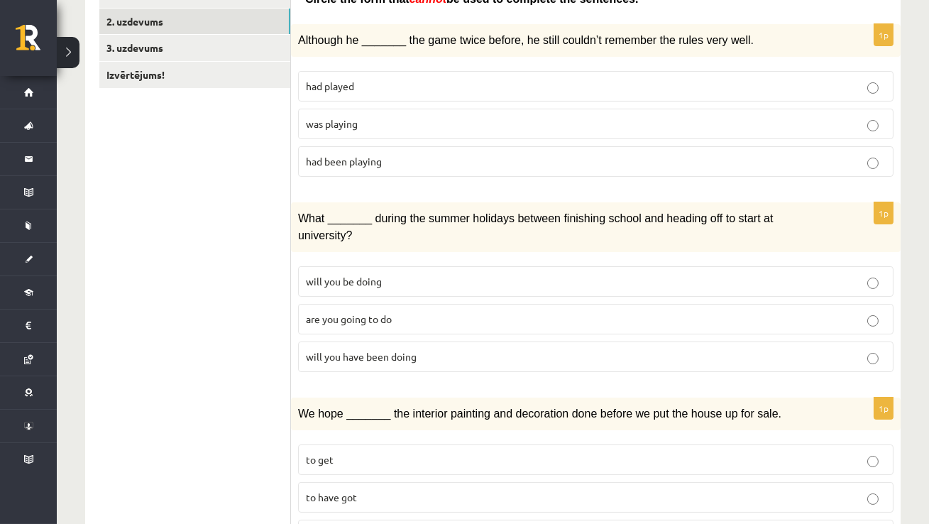
scroll to position [150, 0]
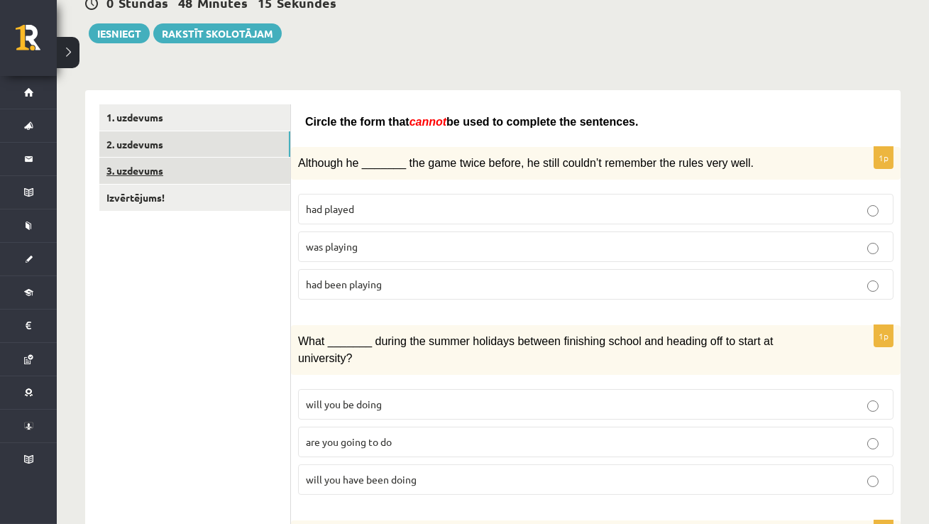
click at [140, 169] on link "3. uzdevums" at bounding box center [194, 171] width 191 height 26
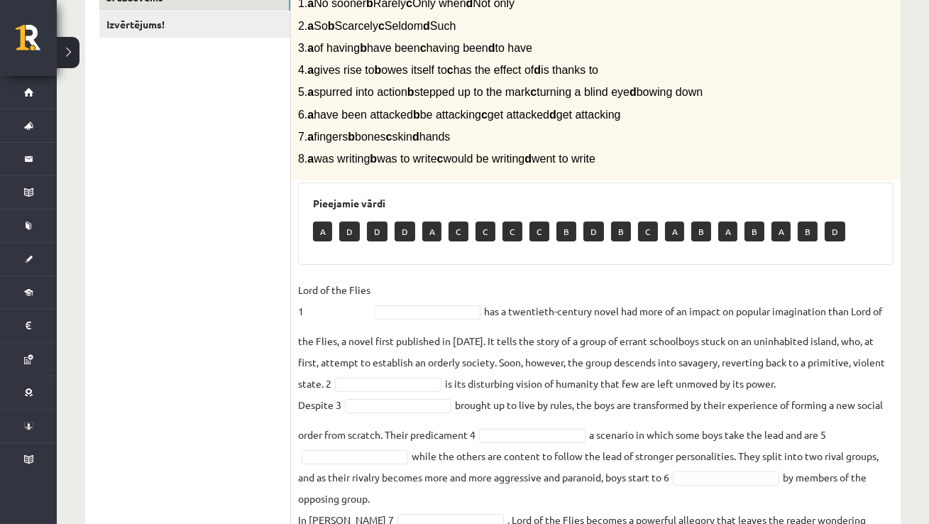
scroll to position [234, 0]
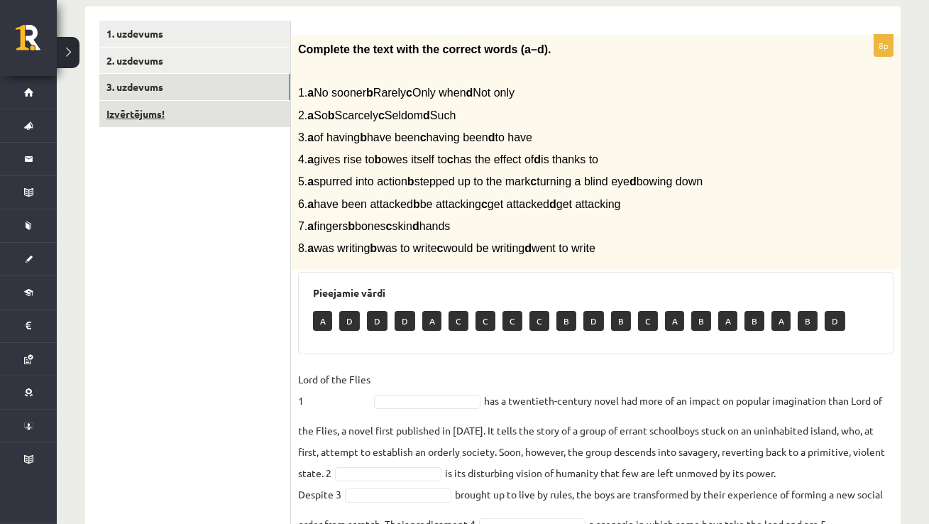
click at [177, 110] on link "Izvērtējums!" at bounding box center [194, 114] width 191 height 26
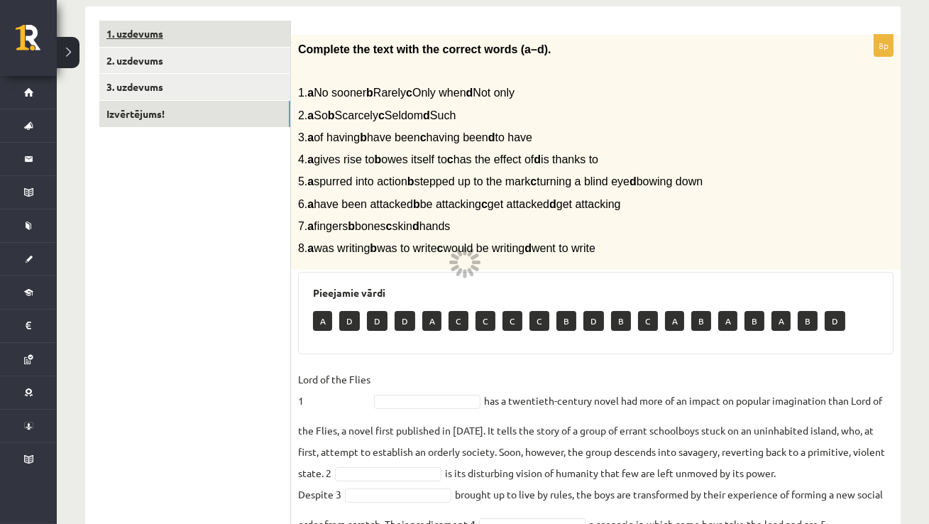
click at [173, 28] on link "1. uzdevums" at bounding box center [194, 34] width 191 height 26
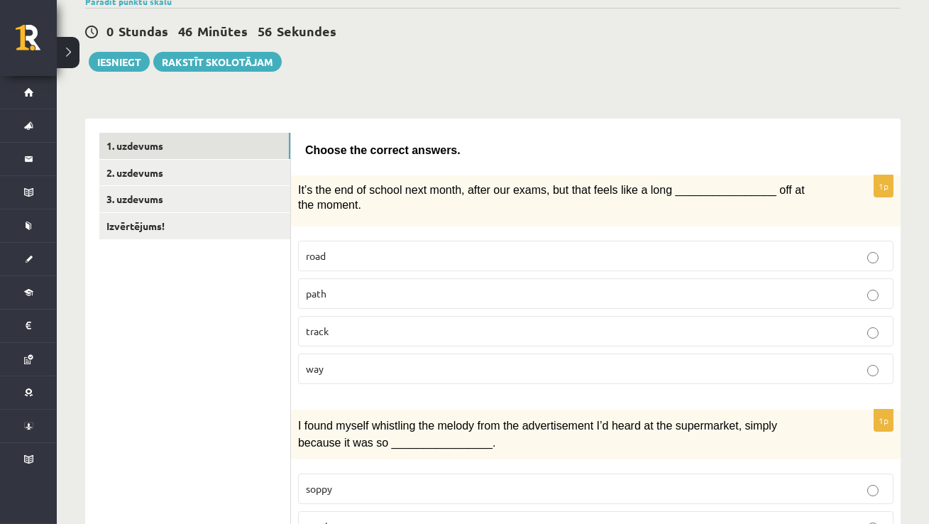
scroll to position [126, 0]
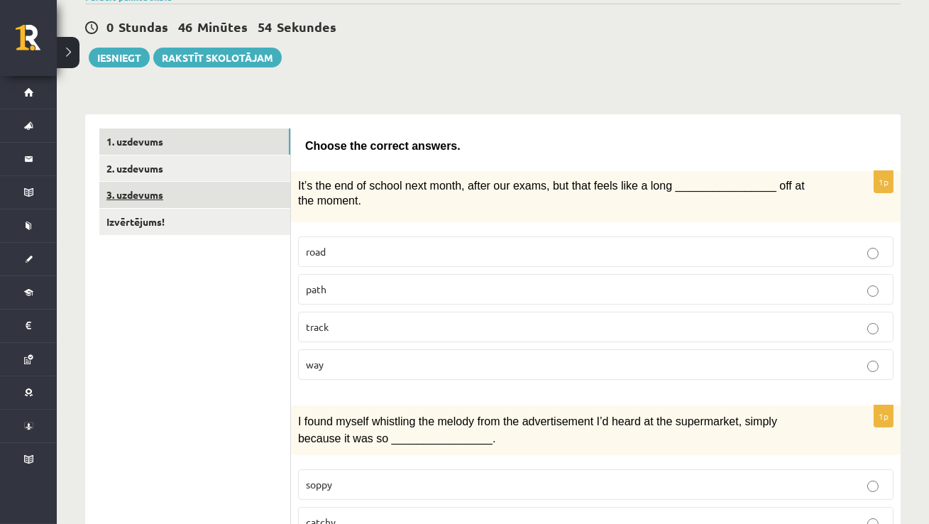
click at [150, 197] on link "3. uzdevums" at bounding box center [194, 195] width 191 height 26
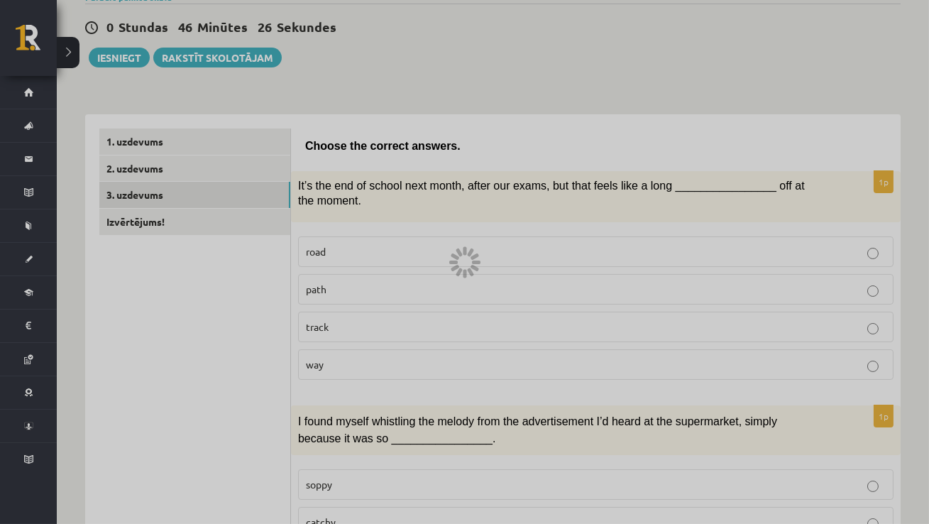
click at [142, 190] on div at bounding box center [464, 262] width 929 height 524
click at [142, 165] on div at bounding box center [464, 262] width 929 height 524
click at [462, 62] on div at bounding box center [464, 262] width 929 height 524
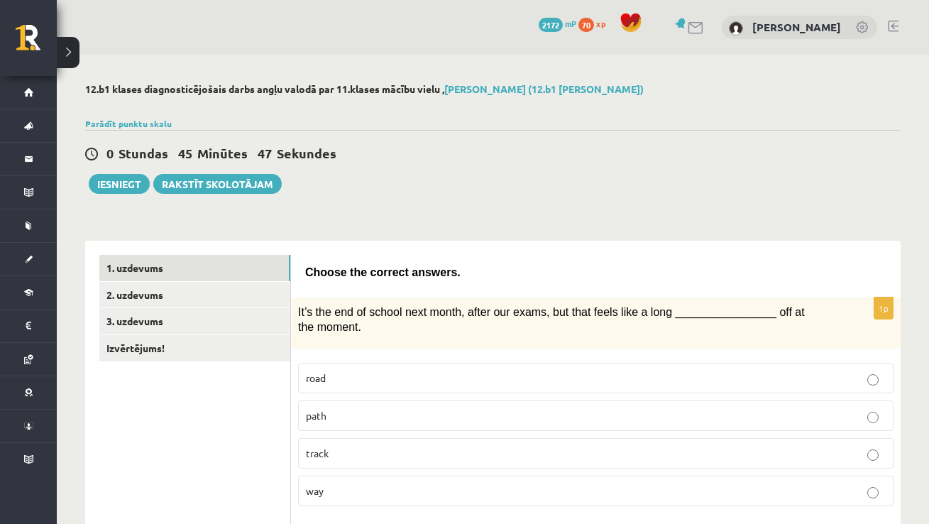
scroll to position [126, 0]
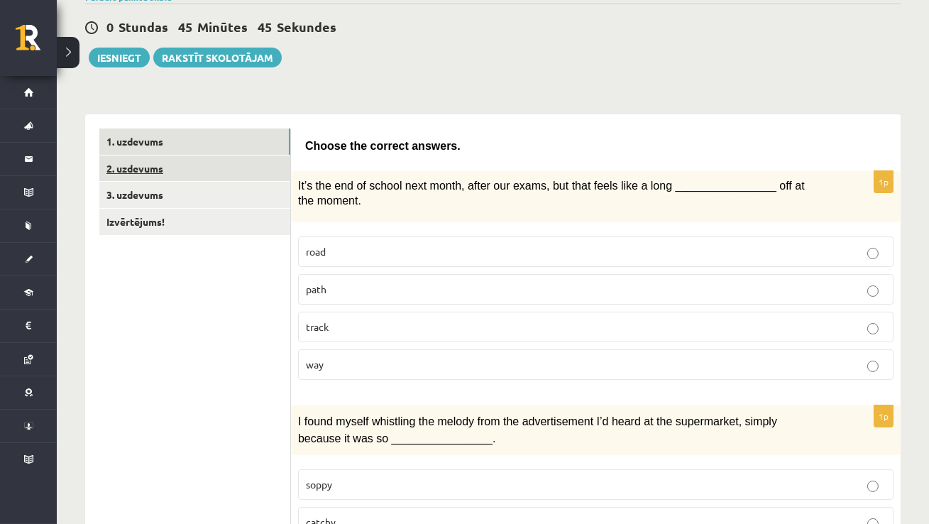
click at [209, 172] on link "2. uzdevums" at bounding box center [194, 168] width 191 height 26
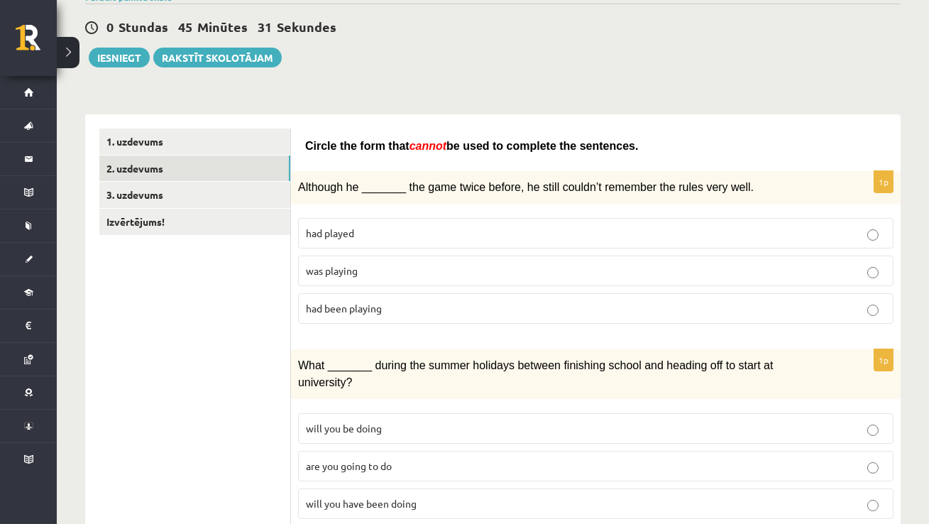
click at [317, 267] on span "was playing" at bounding box center [332, 270] width 52 height 13
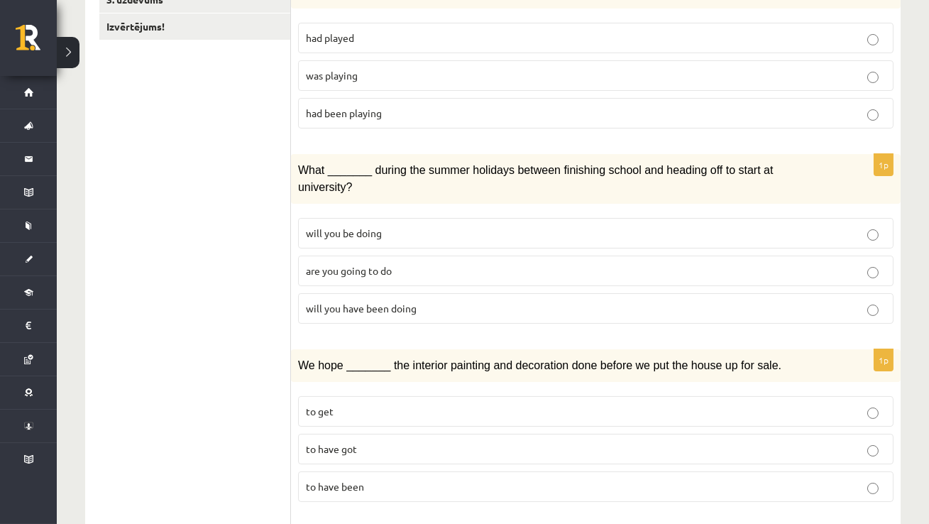
scroll to position [326, 0]
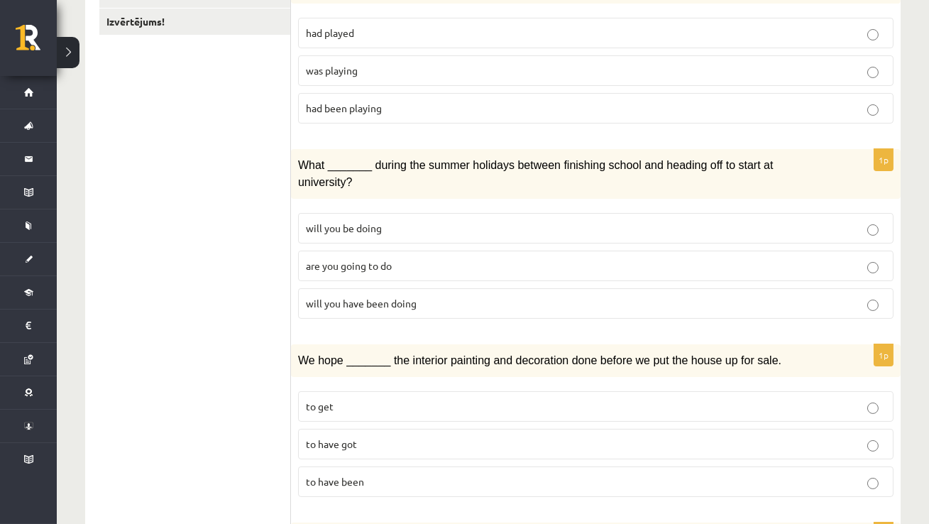
click at [333, 299] on span "will you have been doing" at bounding box center [361, 303] width 111 height 13
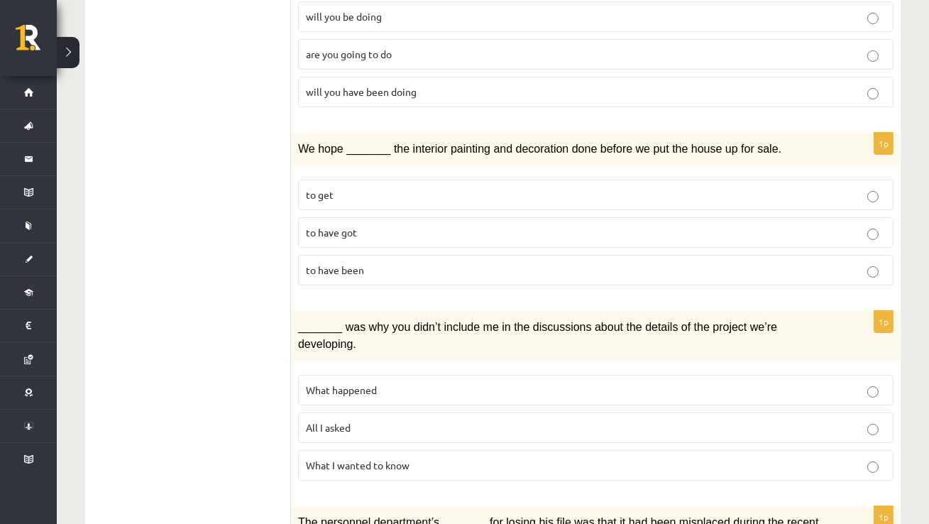
scroll to position [543, 0]
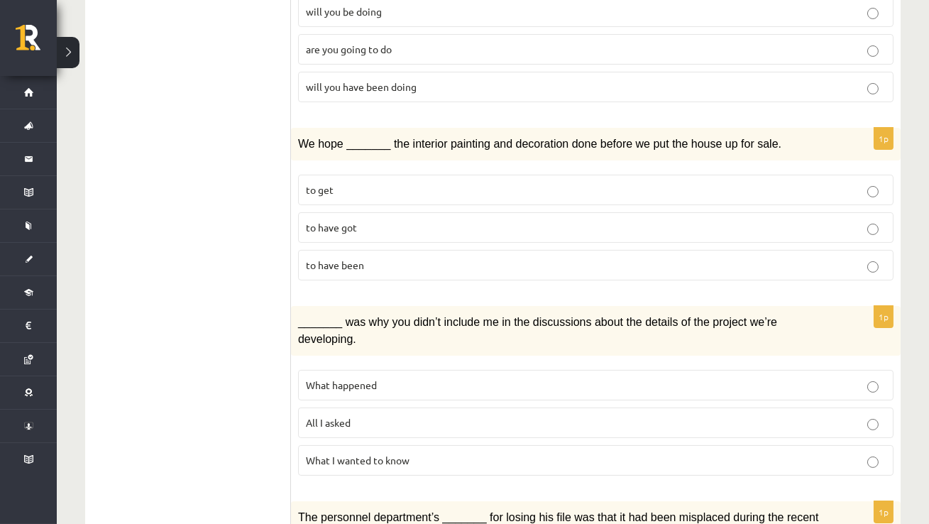
click at [315, 258] on span "to have been" at bounding box center [335, 264] width 58 height 13
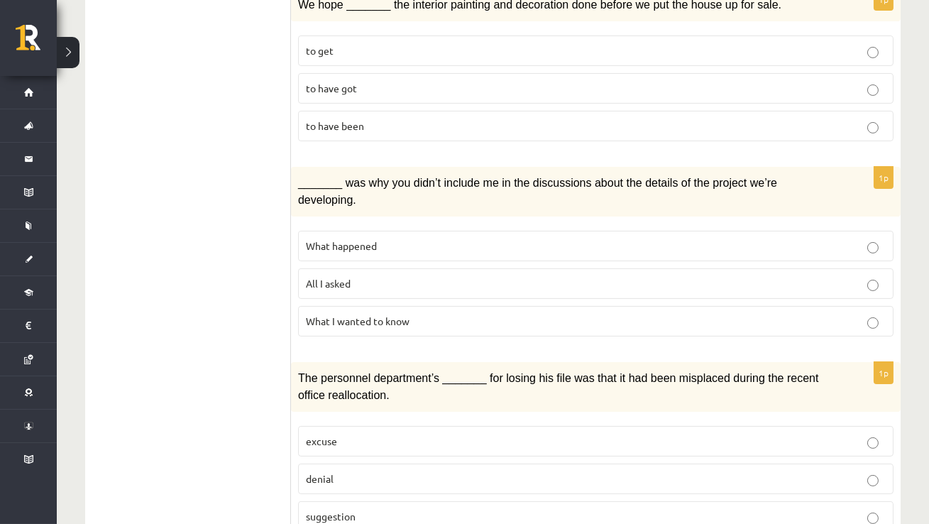
scroll to position [683, 0]
click at [333, 238] on span "What happened" at bounding box center [341, 244] width 71 height 13
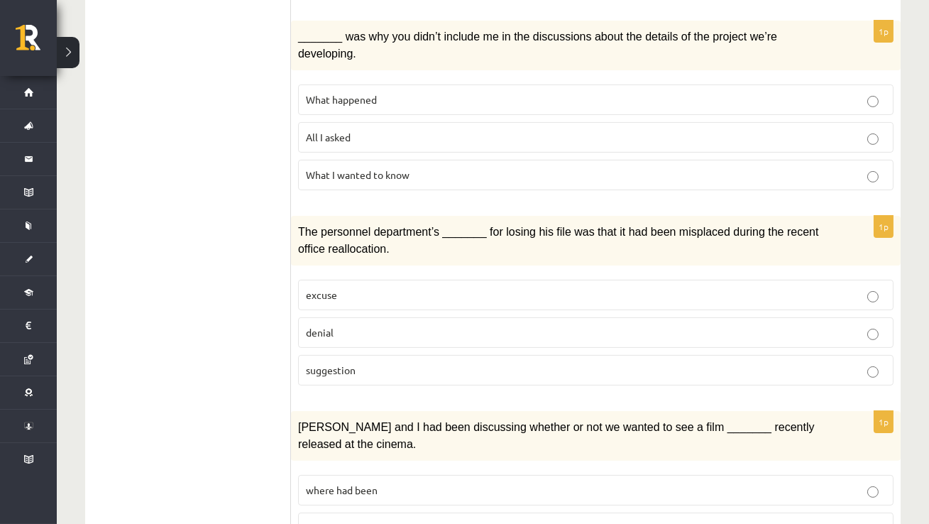
scroll to position [830, 0]
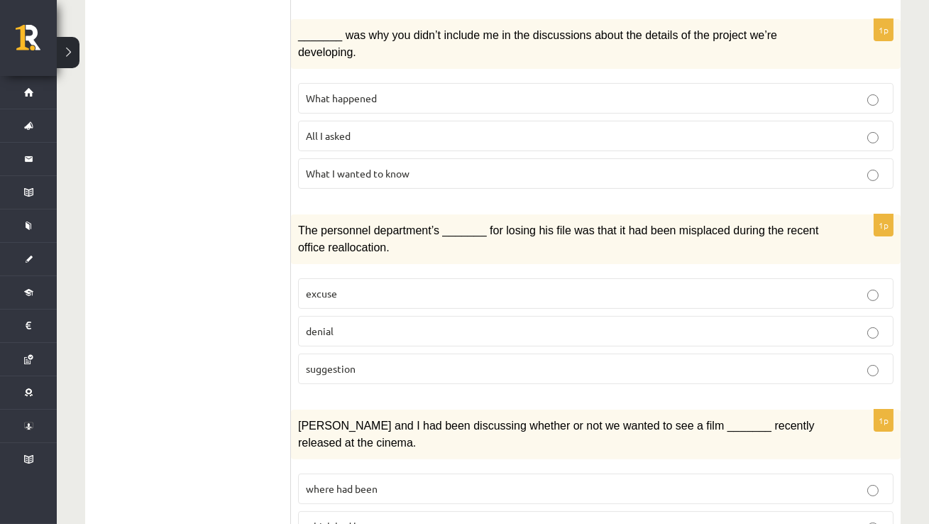
click at [330, 362] on span "suggestion" at bounding box center [331, 368] width 50 height 13
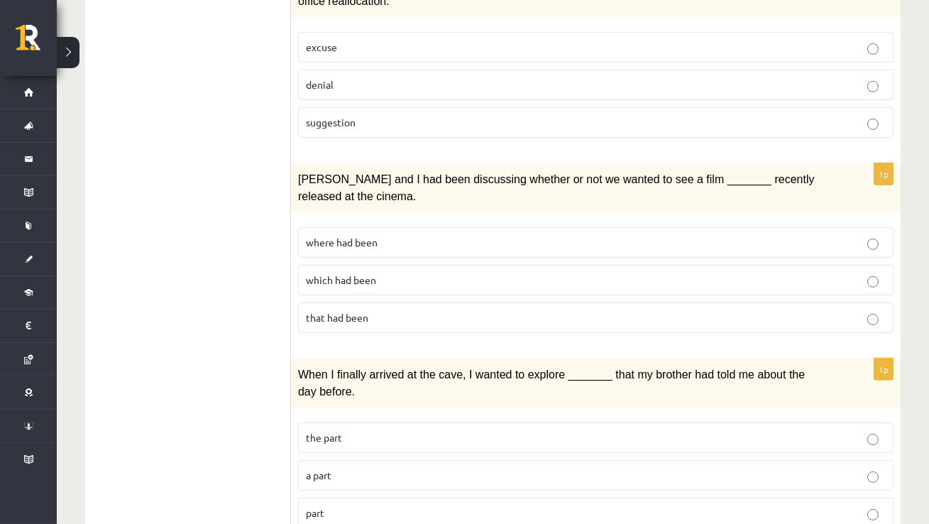
scroll to position [1078, 0]
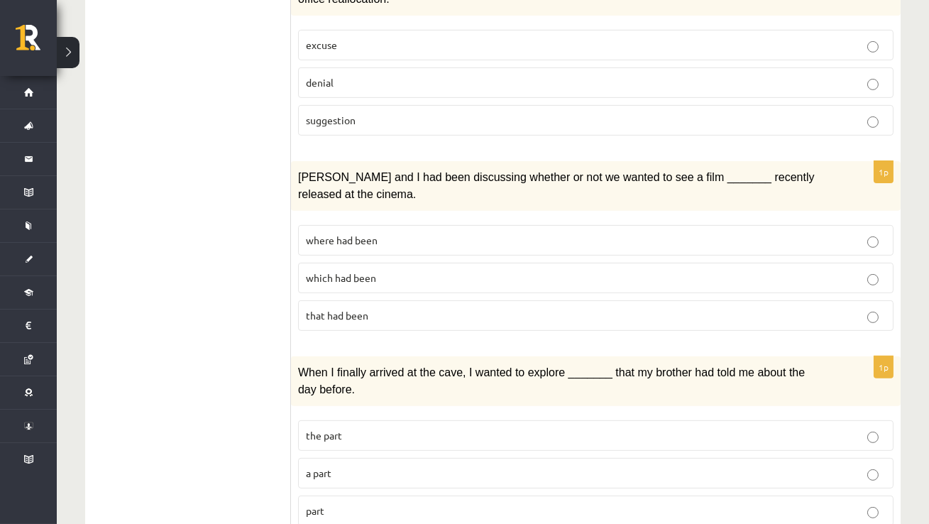
click at [314, 233] on p "where had been" at bounding box center [596, 240] width 580 height 15
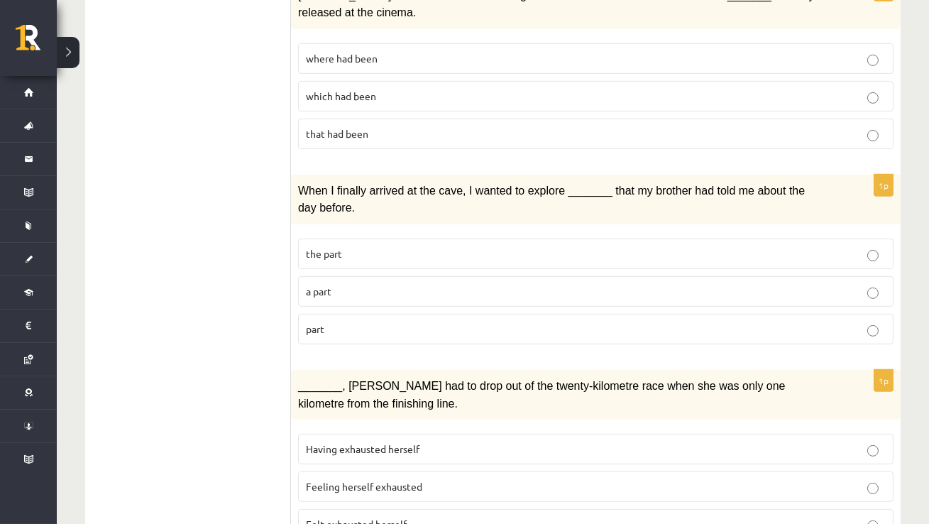
scroll to position [1260, 0]
click at [322, 321] on p "part" at bounding box center [596, 328] width 580 height 15
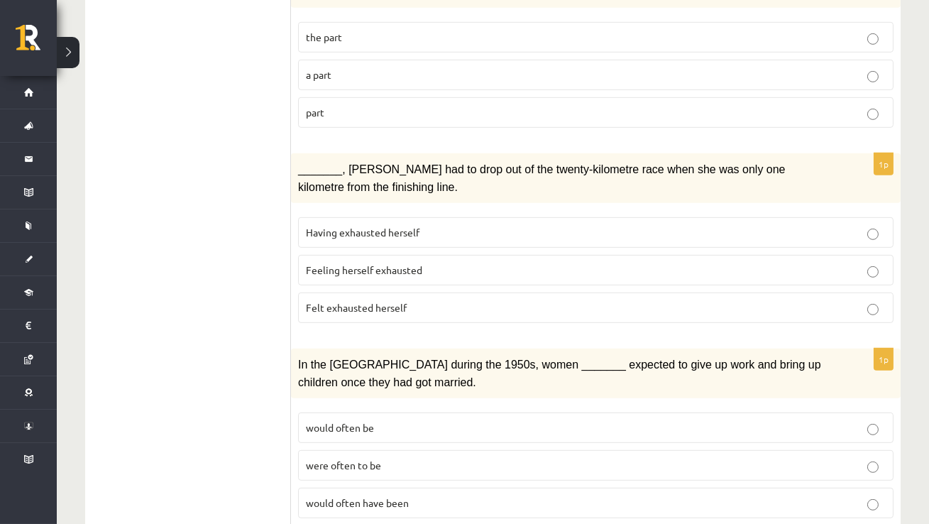
scroll to position [1477, 0]
click at [346, 495] on span "would often have been" at bounding box center [357, 501] width 103 height 13
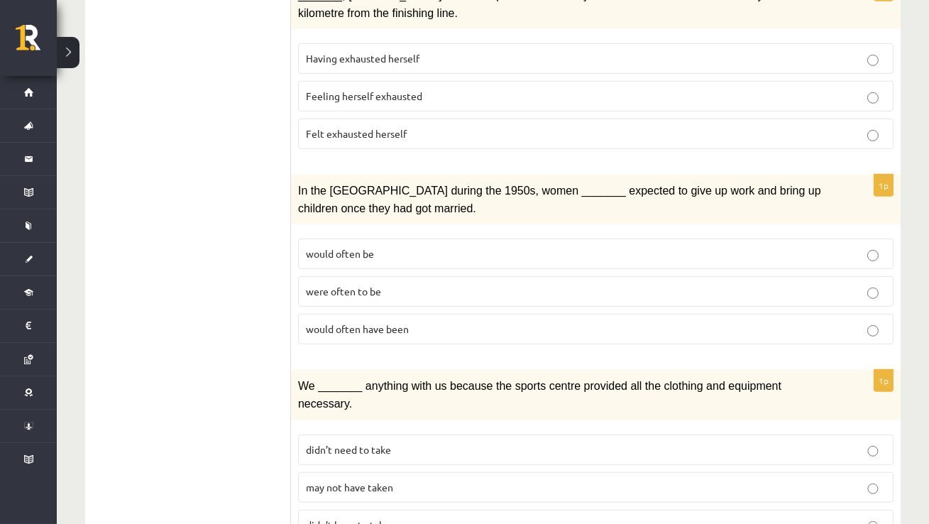
scroll to position [1695, 0]
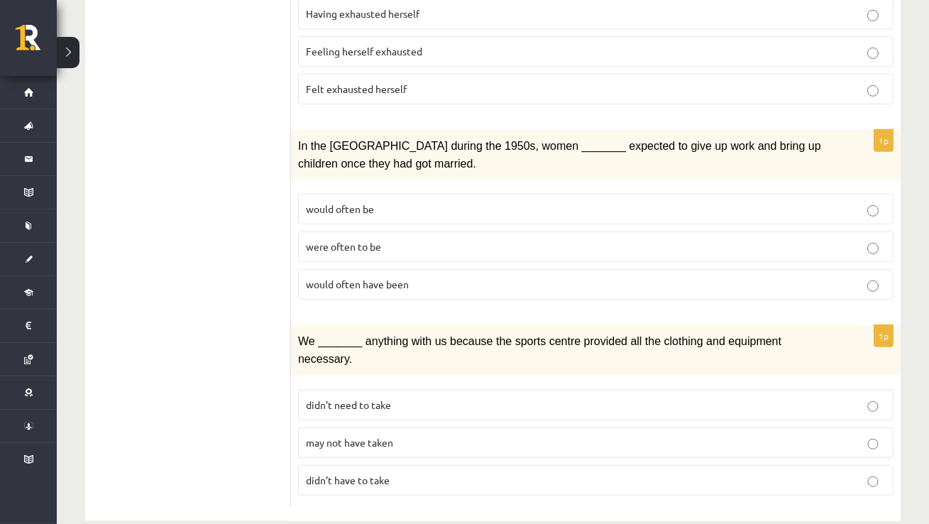
click at [353, 436] on span "may not have taken" at bounding box center [349, 442] width 87 height 13
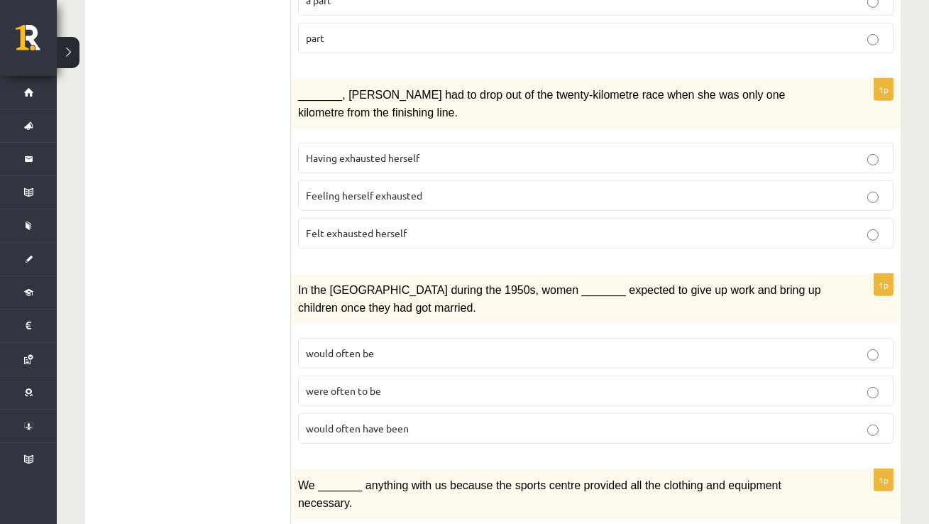
scroll to position [1456, 0]
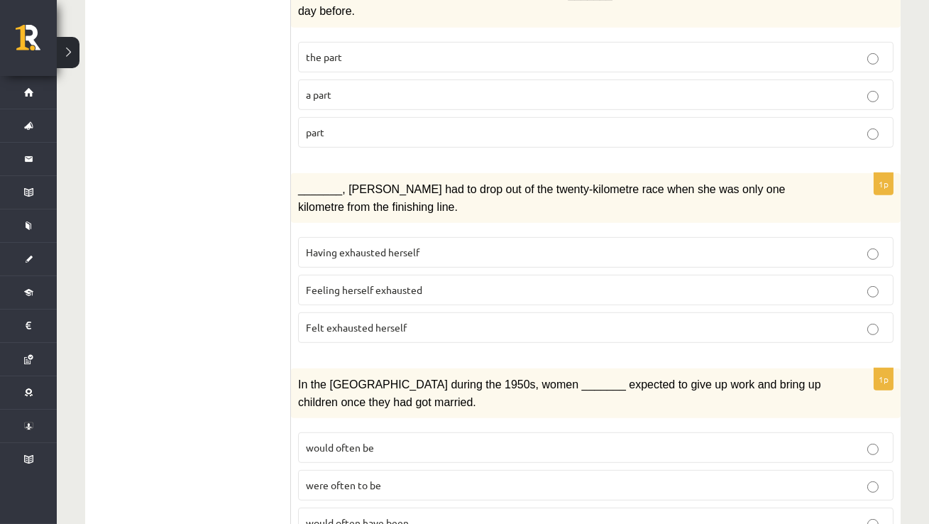
click at [320, 321] on span "Felt exhausted herself" at bounding box center [356, 327] width 101 height 13
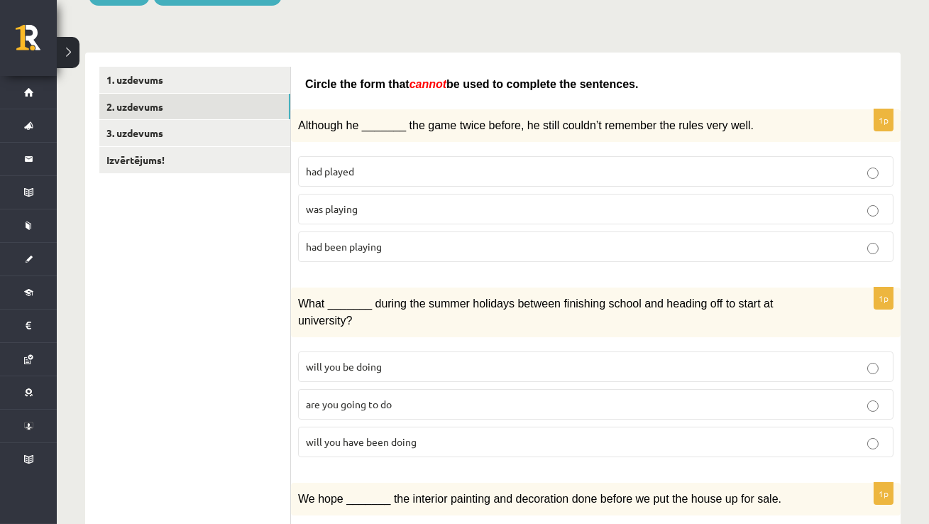
scroll to position [0, 0]
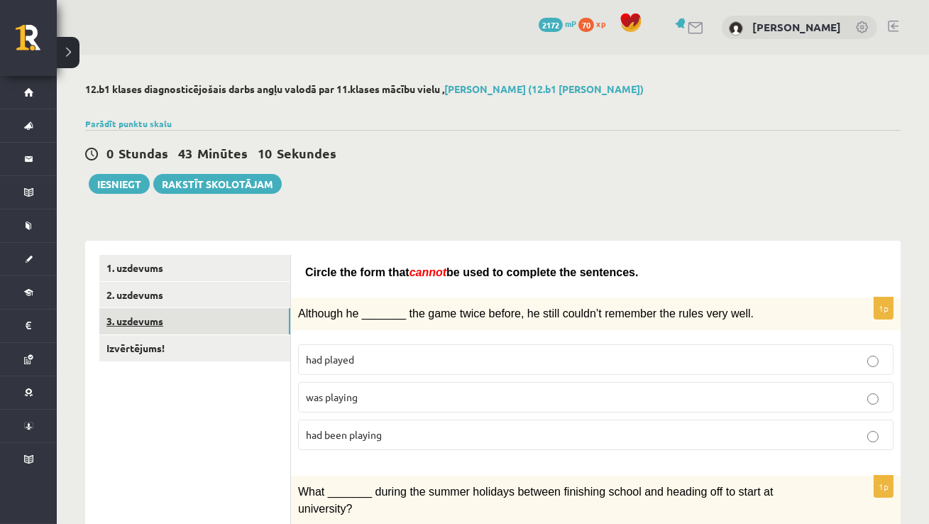
click at [152, 321] on link "3. uzdevums" at bounding box center [194, 321] width 191 height 26
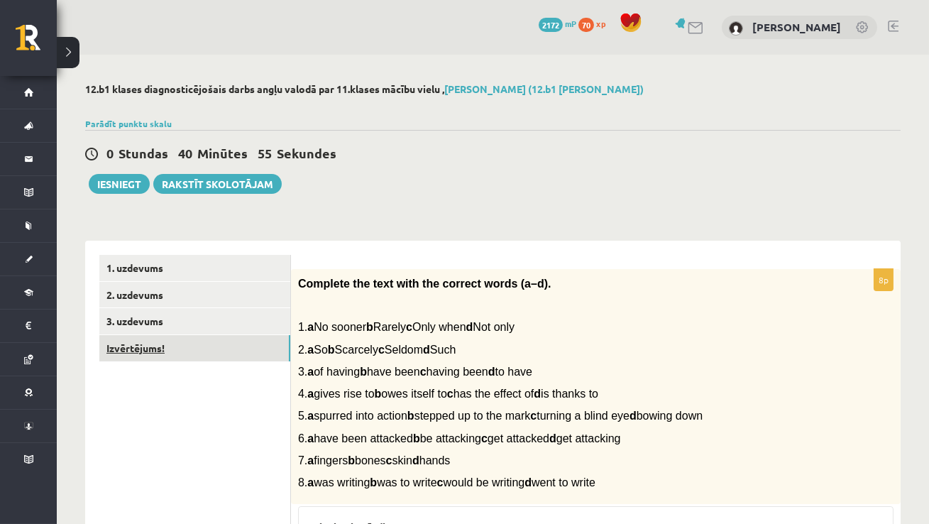
click at [146, 351] on link "Izvērtējums!" at bounding box center [194, 348] width 191 height 26
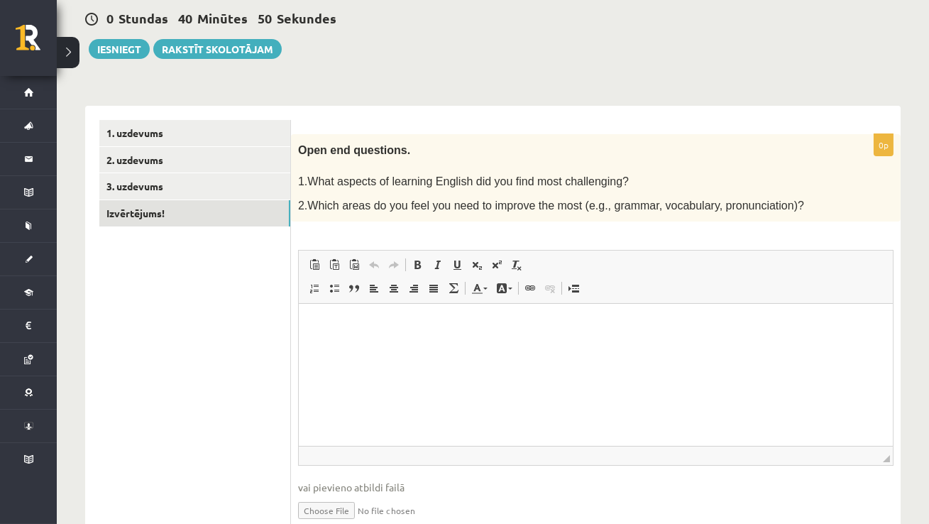
scroll to position [147, 0]
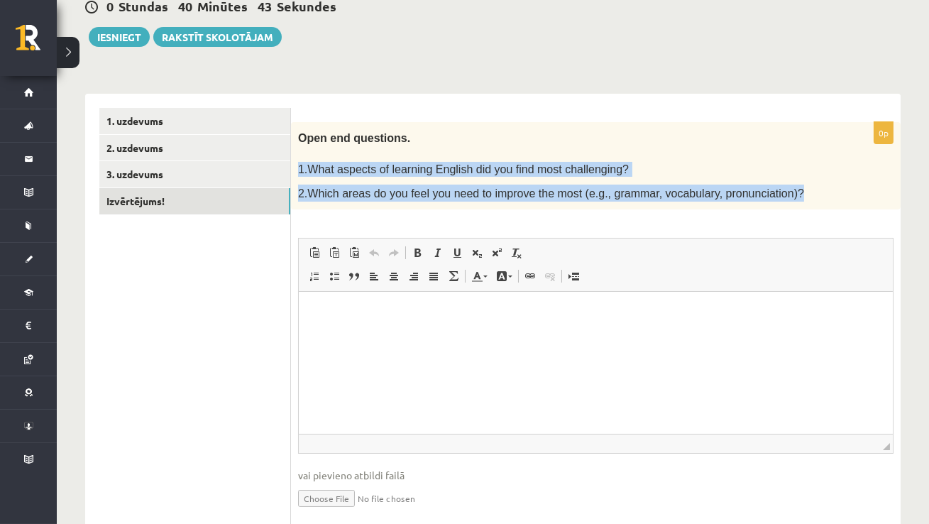
drag, startPoint x: 299, startPoint y: 168, endPoint x: 360, endPoint y: 206, distance: 71.7
click at [360, 206] on div "Open end questions. 1.What aspects of learning English did you find most challe…" at bounding box center [596, 166] width 610 height 88
copy div "1.What aspects of learning English did you find most challenging? 2.Which areas…"
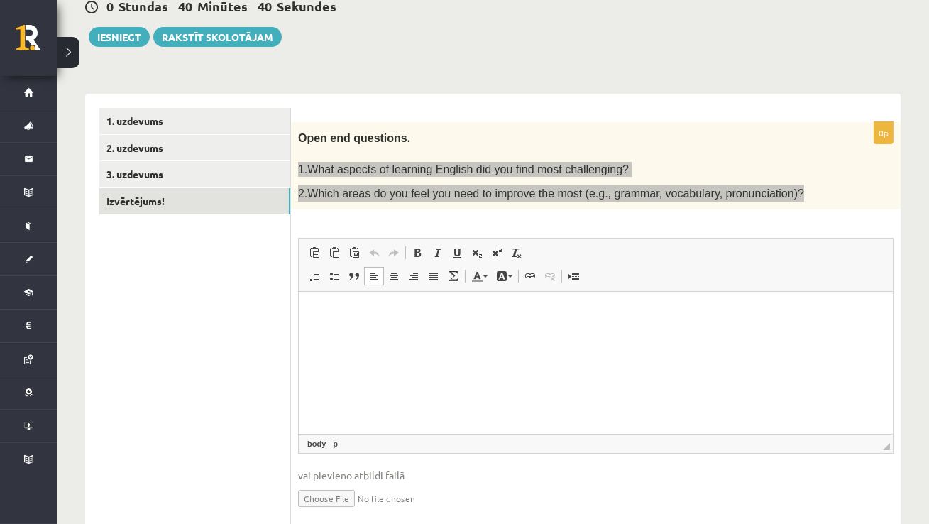
click at [319, 314] on p "Editor, wiswyg-editor-user-answer-47363754299500" at bounding box center [595, 313] width 566 height 15
click at [341, 328] on span "Paste" at bounding box center [361, 322] width 49 height 21
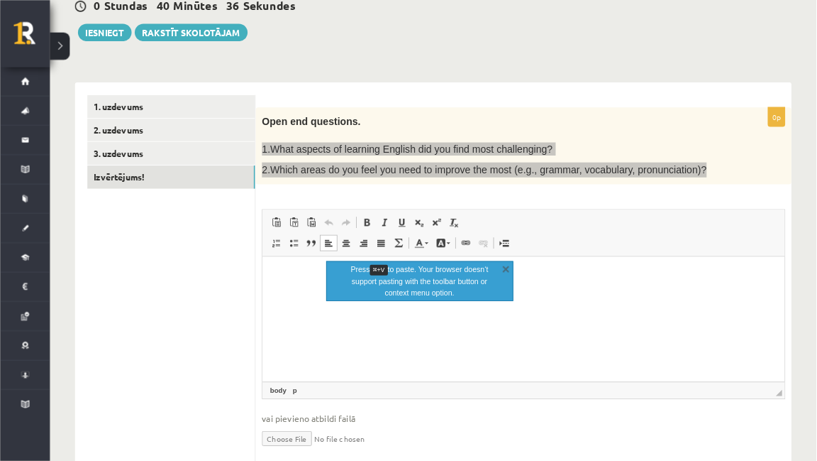
scroll to position [147, 0]
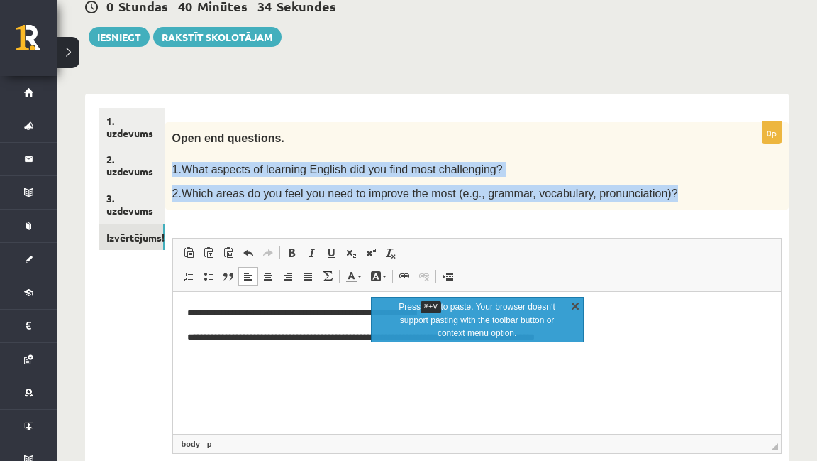
click at [573, 304] on link "X" at bounding box center [575, 305] width 14 height 14
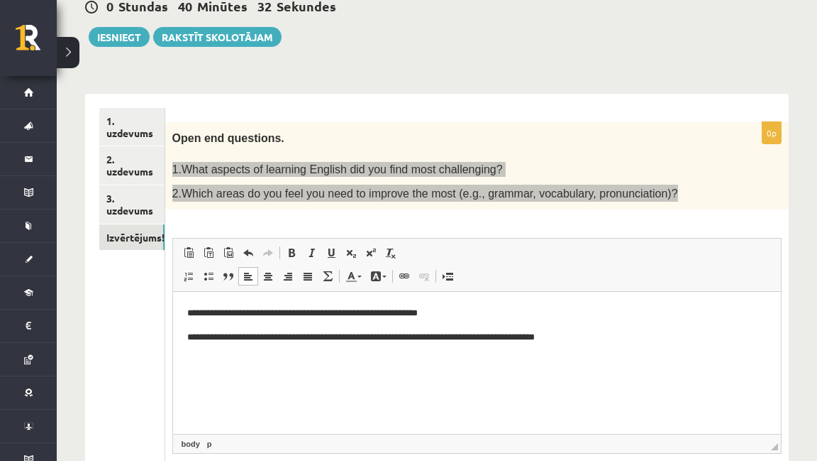
click at [456, 314] on p "**********" at bounding box center [477, 313] width 580 height 15
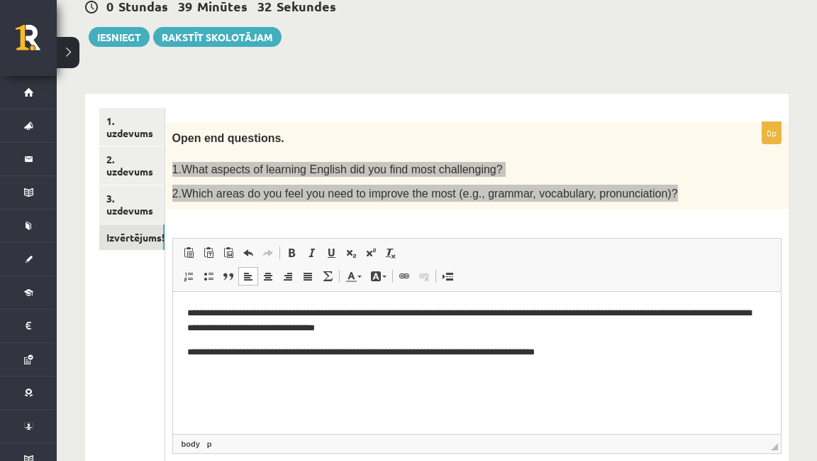
click at [617, 351] on p "**********" at bounding box center [477, 352] width 580 height 15
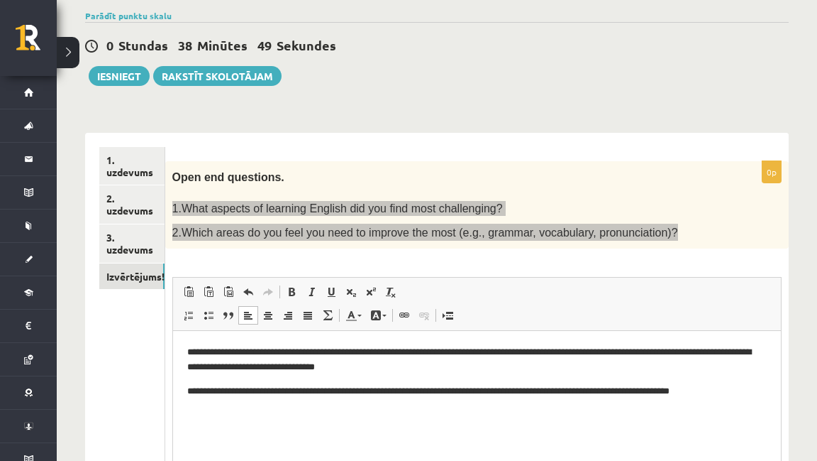
scroll to position [0, 0]
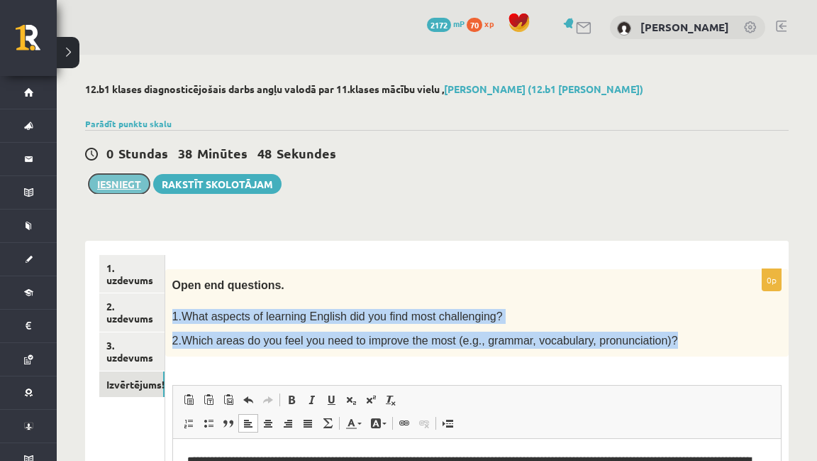
click at [121, 184] on button "Iesniegt" at bounding box center [119, 184] width 61 height 20
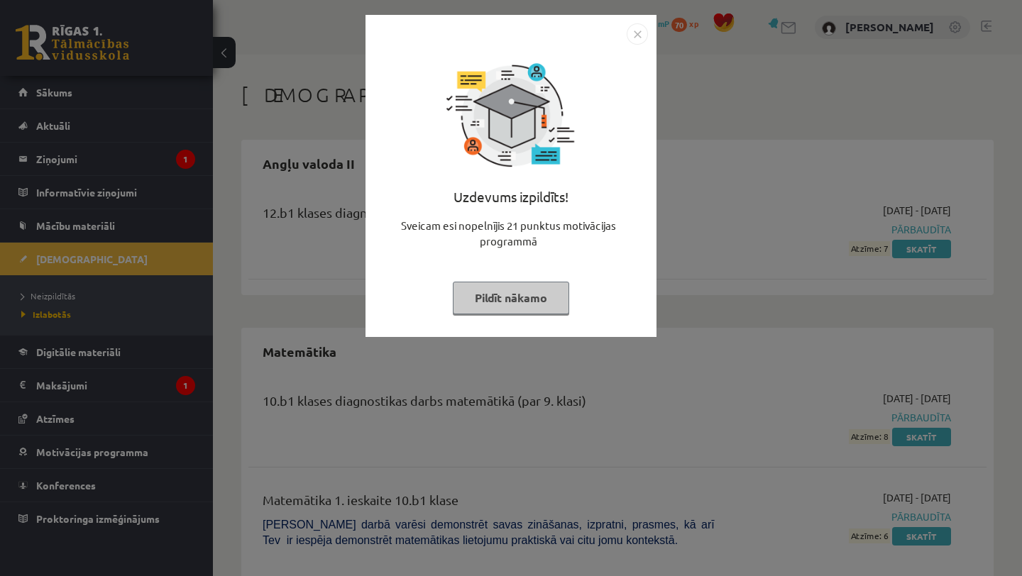
click at [489, 294] on button "Pildīt nākamo" at bounding box center [511, 298] width 116 height 33
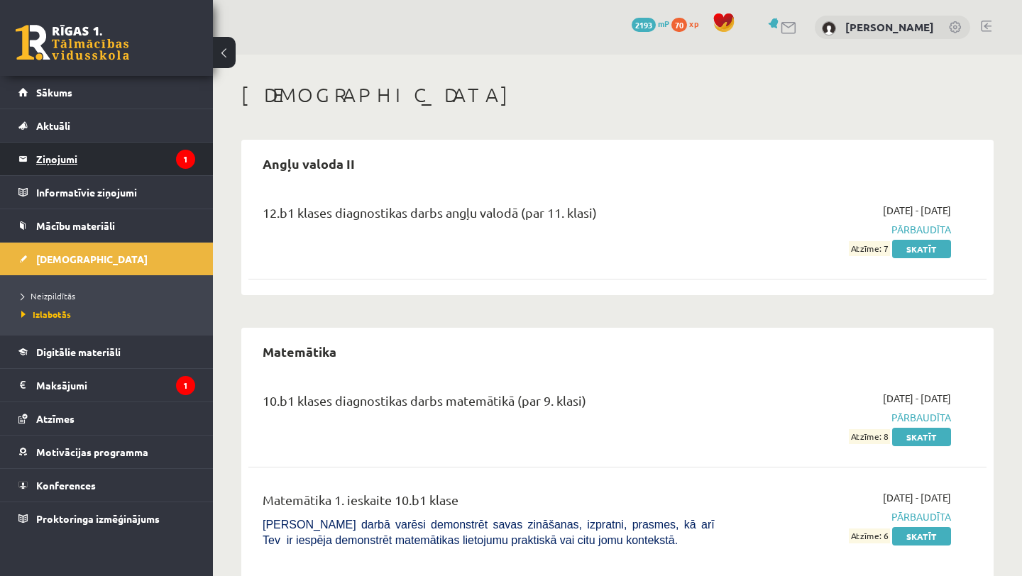
click at [52, 160] on legend "Ziņojumi 1" at bounding box center [115, 159] width 159 height 33
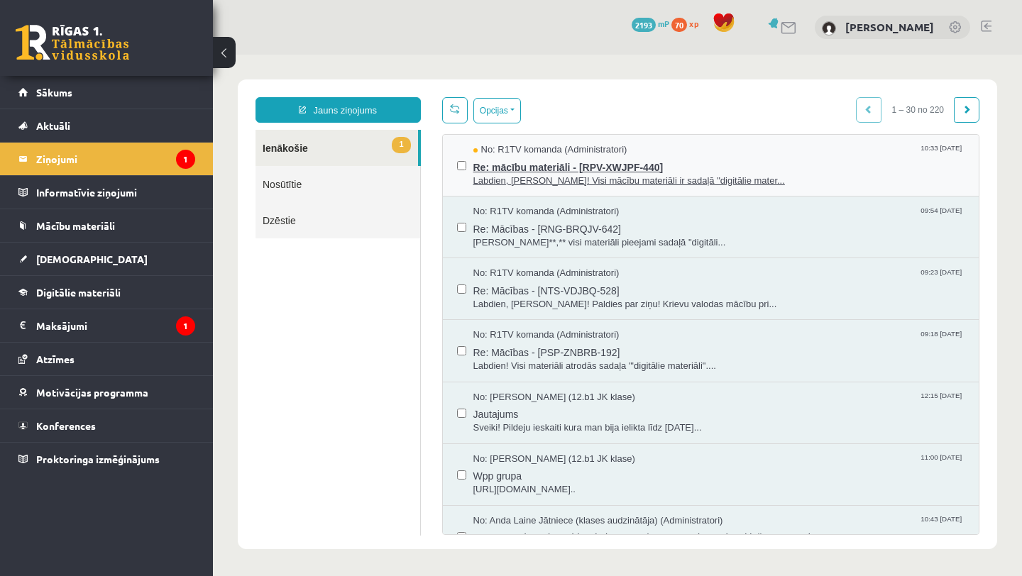
click at [490, 163] on span "Re: mācību materiāli - [RPV-XWJPF-440]" at bounding box center [719, 166] width 492 height 18
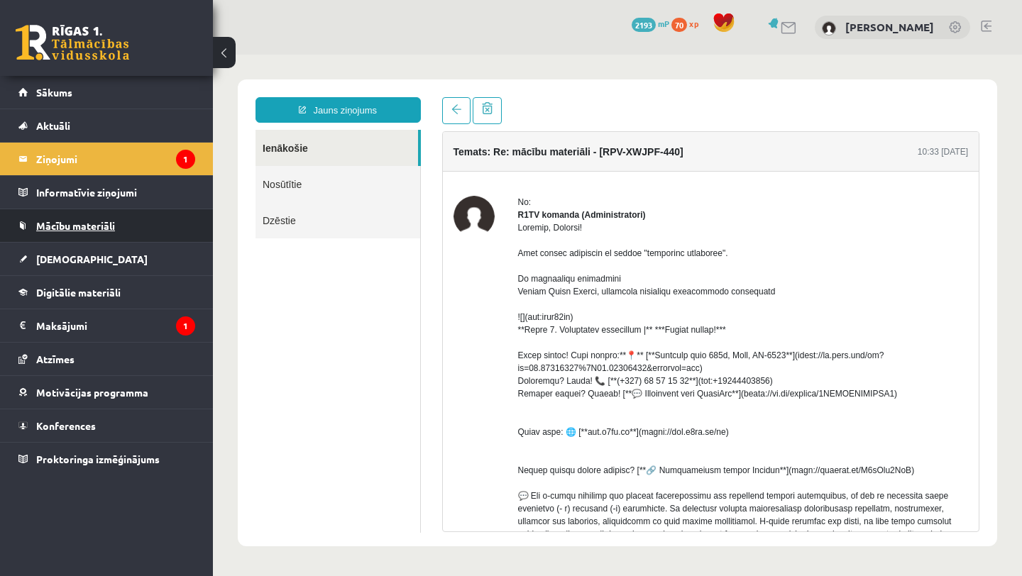
click at [75, 226] on span "Mācību materiāli" at bounding box center [75, 225] width 79 height 13
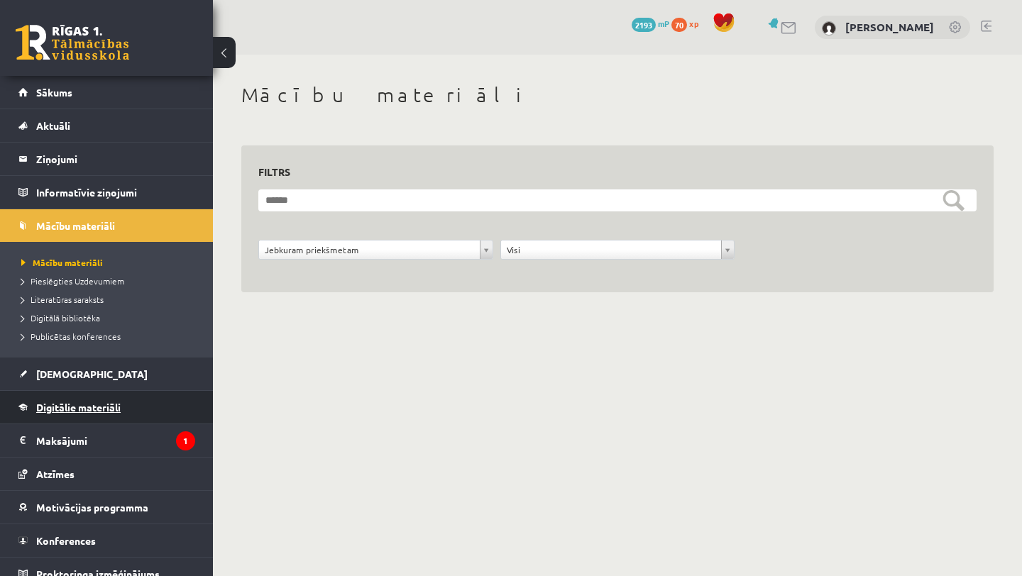
click at [78, 410] on span "Digitālie materiāli" at bounding box center [78, 407] width 84 height 13
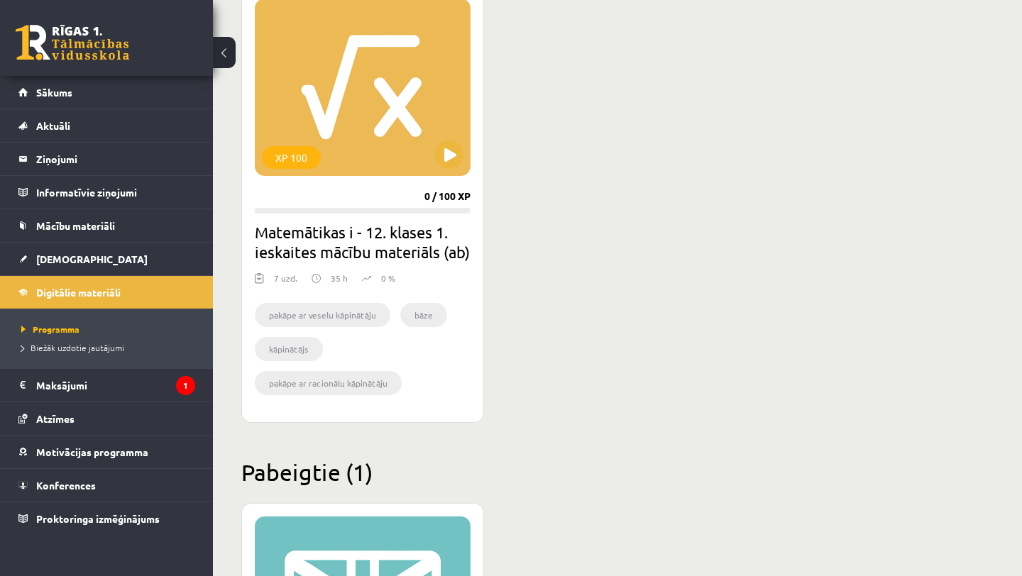
scroll to position [422, 0]
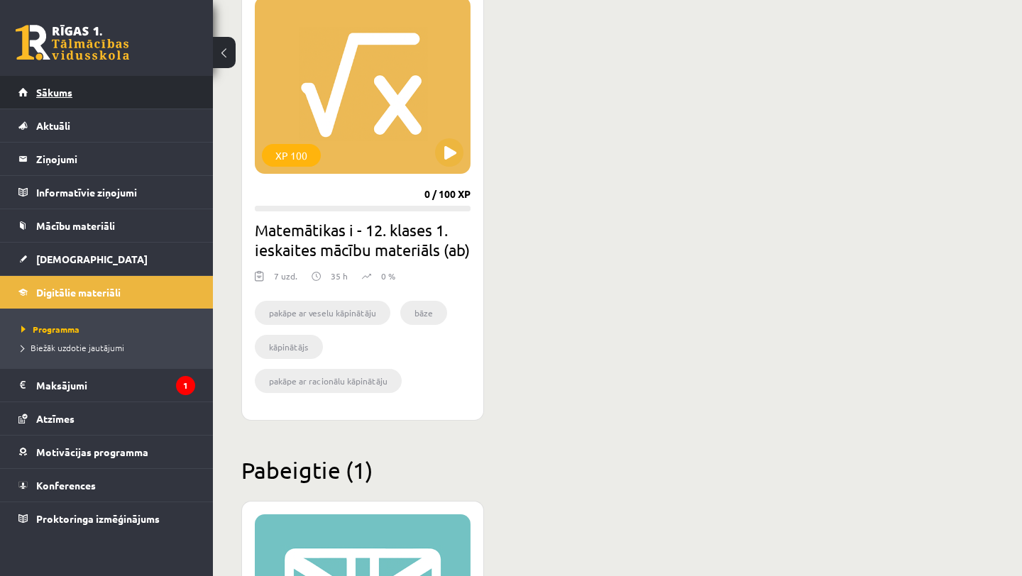
click at [33, 96] on link "Sākums" at bounding box center [106, 92] width 177 height 33
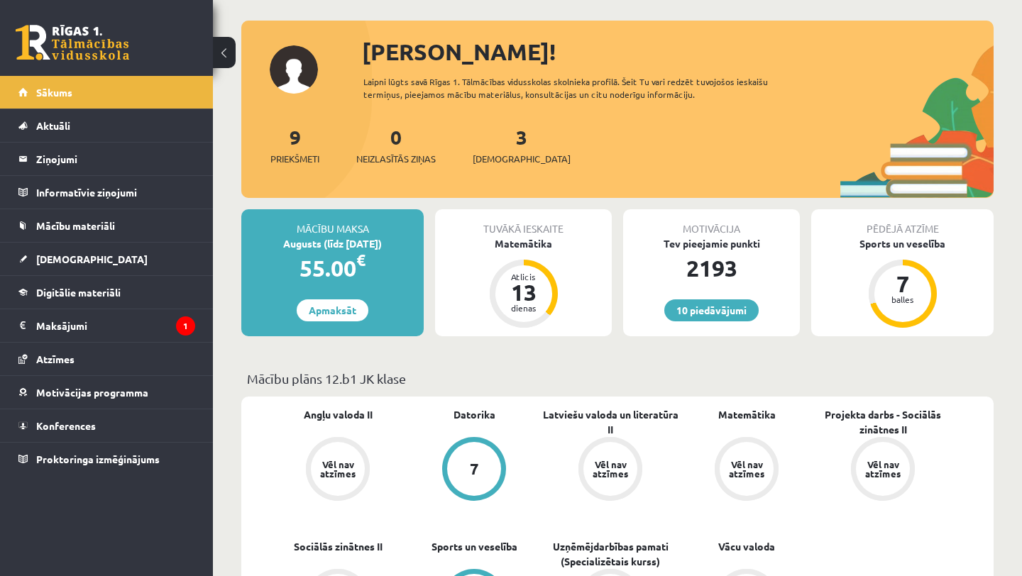
scroll to position [63, 0]
click at [712, 310] on link "10 piedāvājumi" at bounding box center [711, 310] width 94 height 22
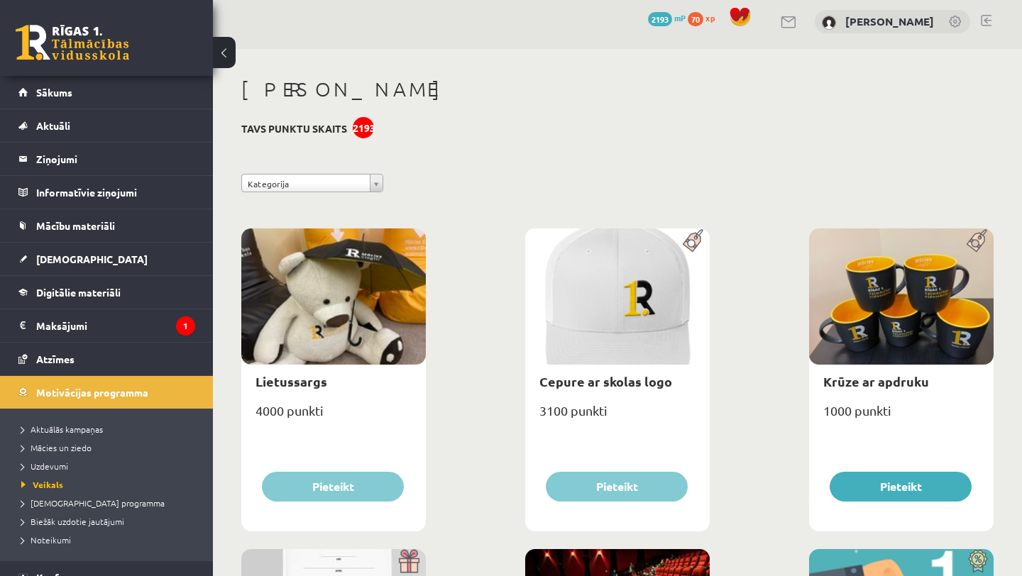
scroll to position [11, 0]
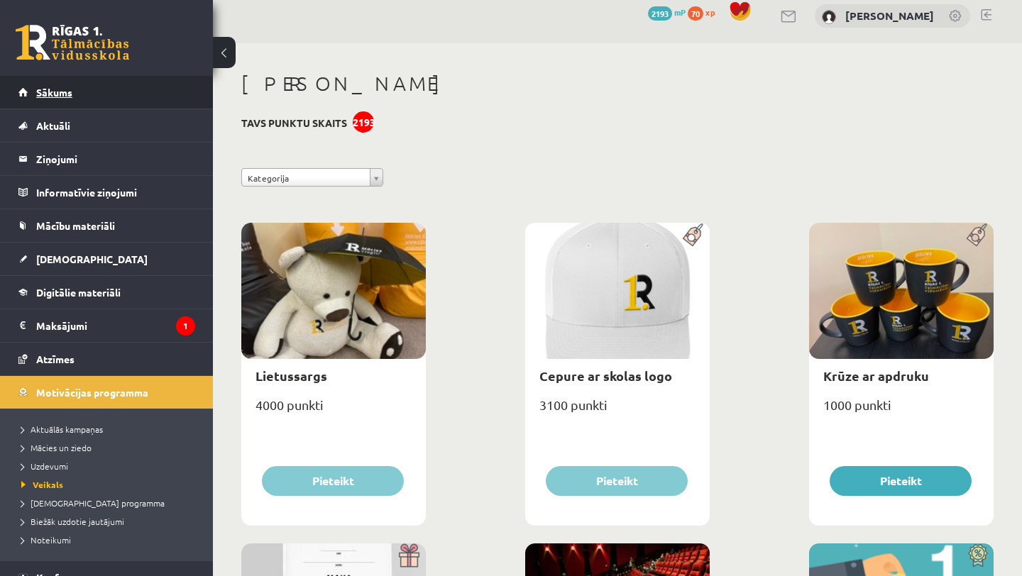
click at [32, 92] on link "Sākums" at bounding box center [106, 92] width 177 height 33
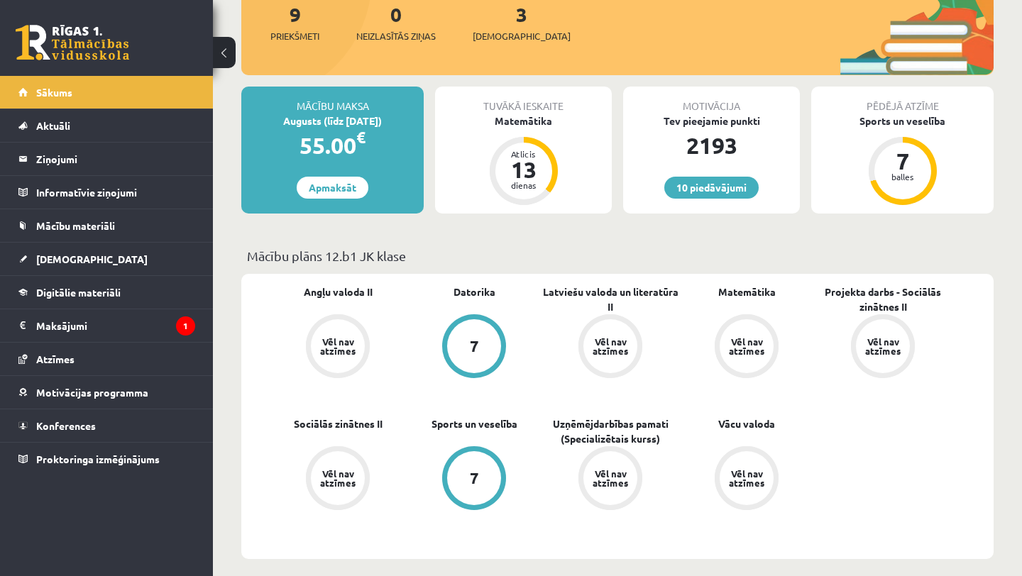
scroll to position [195, 0]
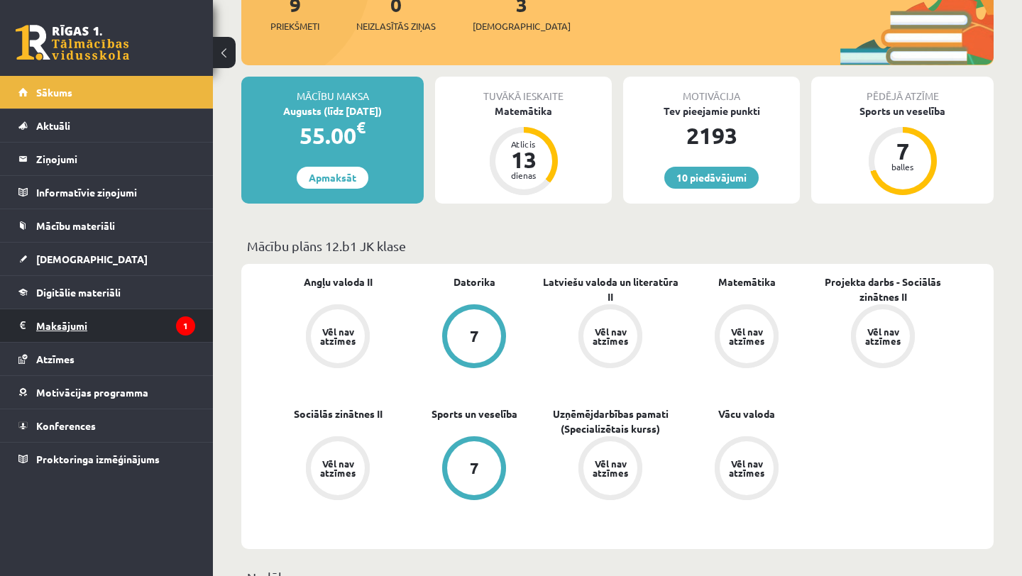
click at [86, 327] on legend "Maksājumi 1" at bounding box center [115, 325] width 159 height 33
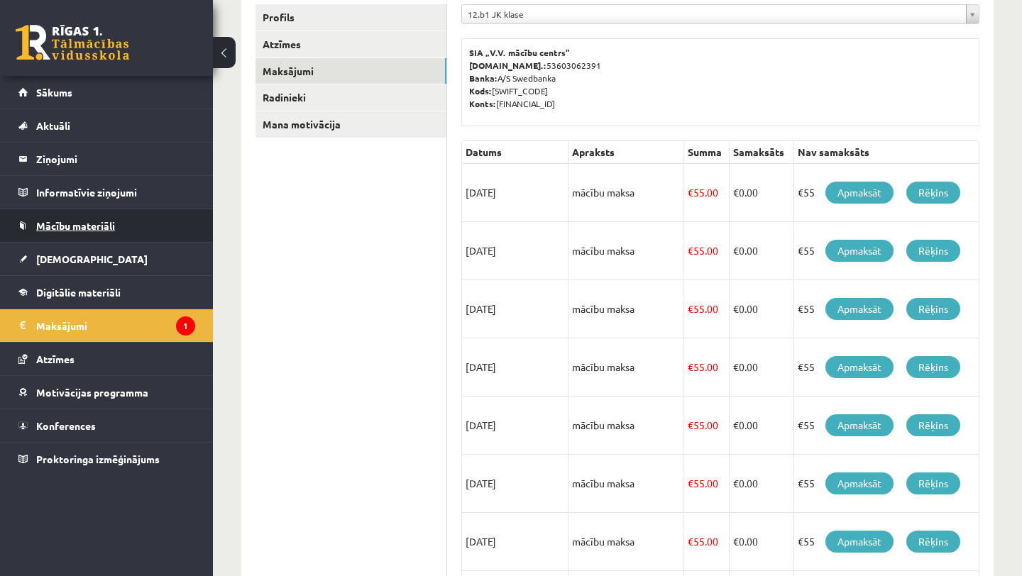
click at [79, 224] on span "Mācību materiāli" at bounding box center [75, 225] width 79 height 13
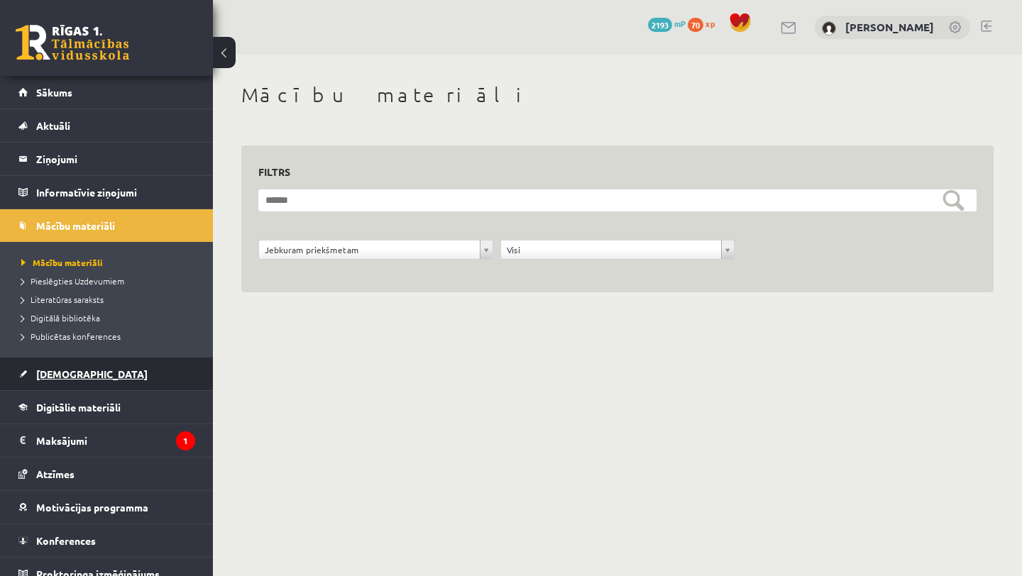
click at [65, 376] on span "[DEMOGRAPHIC_DATA]" at bounding box center [91, 374] width 111 height 13
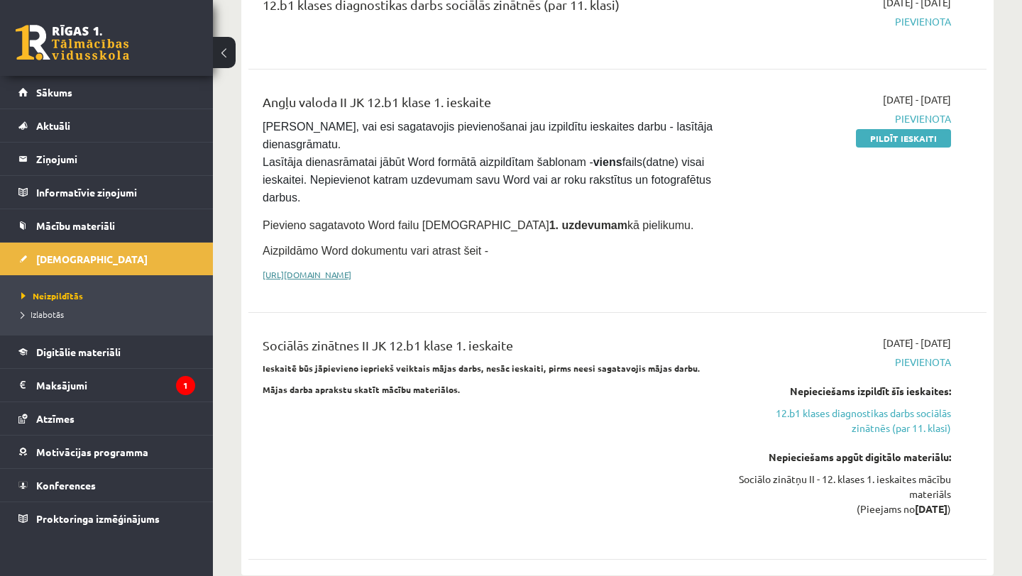
scroll to position [987, 0]
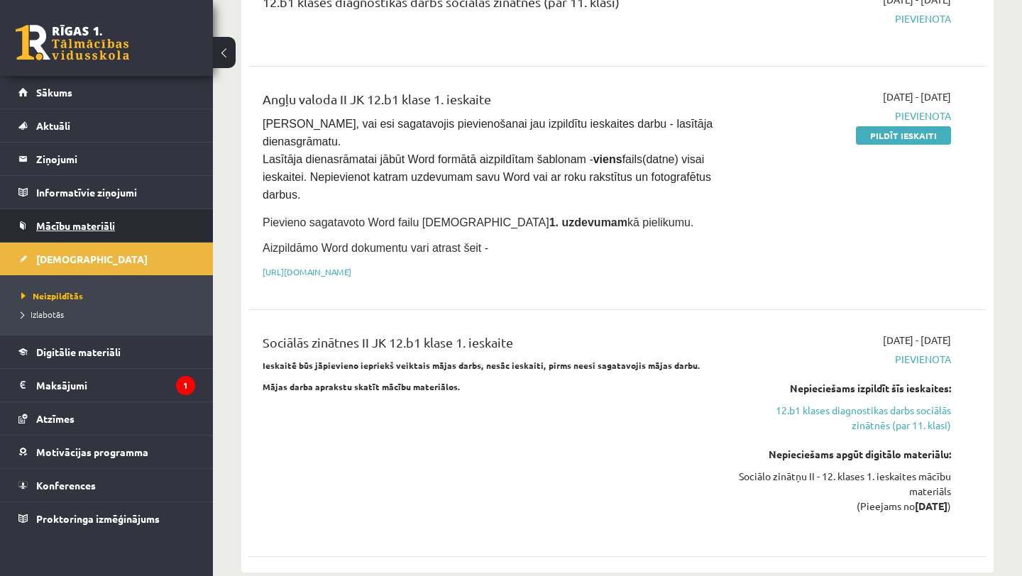
click at [56, 218] on link "Mācību materiāli" at bounding box center [106, 225] width 177 height 33
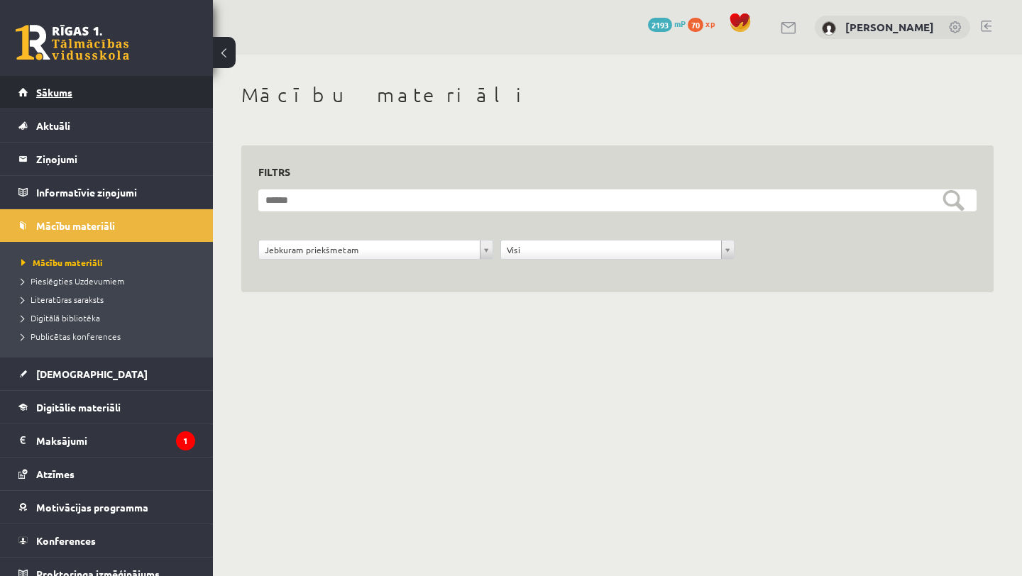
click at [68, 93] on span "Sākums" at bounding box center [54, 92] width 36 height 13
